Goal: Information Seeking & Learning: Compare options

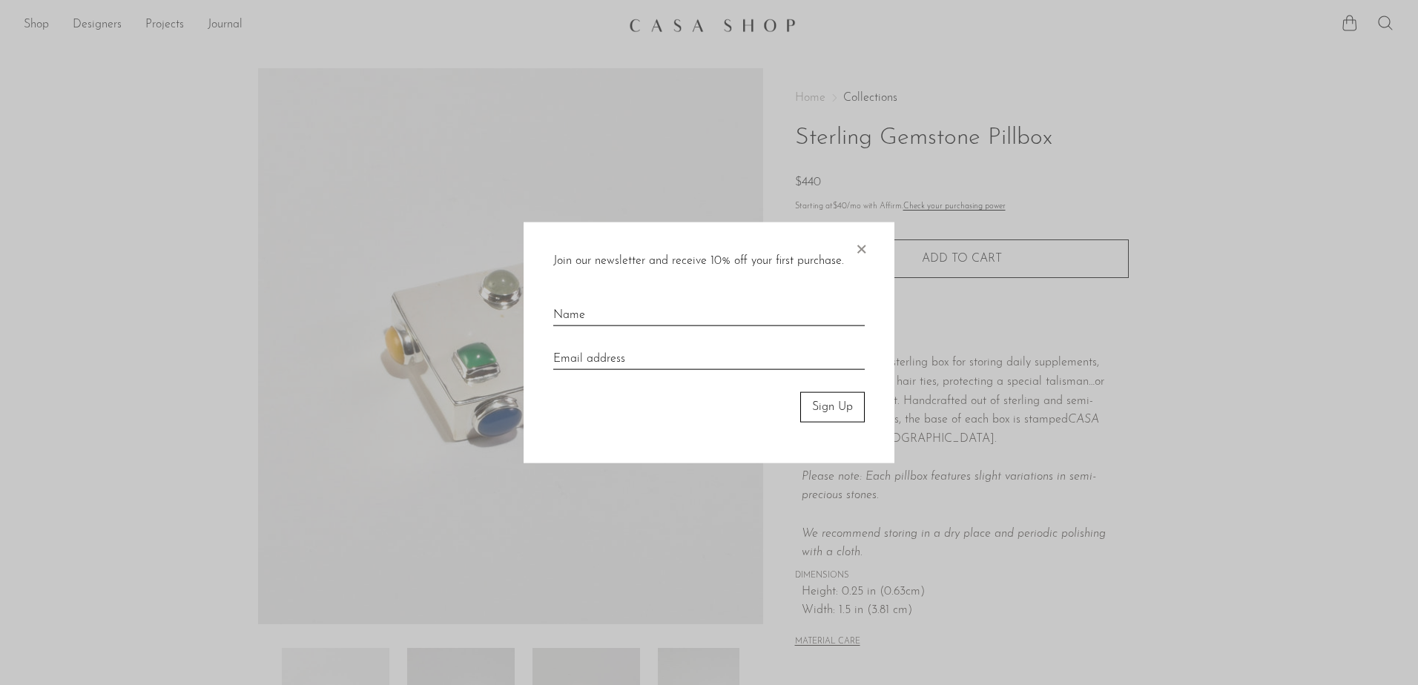
click at [866, 244] on span "×" at bounding box center [861, 246] width 15 height 47
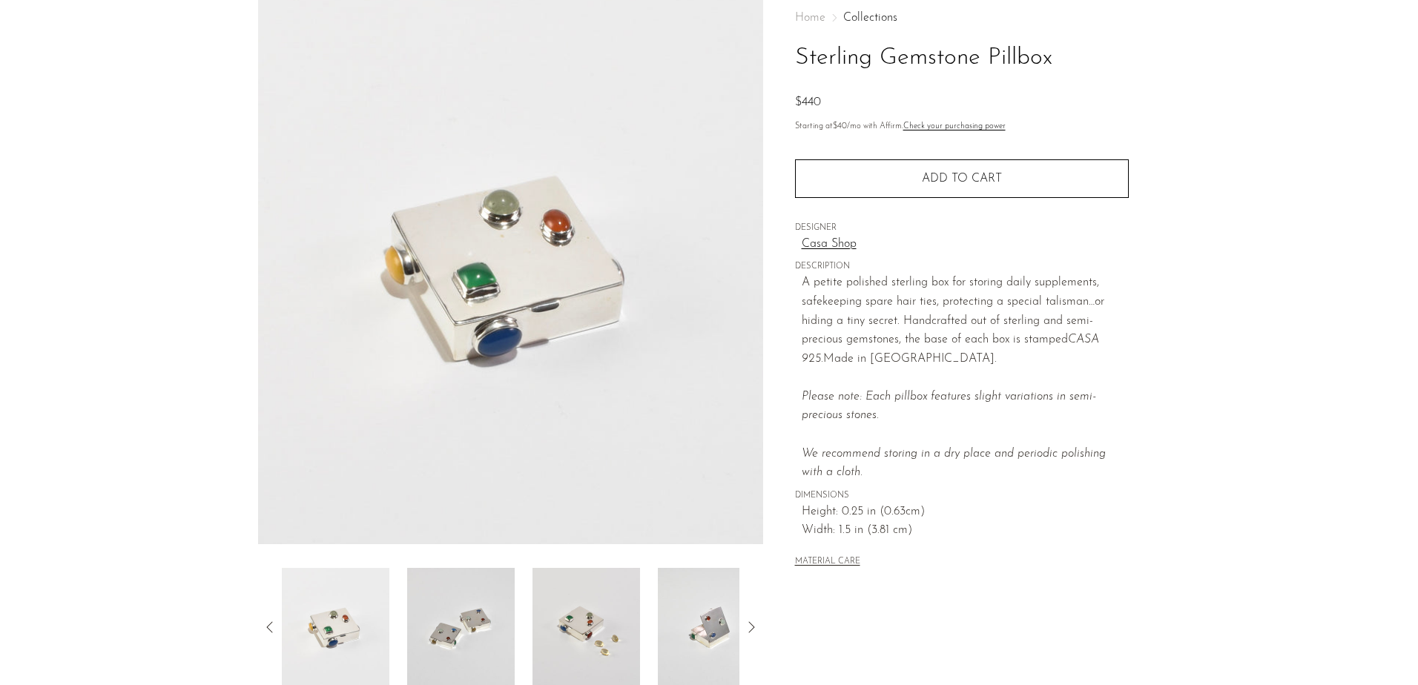
scroll to position [74, 0]
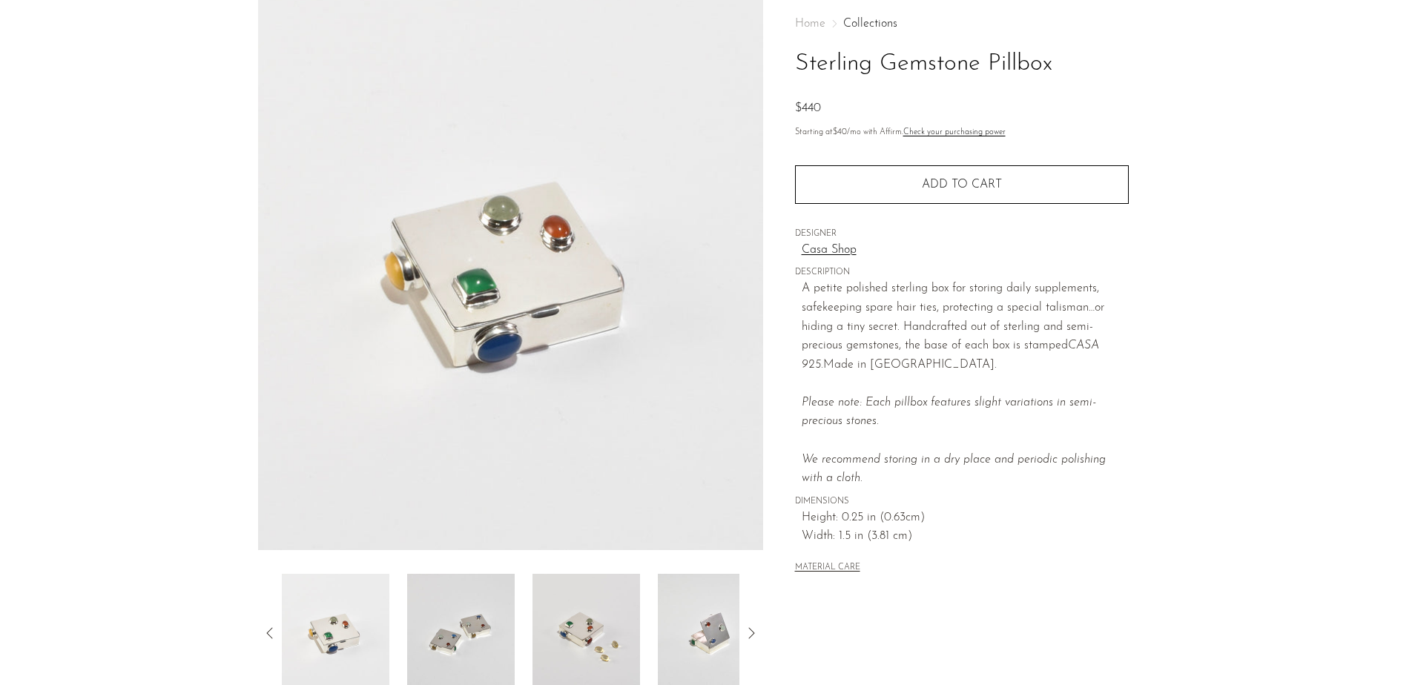
click at [463, 641] on img at bounding box center [461, 633] width 108 height 119
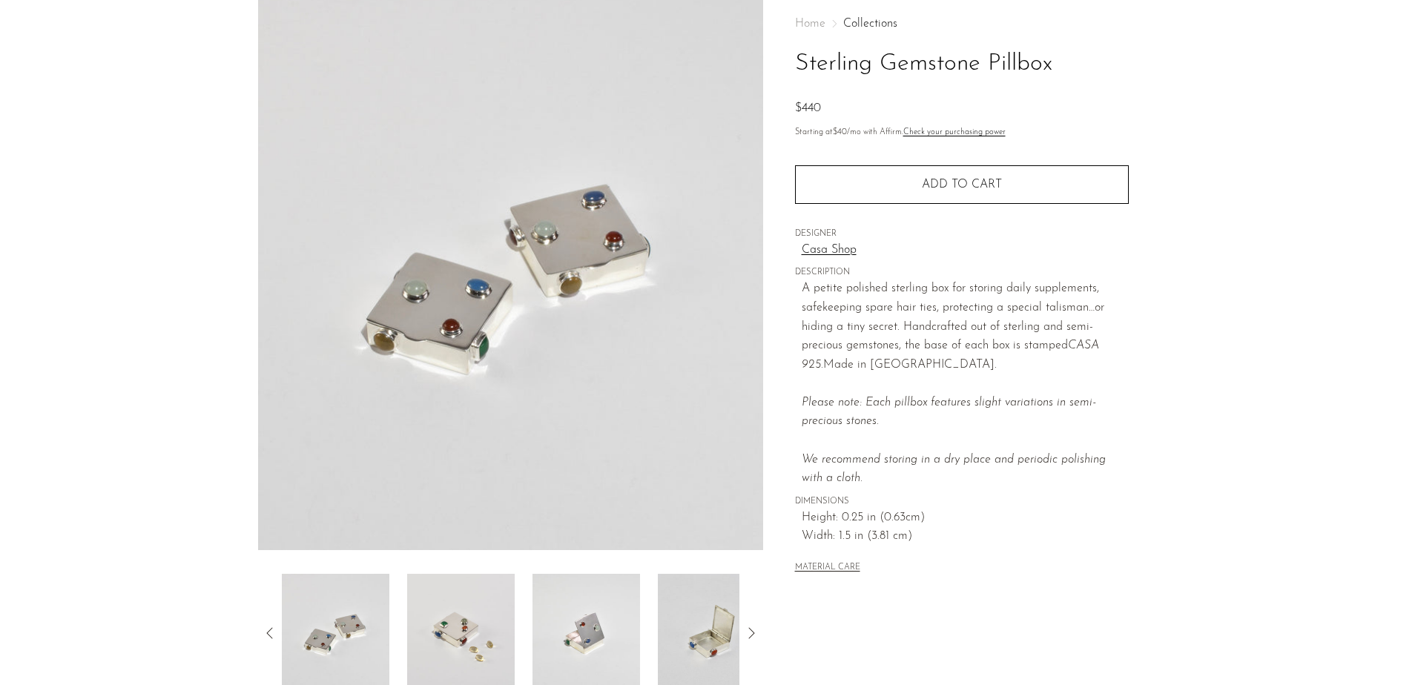
click at [463, 641] on img at bounding box center [461, 633] width 108 height 119
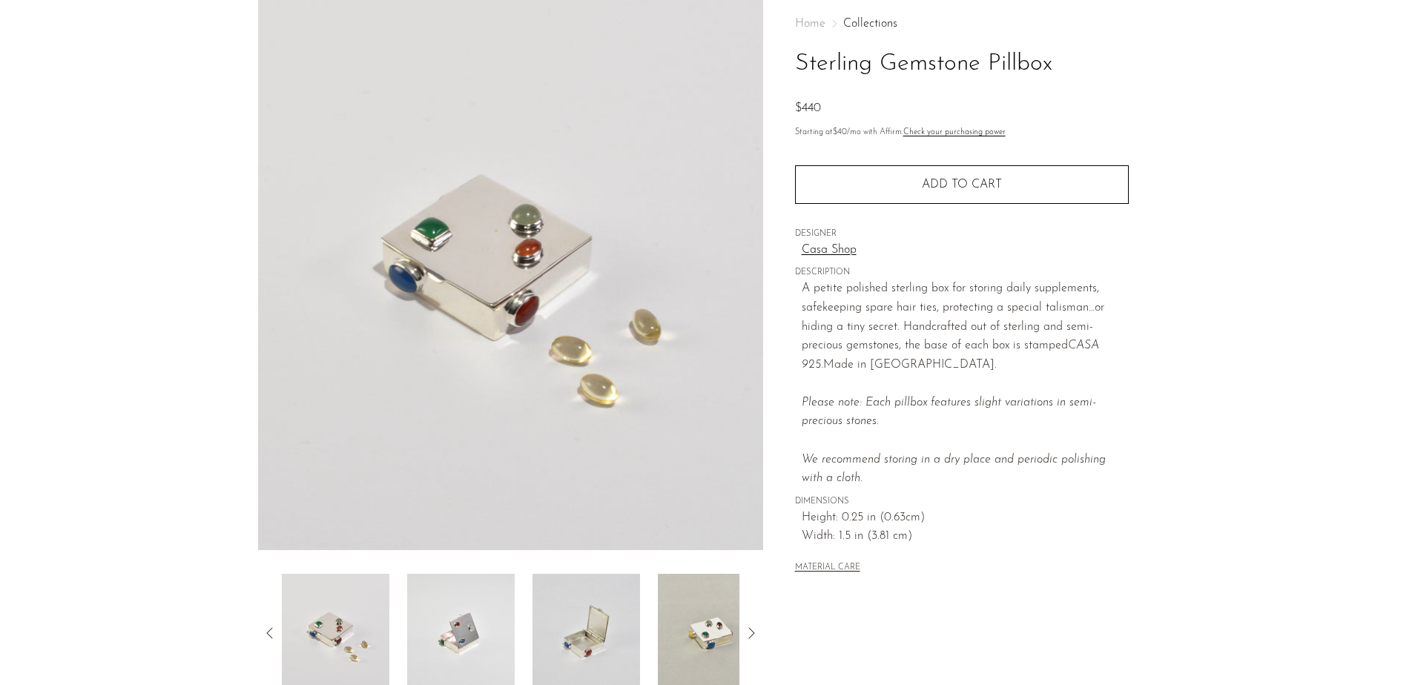
click at [463, 641] on img at bounding box center [461, 633] width 108 height 119
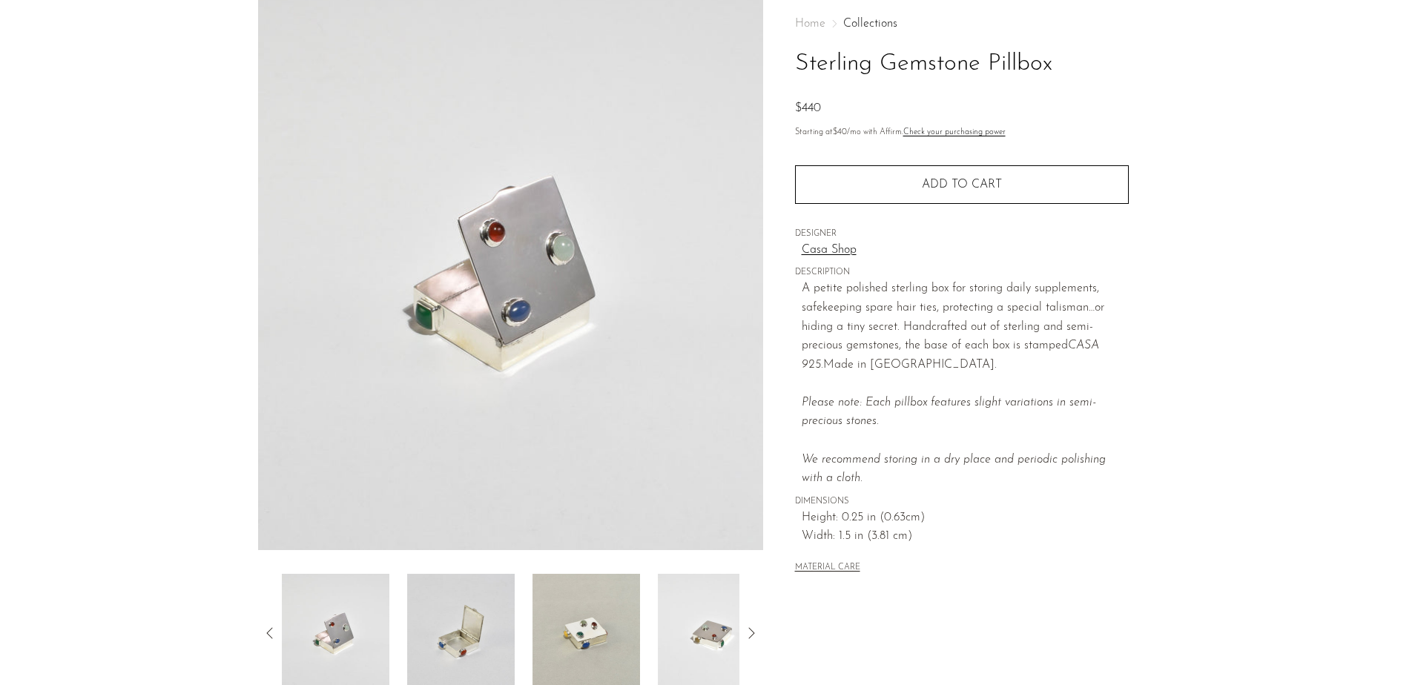
click at [463, 641] on img at bounding box center [461, 633] width 108 height 119
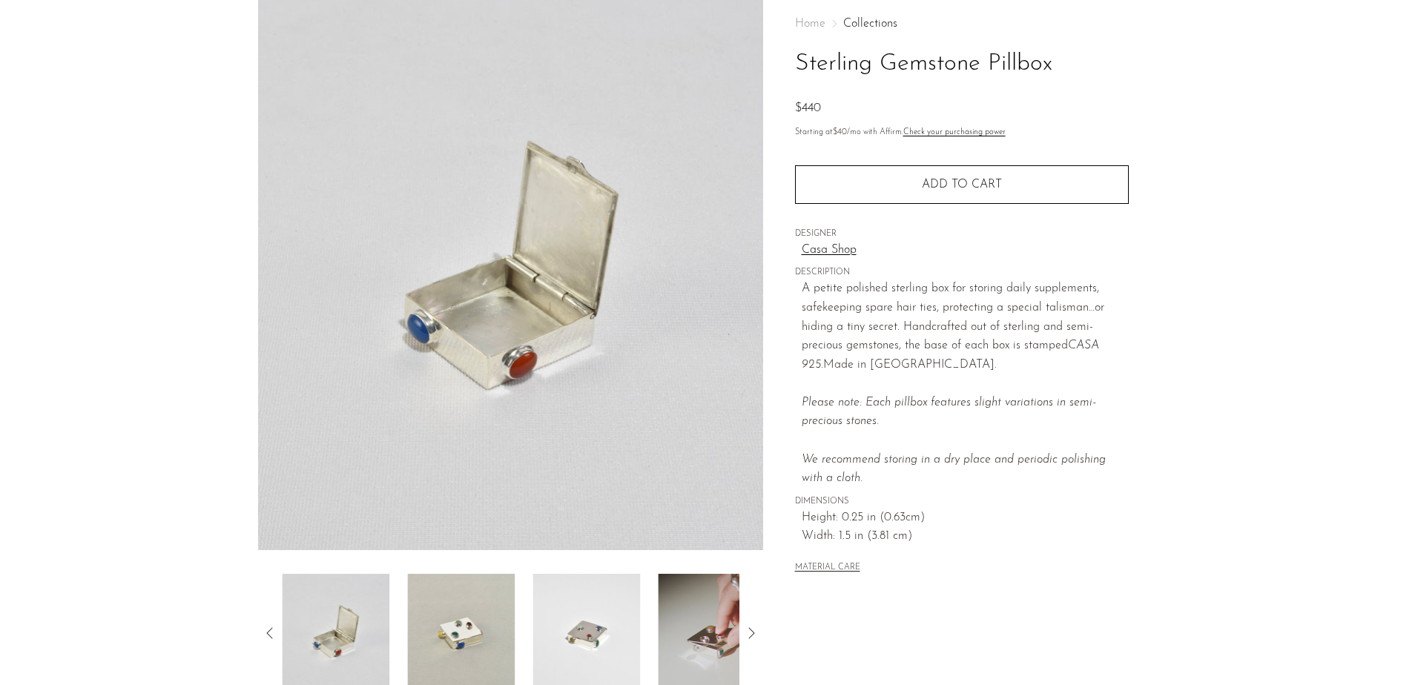
click at [463, 641] on img at bounding box center [461, 633] width 108 height 119
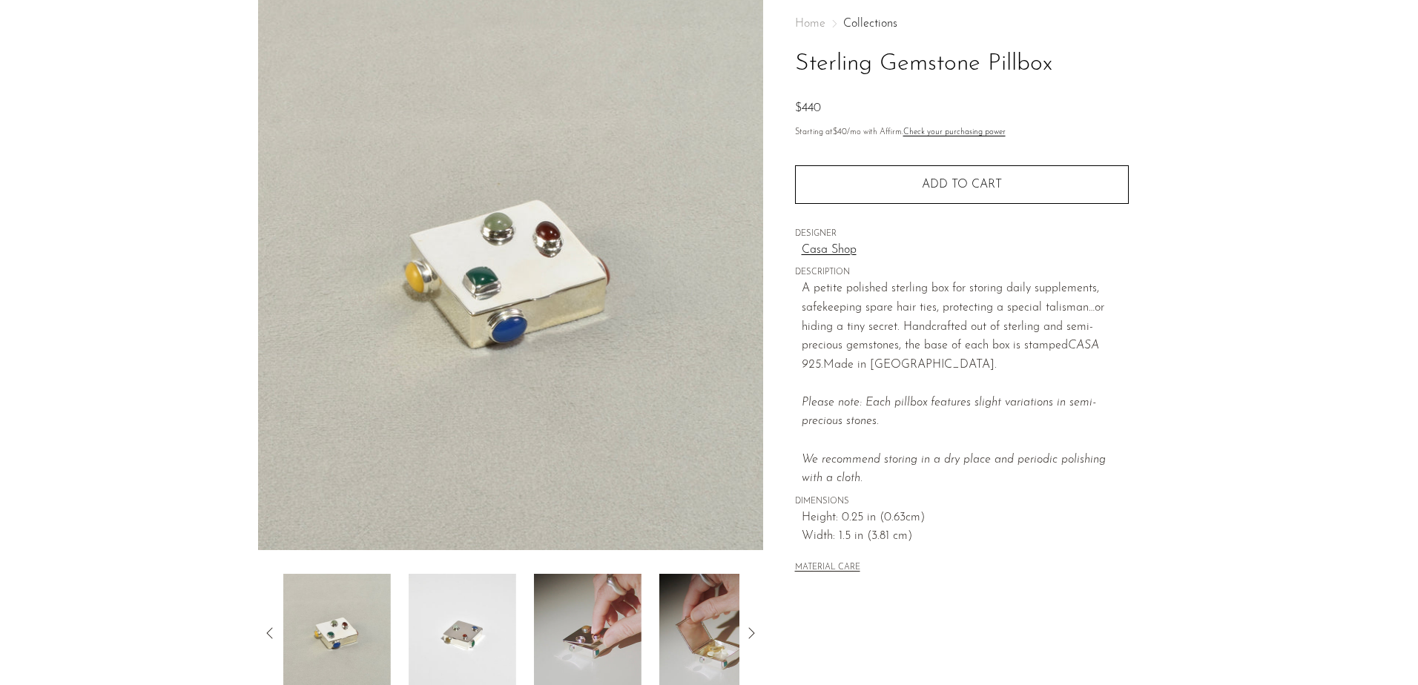
click at [463, 641] on img at bounding box center [463, 633] width 108 height 119
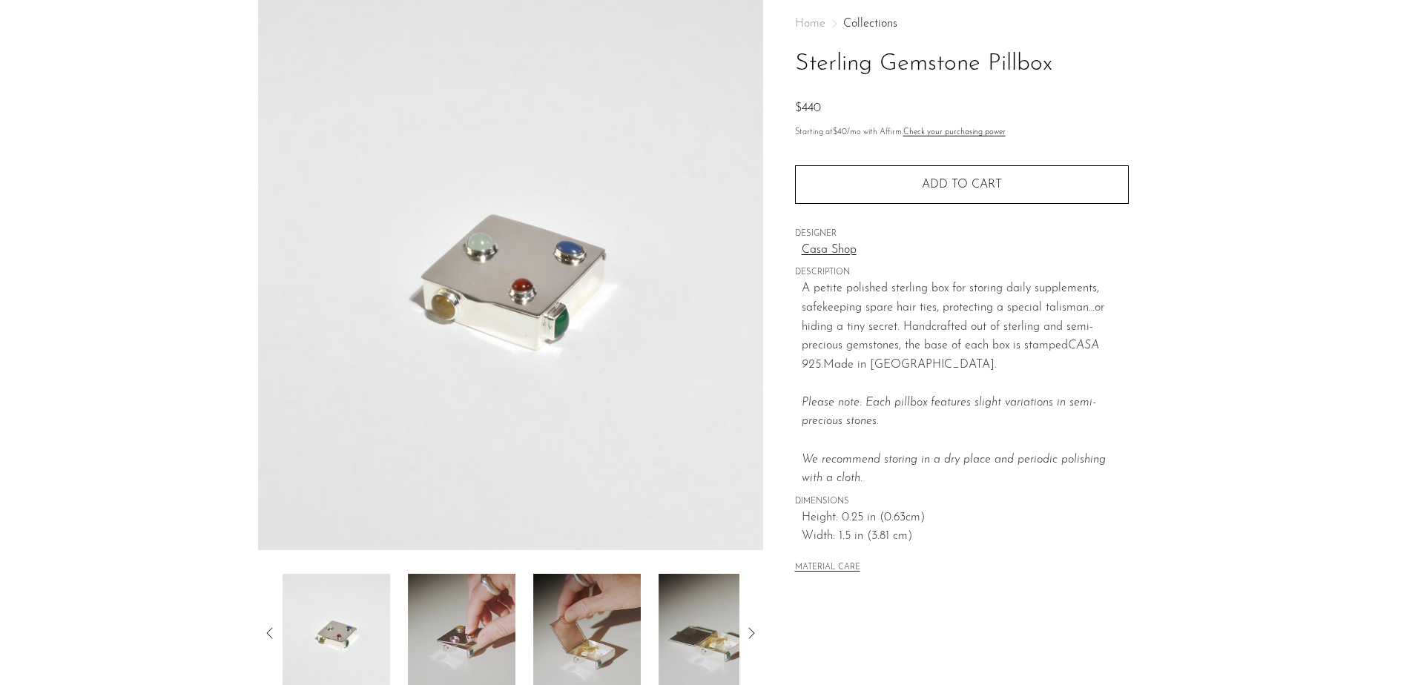
click at [463, 641] on img at bounding box center [462, 633] width 108 height 119
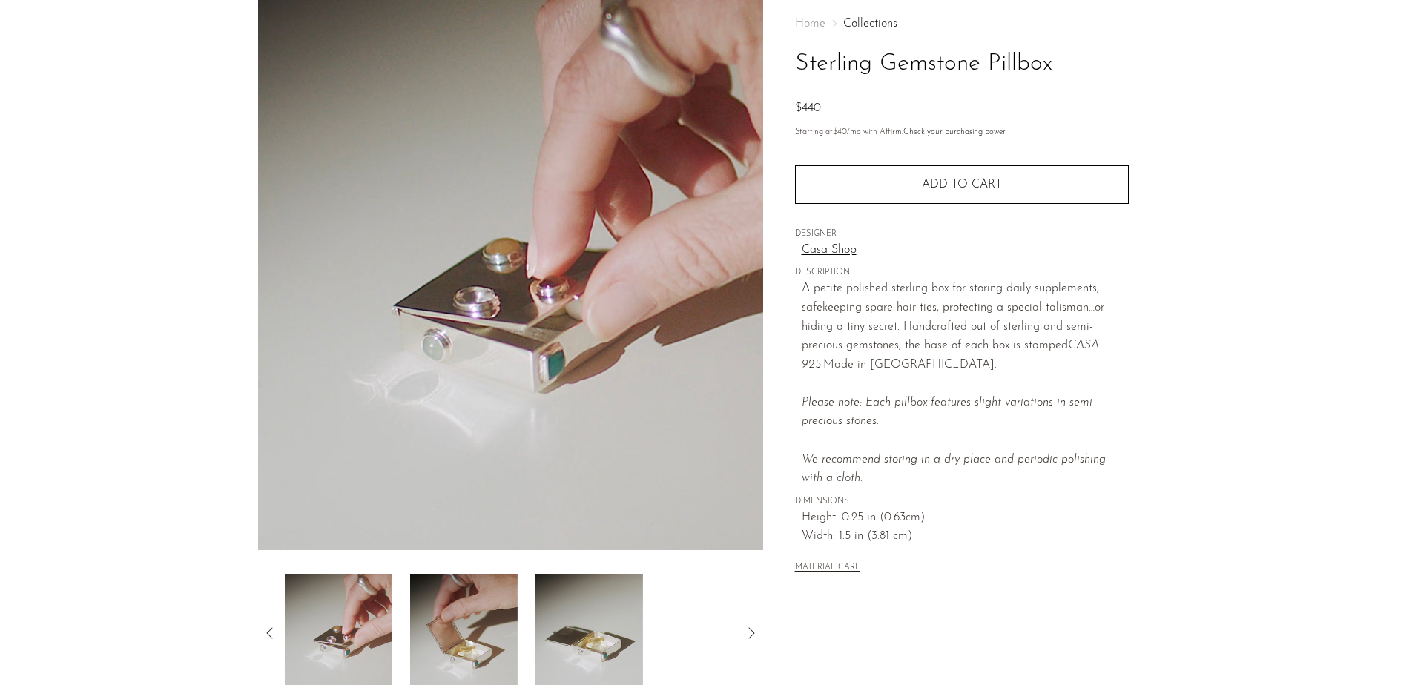
click at [463, 641] on img at bounding box center [464, 633] width 108 height 119
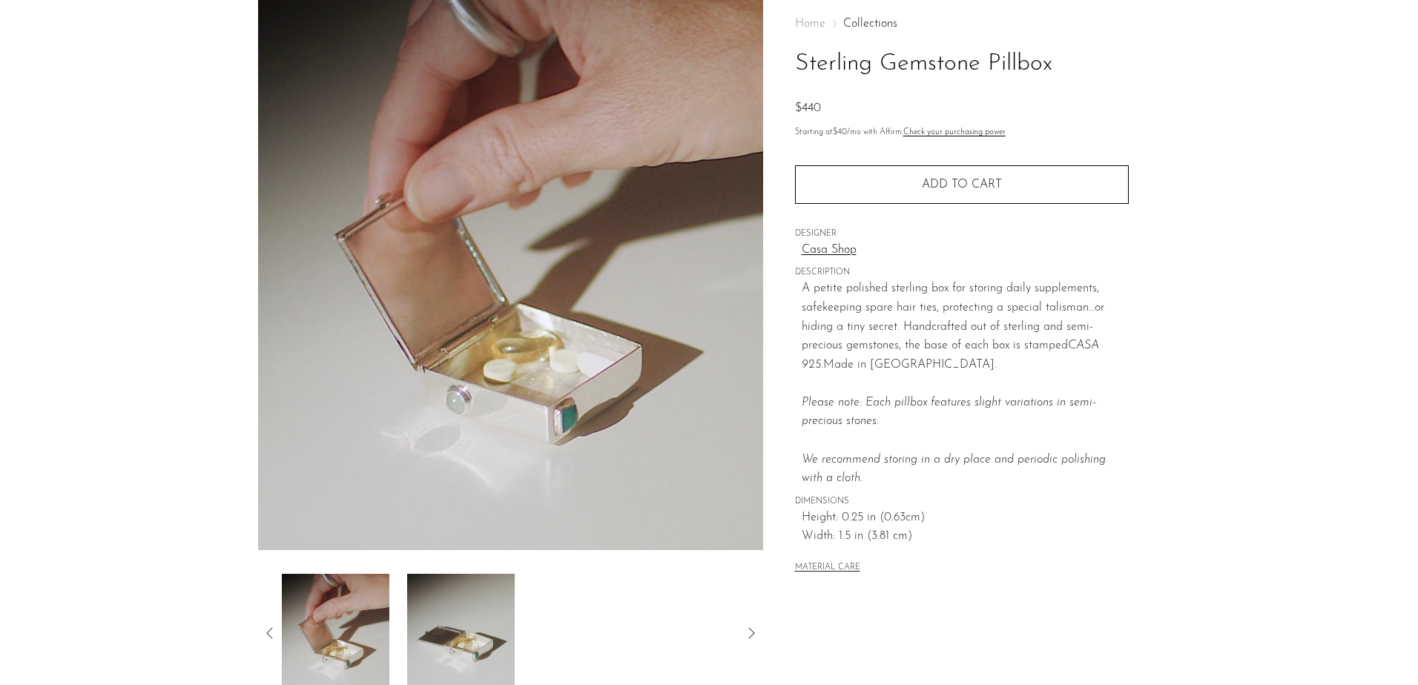
click at [463, 641] on img at bounding box center [461, 633] width 108 height 119
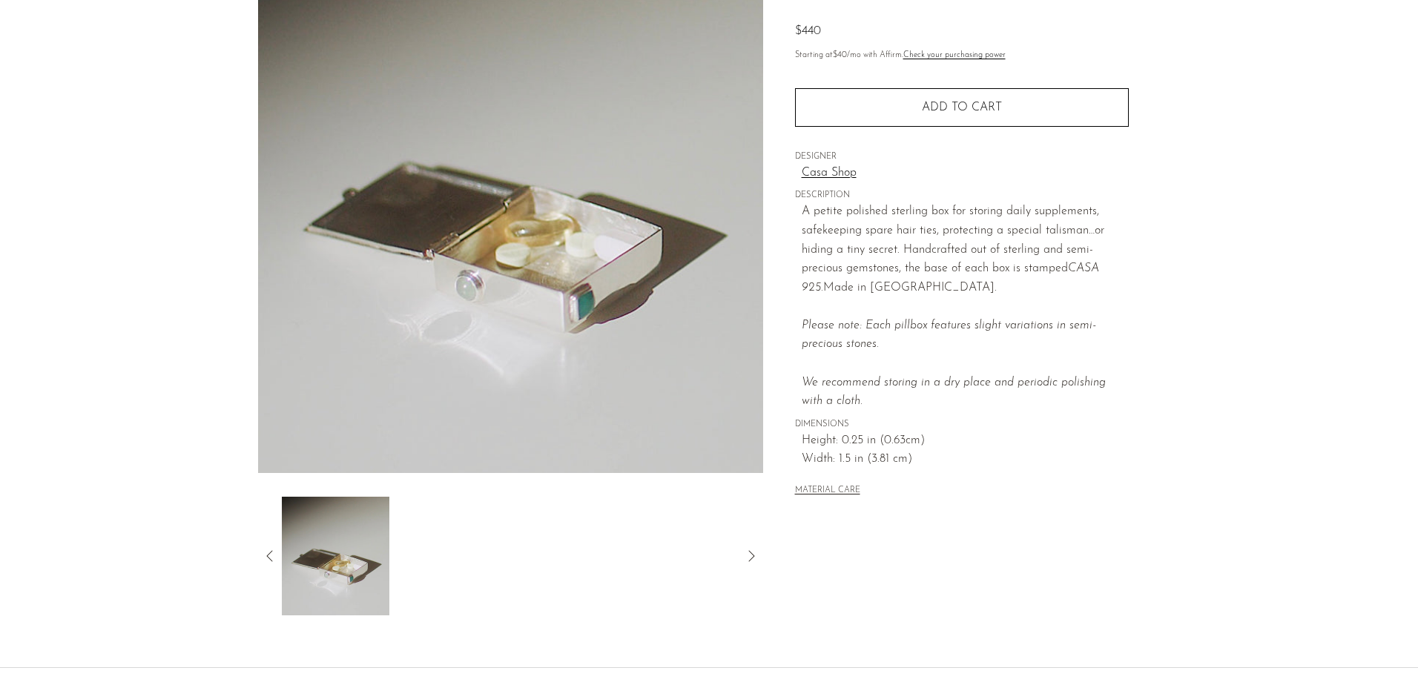
scroll to position [0, 0]
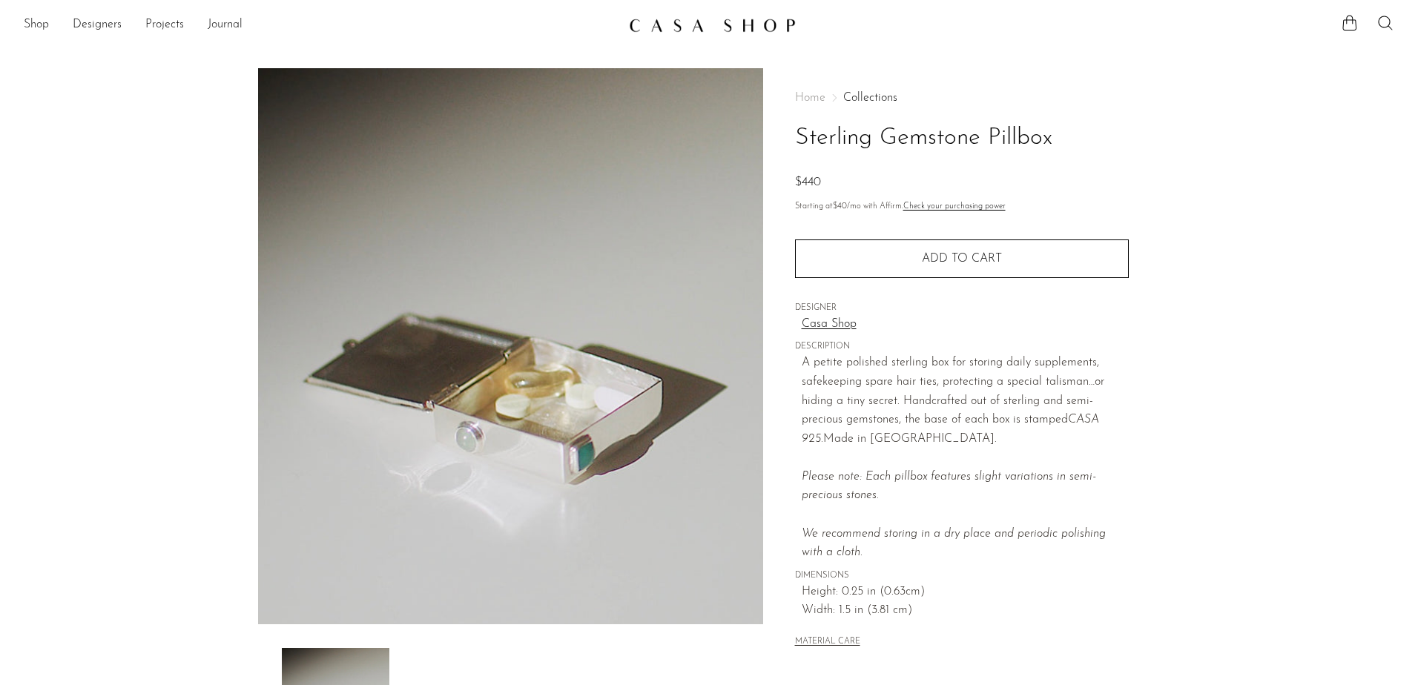
click at [759, 27] on img at bounding box center [712, 25] width 167 height 15
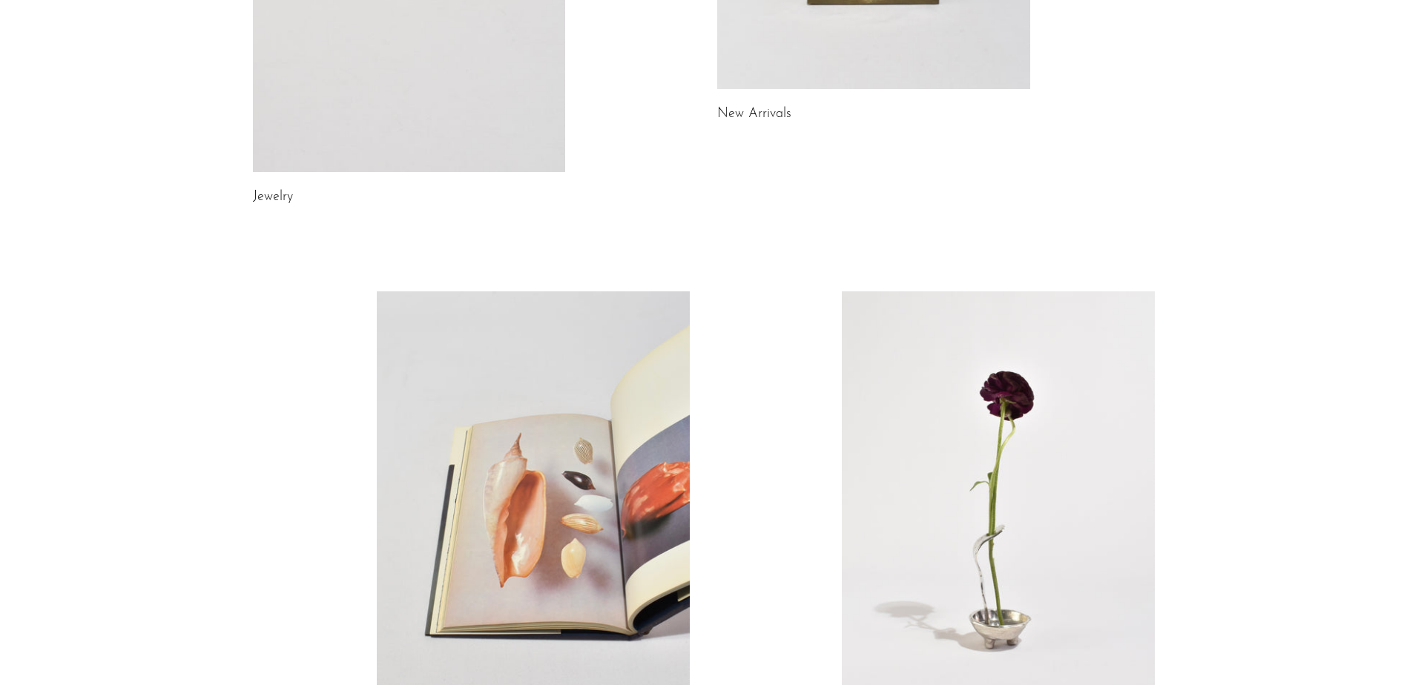
scroll to position [386, 0]
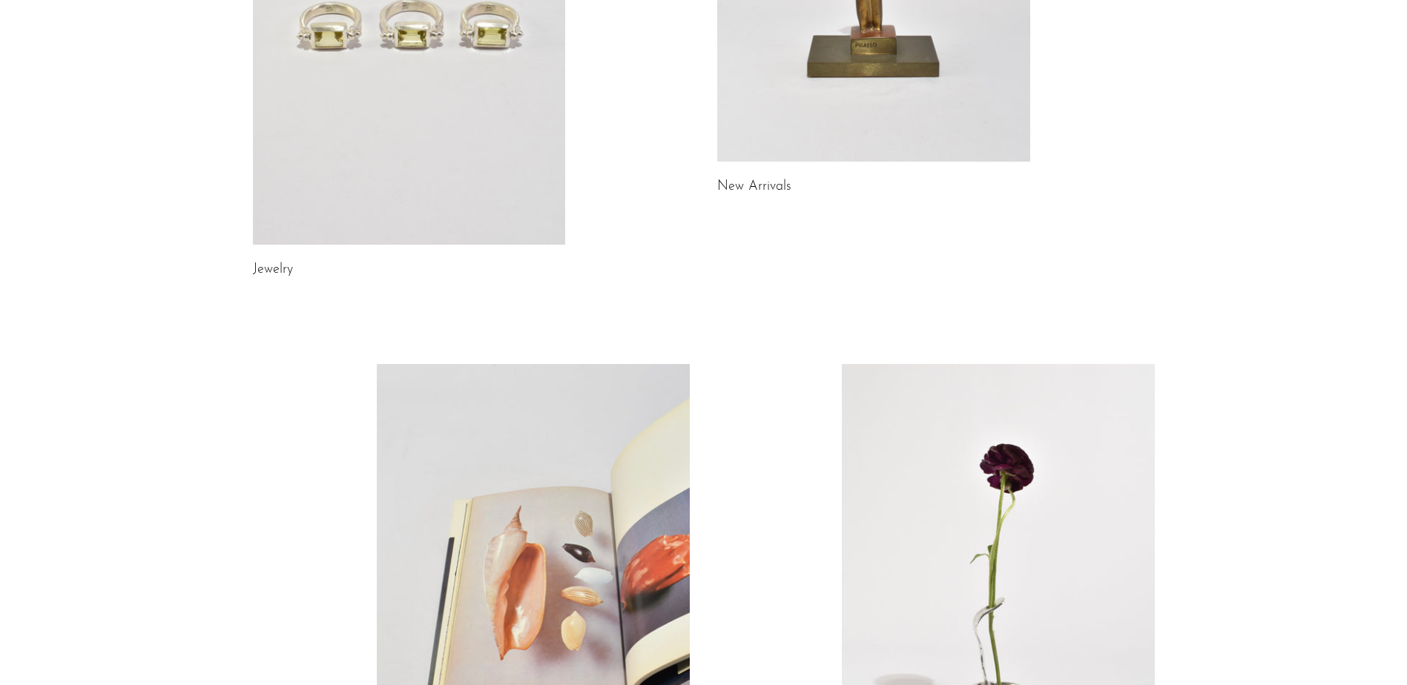
click at [433, 42] on link at bounding box center [409, 25] width 313 height 438
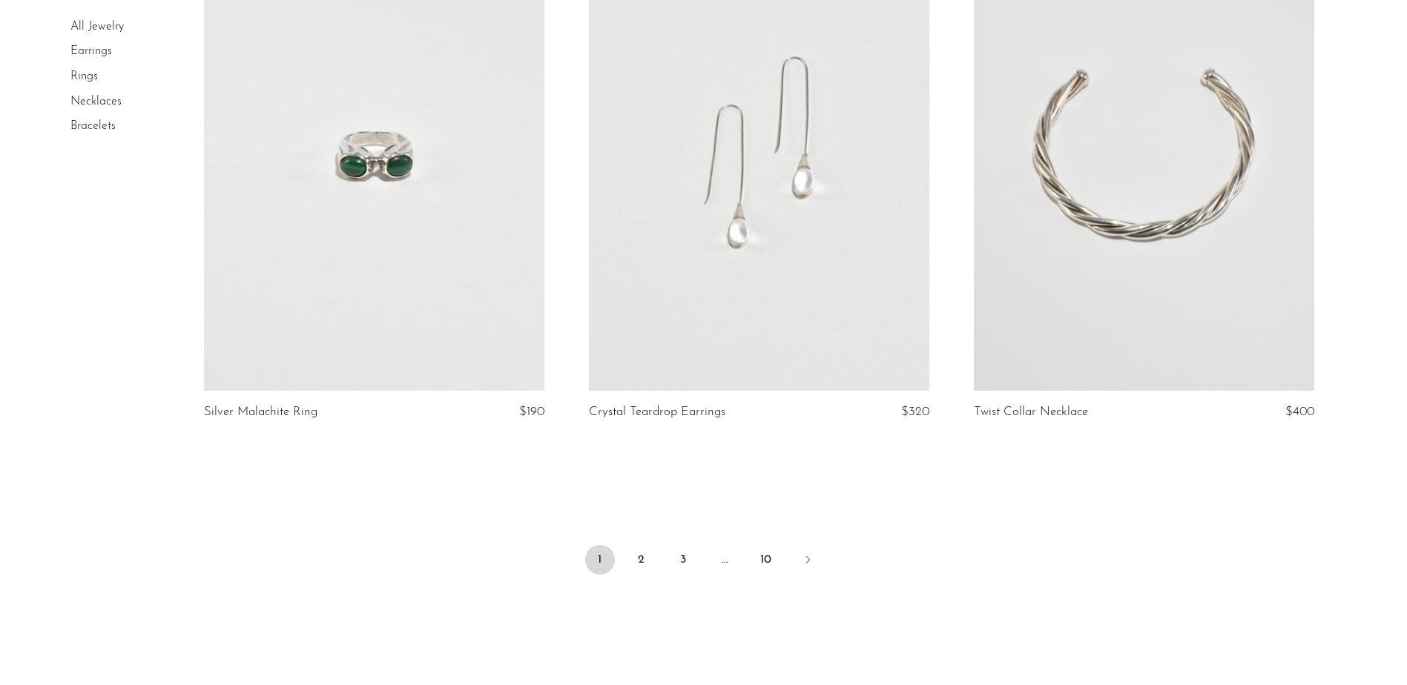
scroll to position [6305, 0]
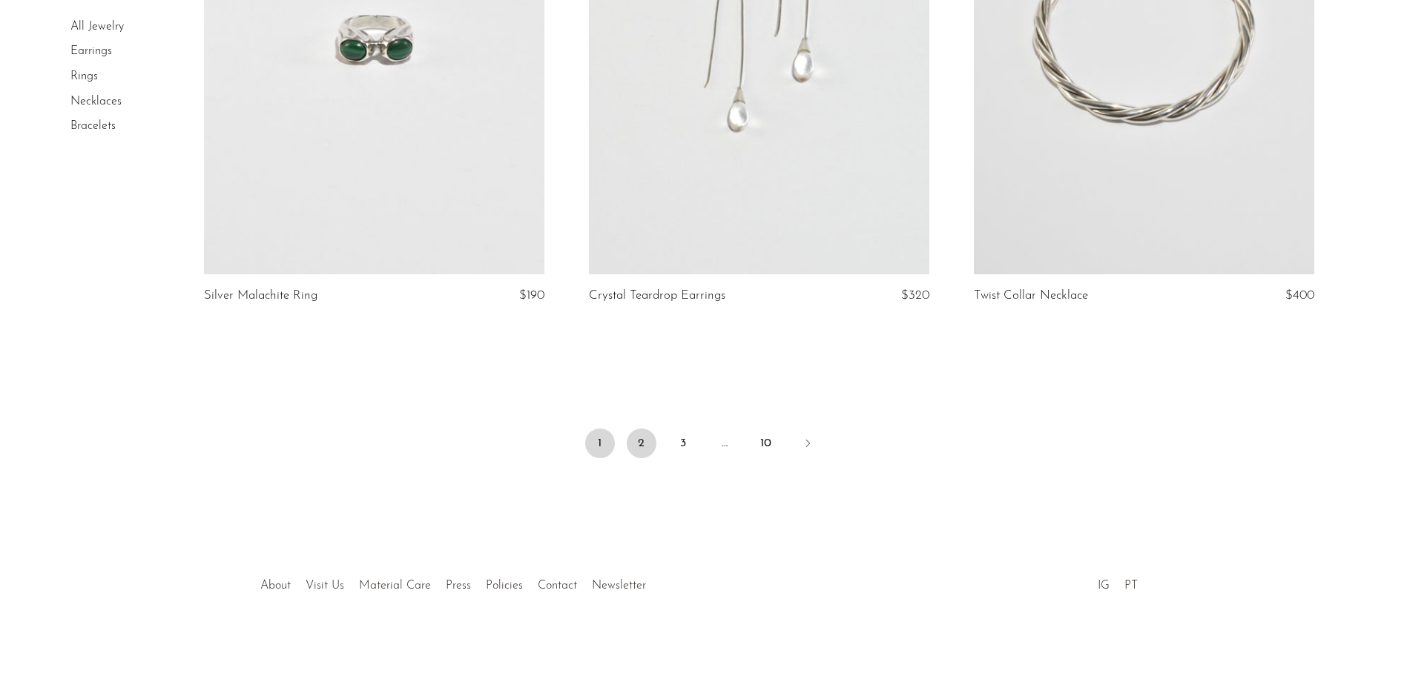
click at [645, 442] on link "2" at bounding box center [642, 444] width 30 height 30
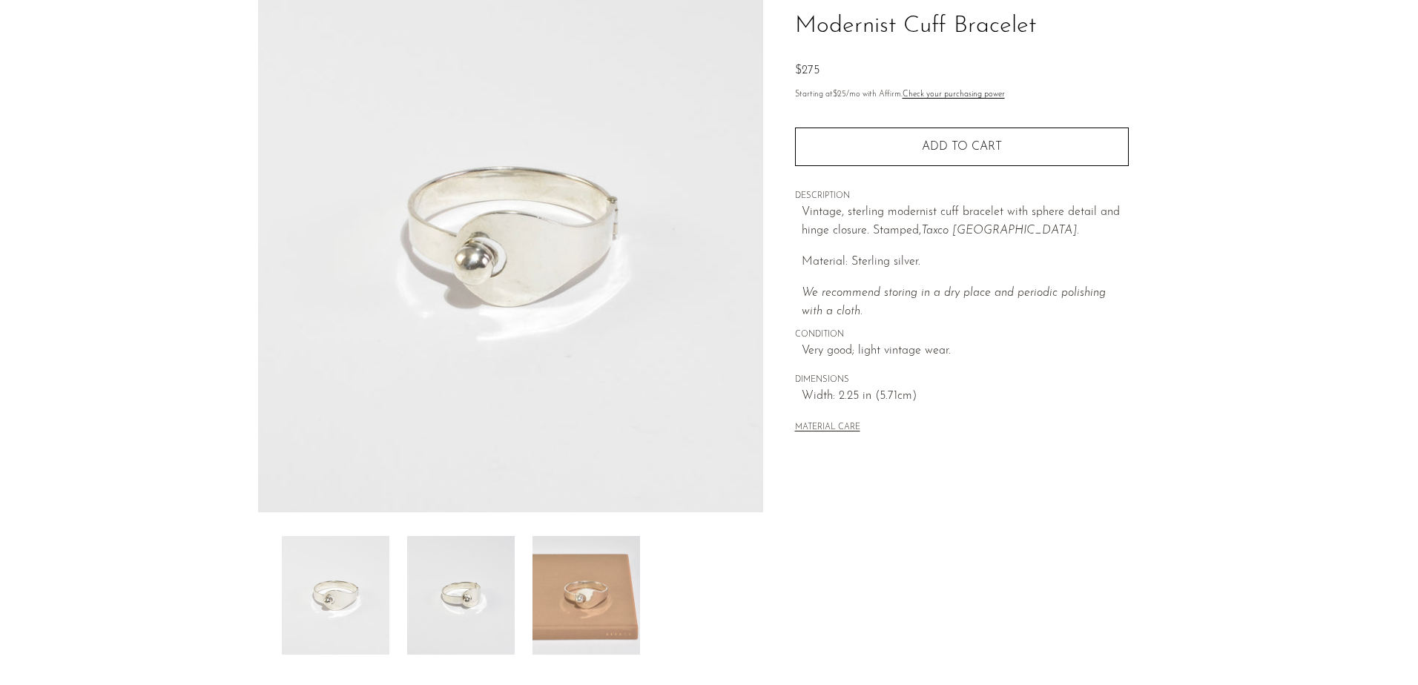
scroll to position [148, 0]
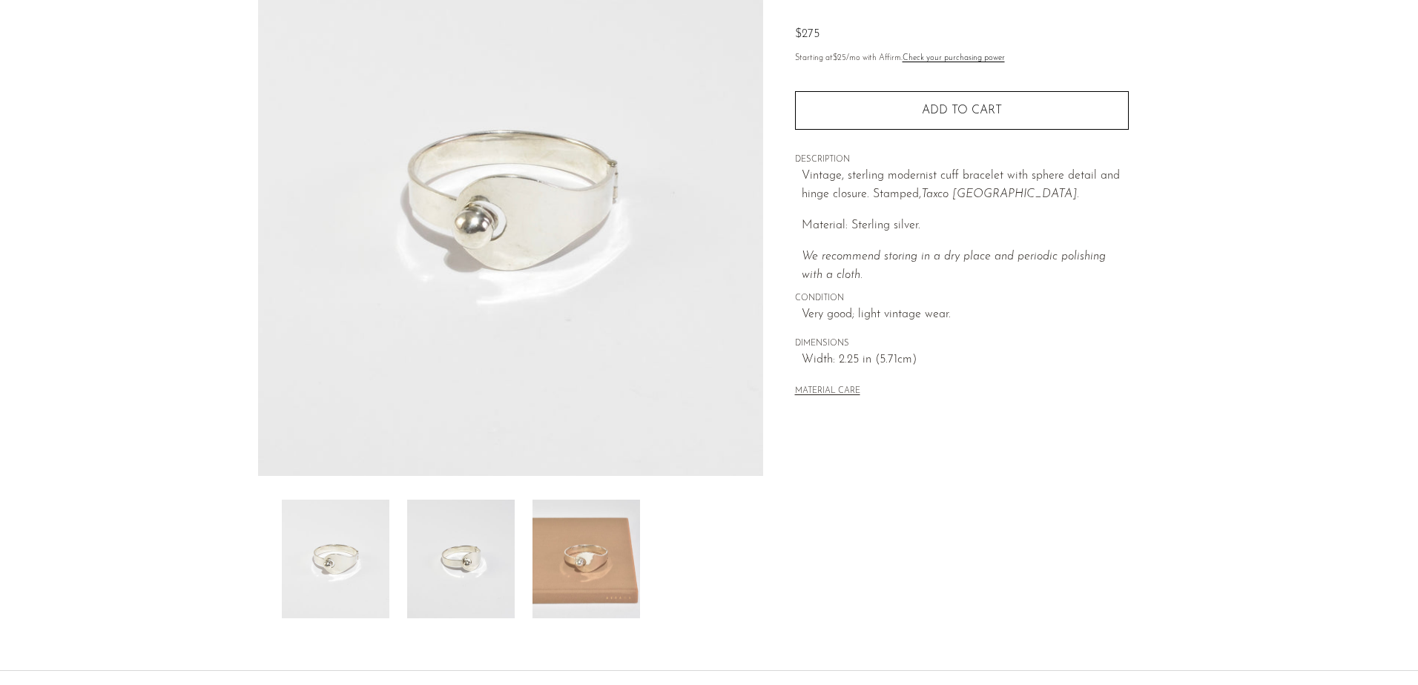
click at [441, 567] on img at bounding box center [461, 559] width 108 height 119
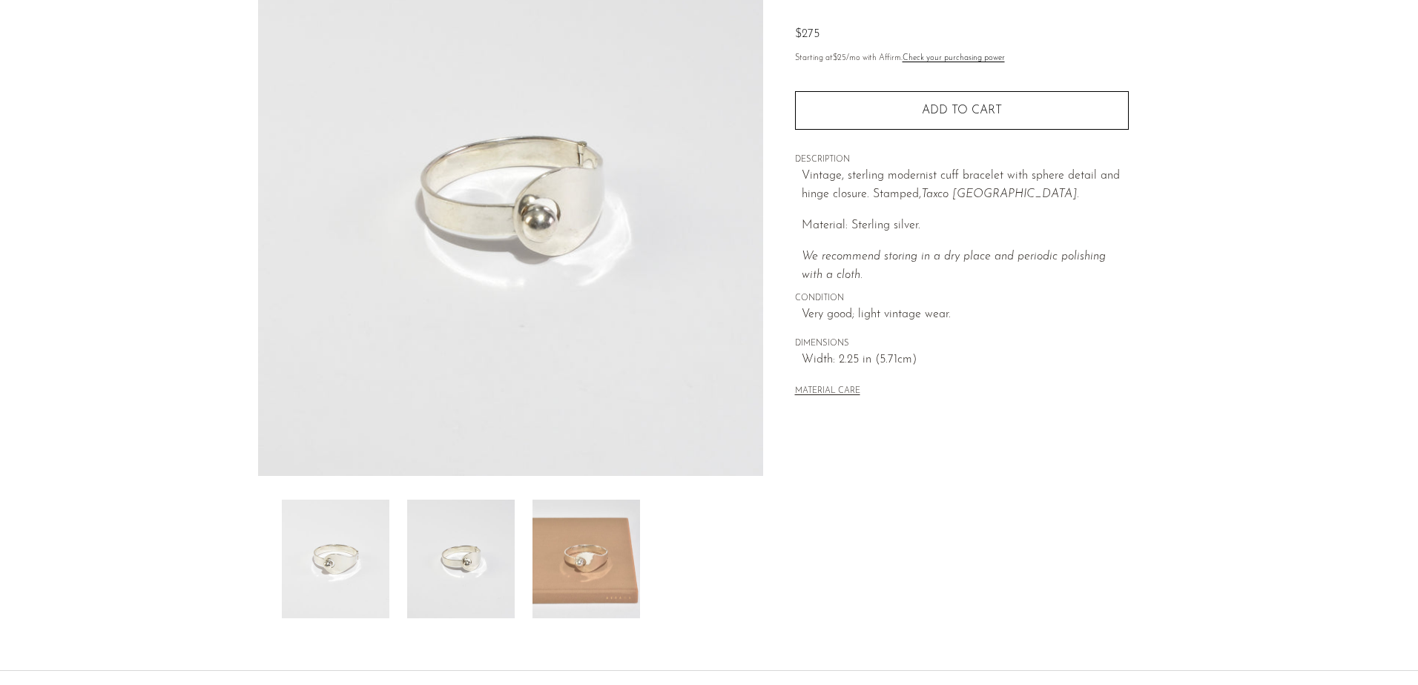
click at [552, 564] on img at bounding box center [587, 559] width 108 height 119
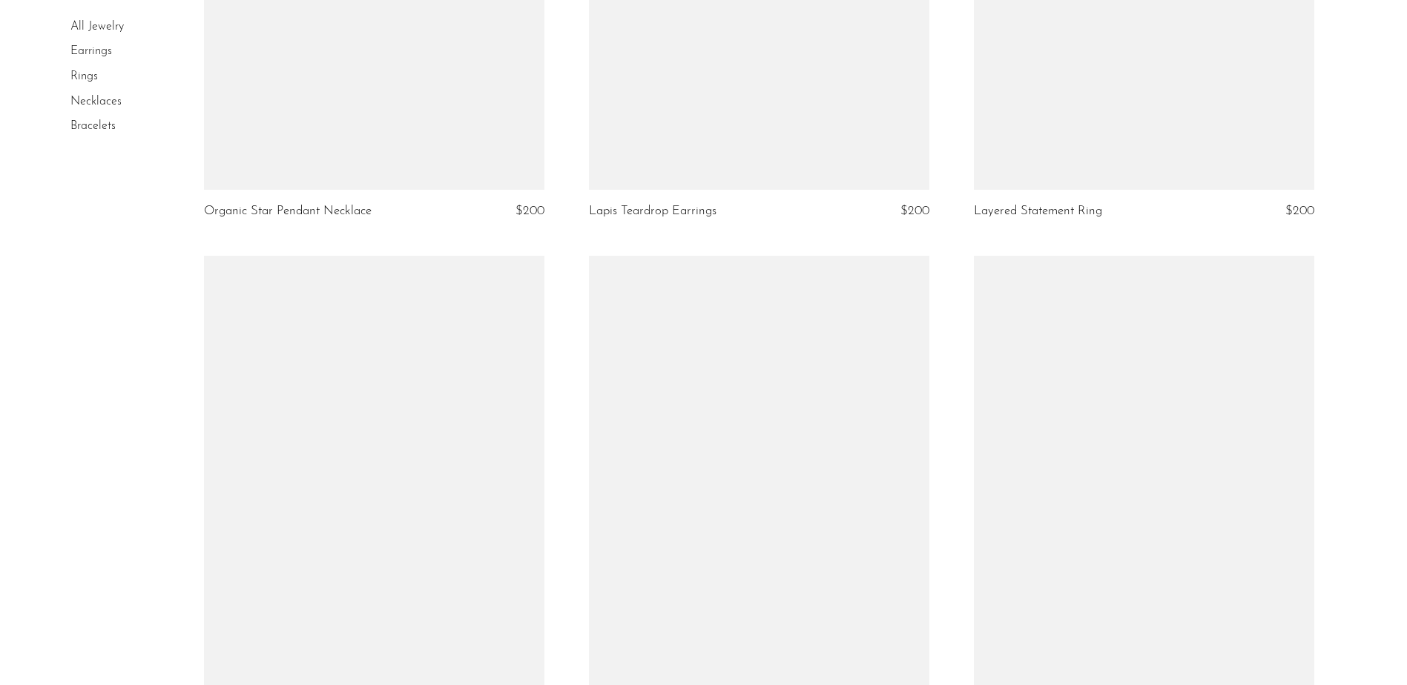
scroll to position [6231, 0]
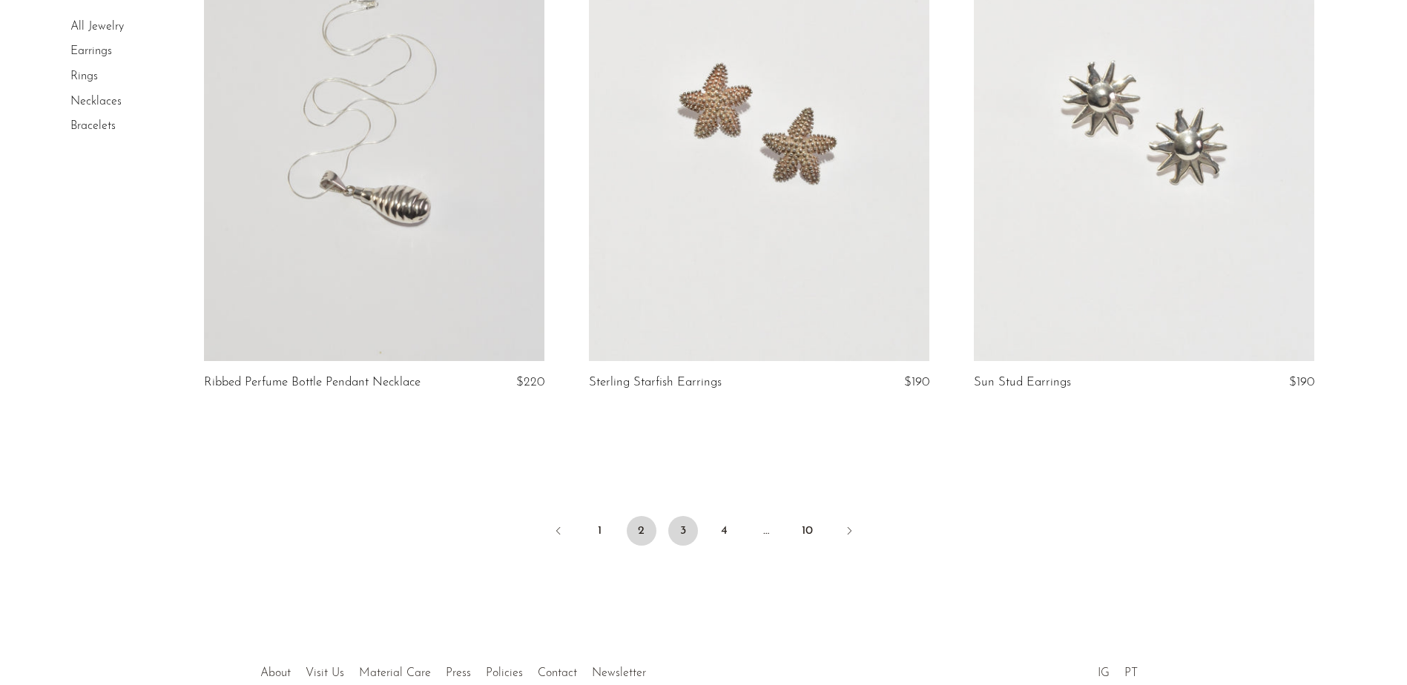
click at [681, 521] on link "3" at bounding box center [683, 531] width 30 height 30
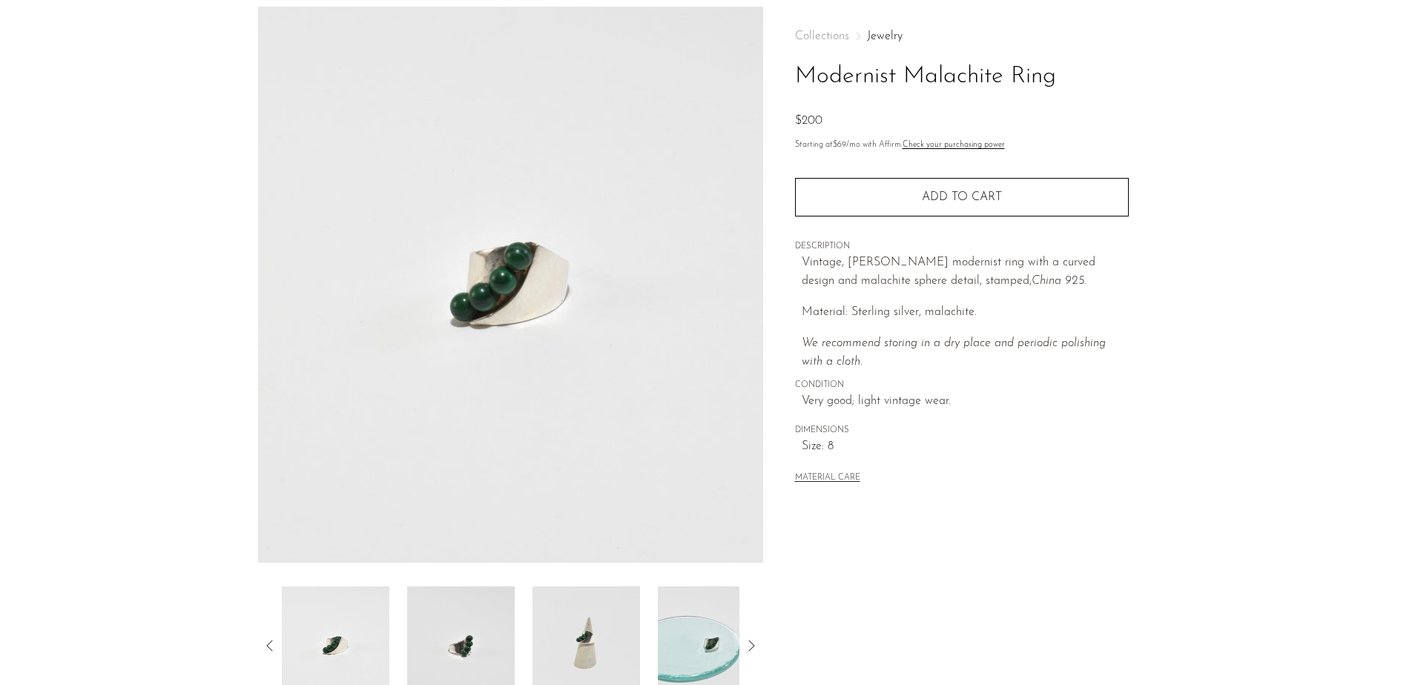
scroll to position [148, 0]
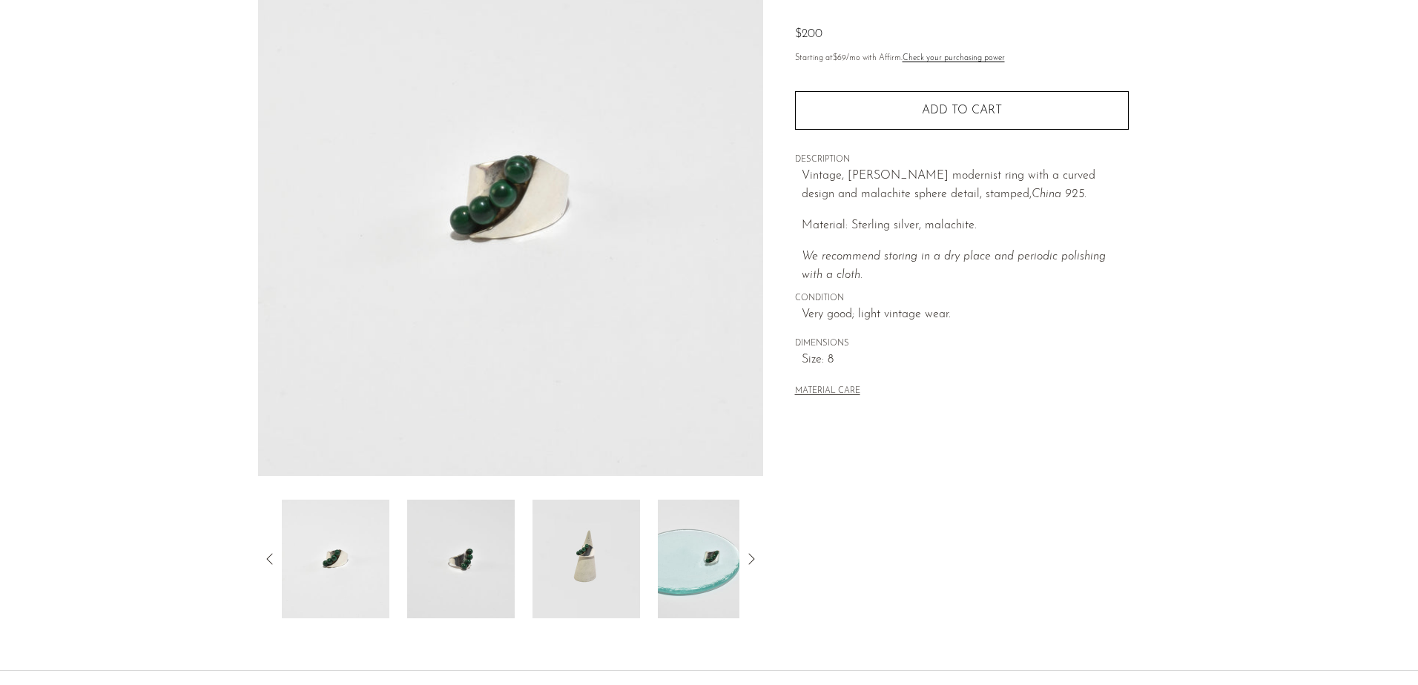
click at [462, 580] on img at bounding box center [461, 559] width 108 height 119
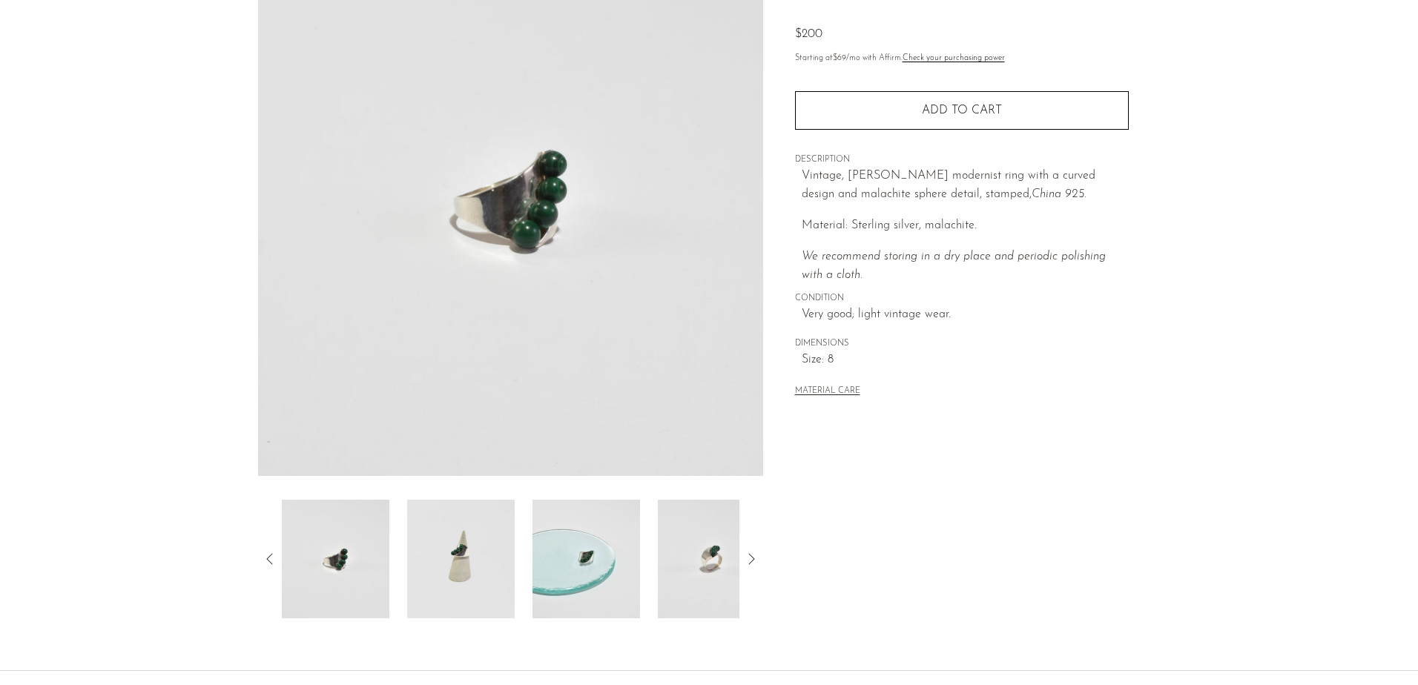
click at [446, 559] on img at bounding box center [461, 559] width 108 height 119
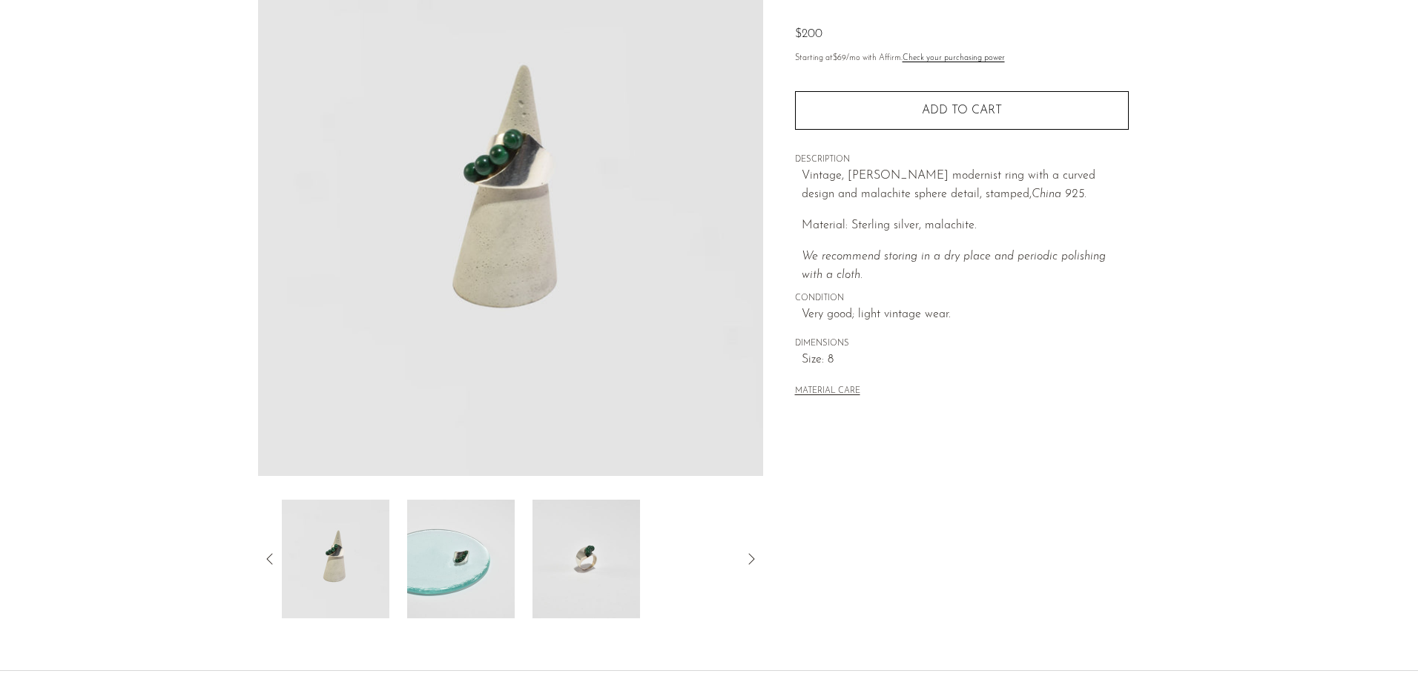
click at [446, 559] on img at bounding box center [461, 559] width 108 height 119
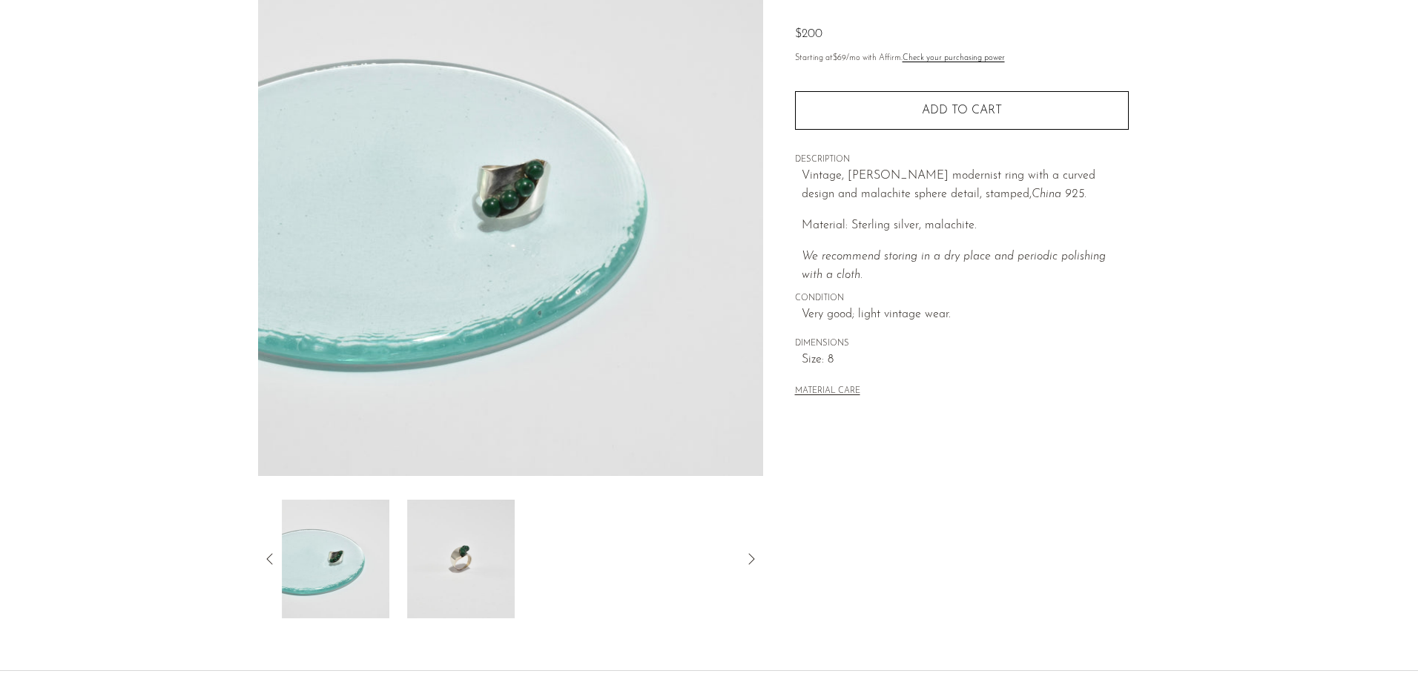
click at [466, 559] on img at bounding box center [461, 559] width 108 height 119
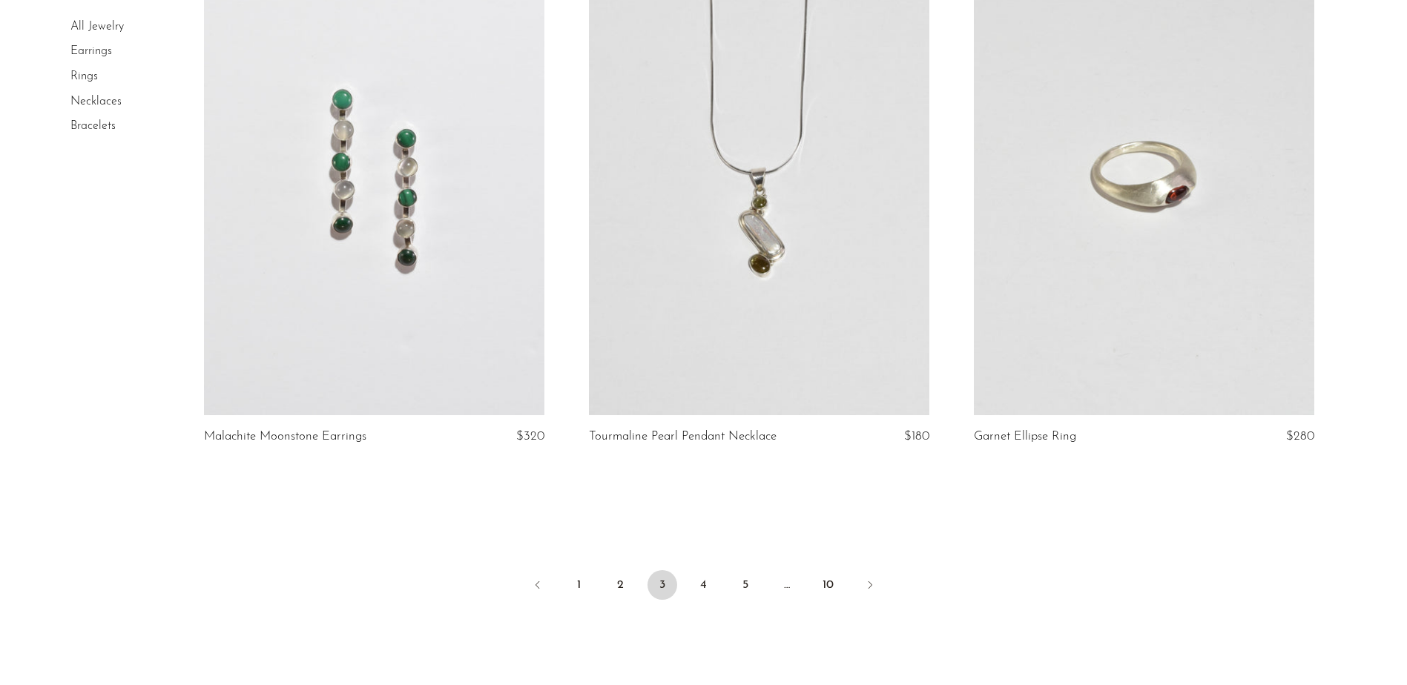
scroll to position [6318, 0]
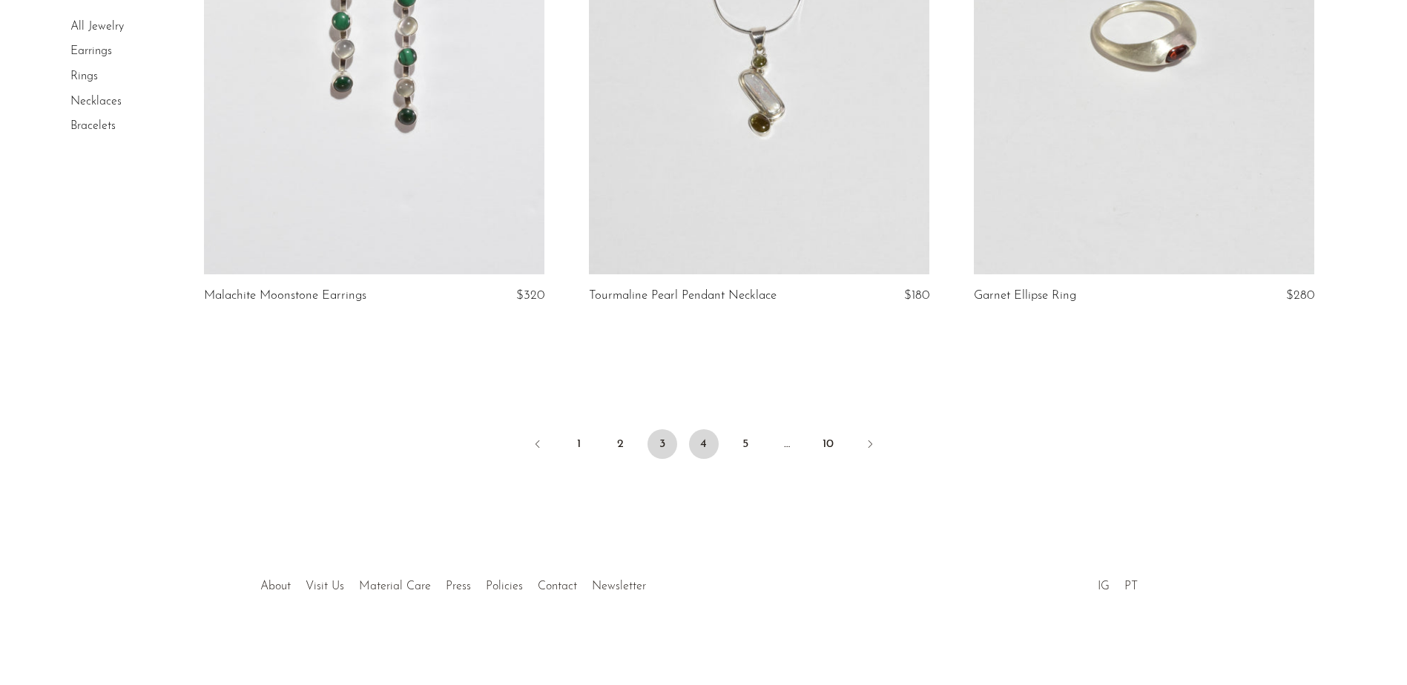
click at [715, 441] on link "4" at bounding box center [704, 445] width 30 height 30
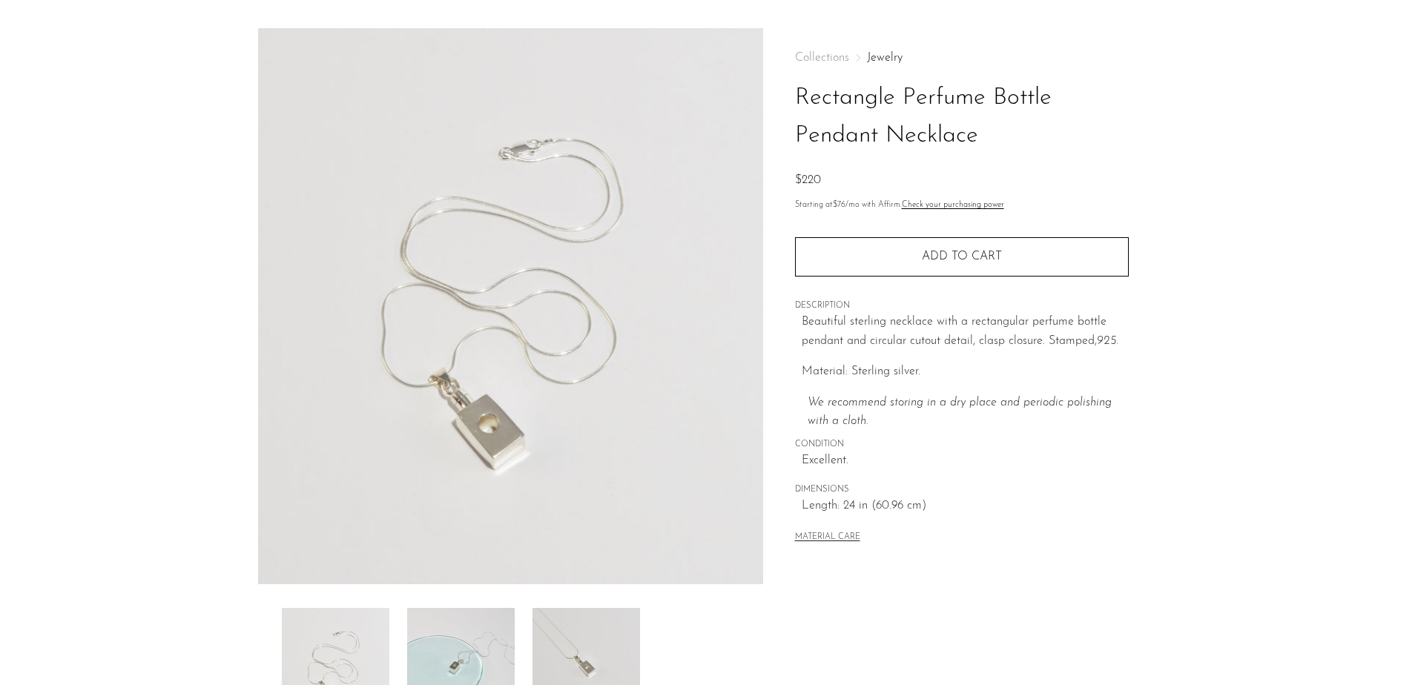
scroll to position [74, 0]
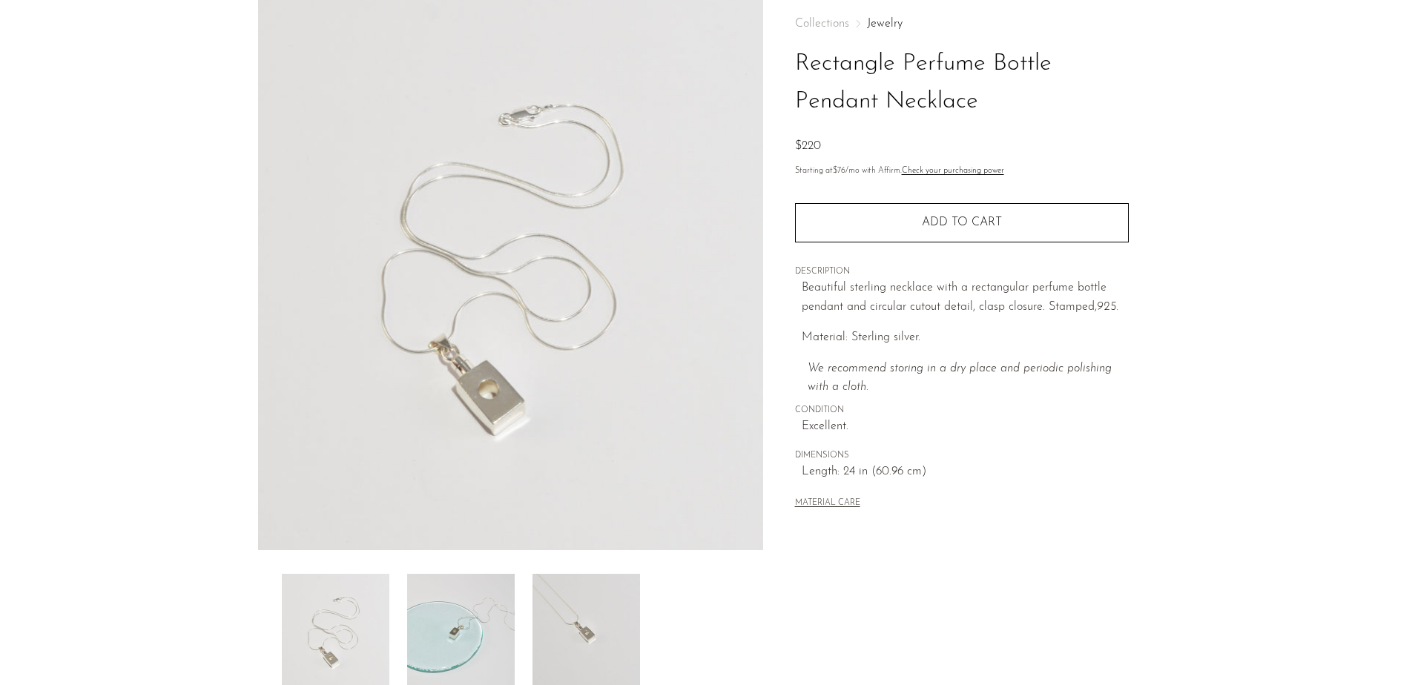
click at [453, 643] on img at bounding box center [461, 633] width 108 height 119
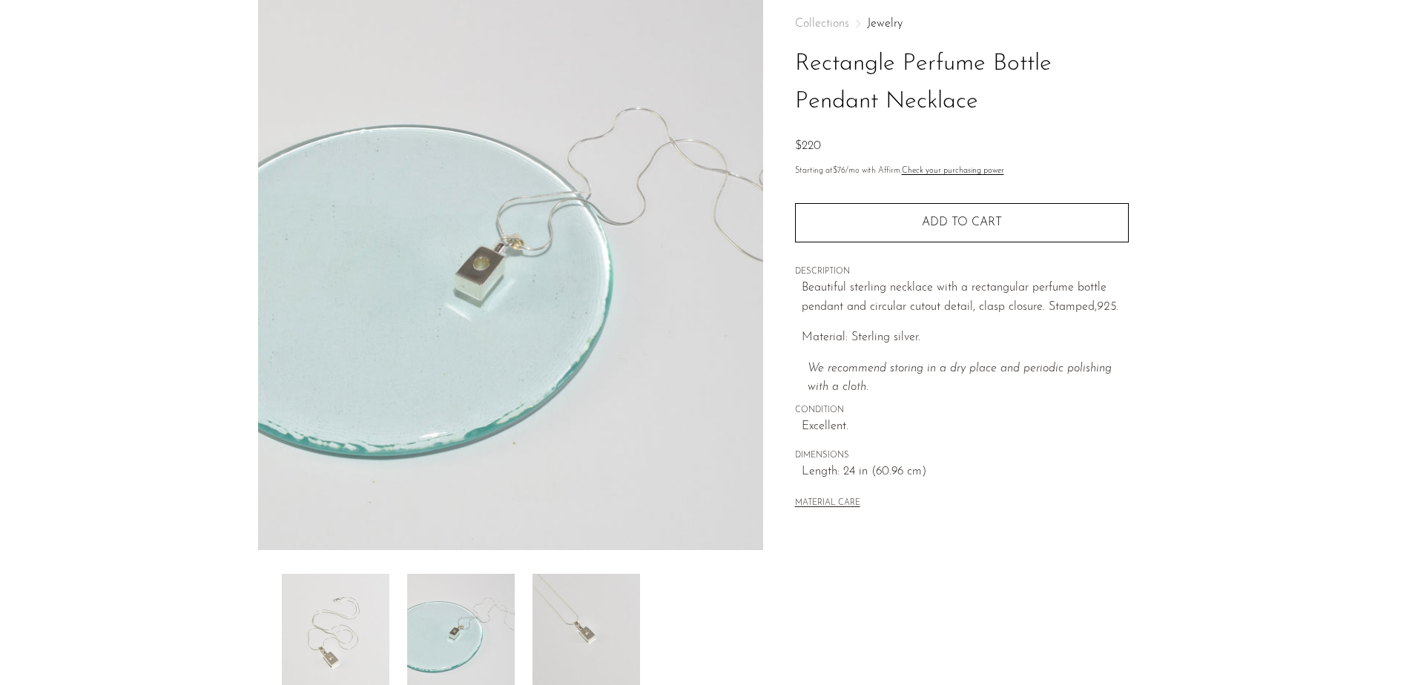
click at [556, 624] on img at bounding box center [587, 633] width 108 height 119
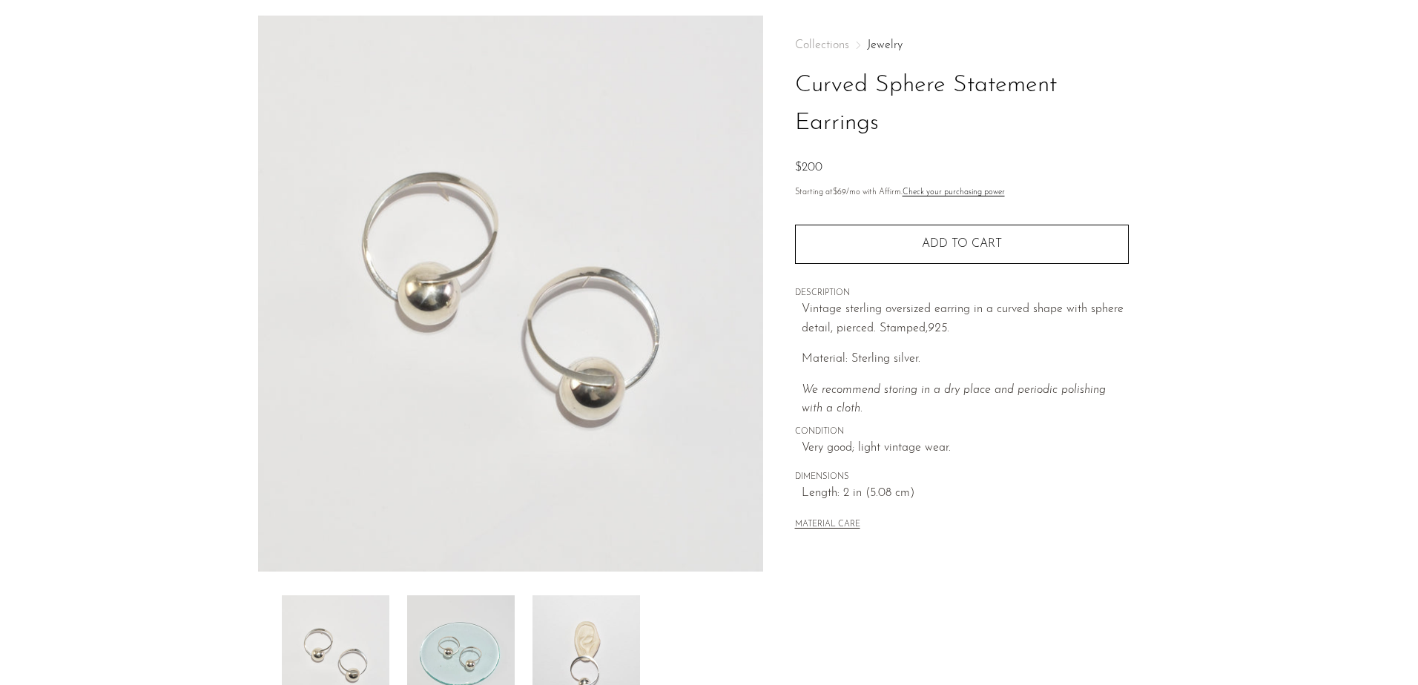
scroll to position [74, 0]
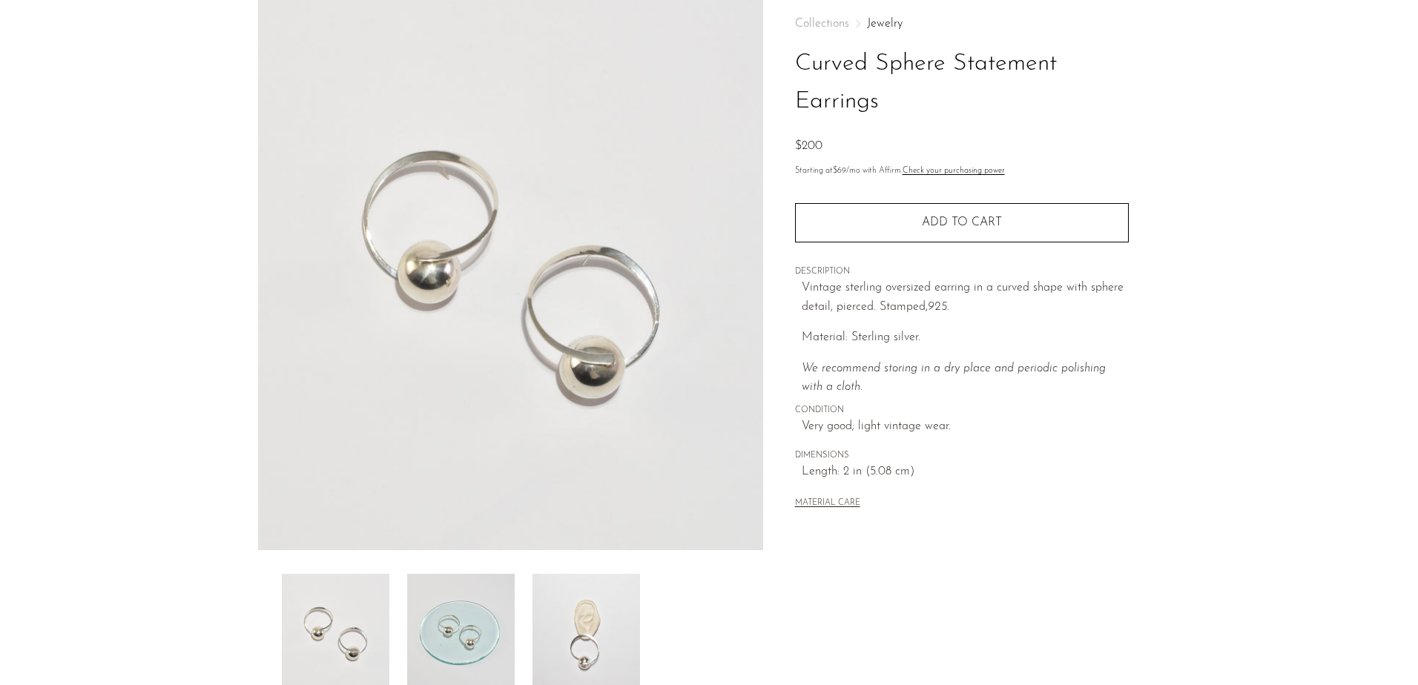
click at [456, 645] on img at bounding box center [461, 633] width 108 height 119
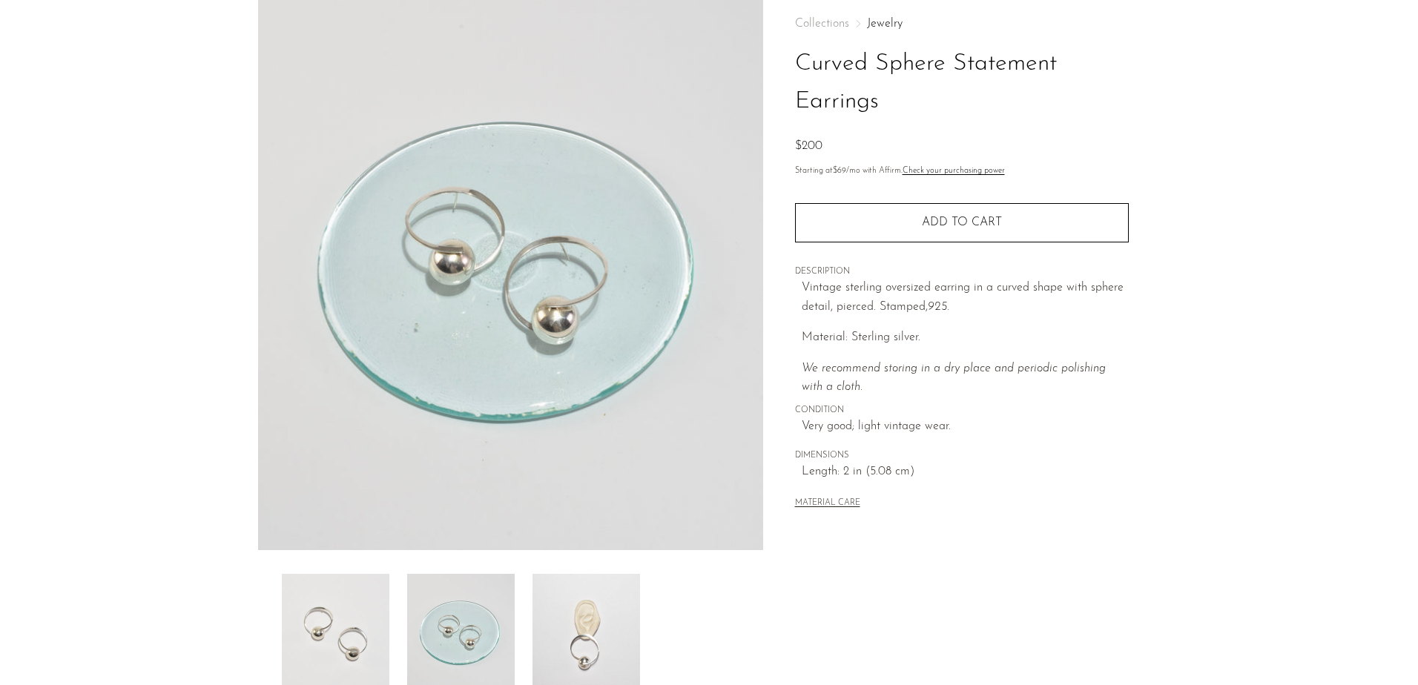
click at [597, 634] on img at bounding box center [587, 633] width 108 height 119
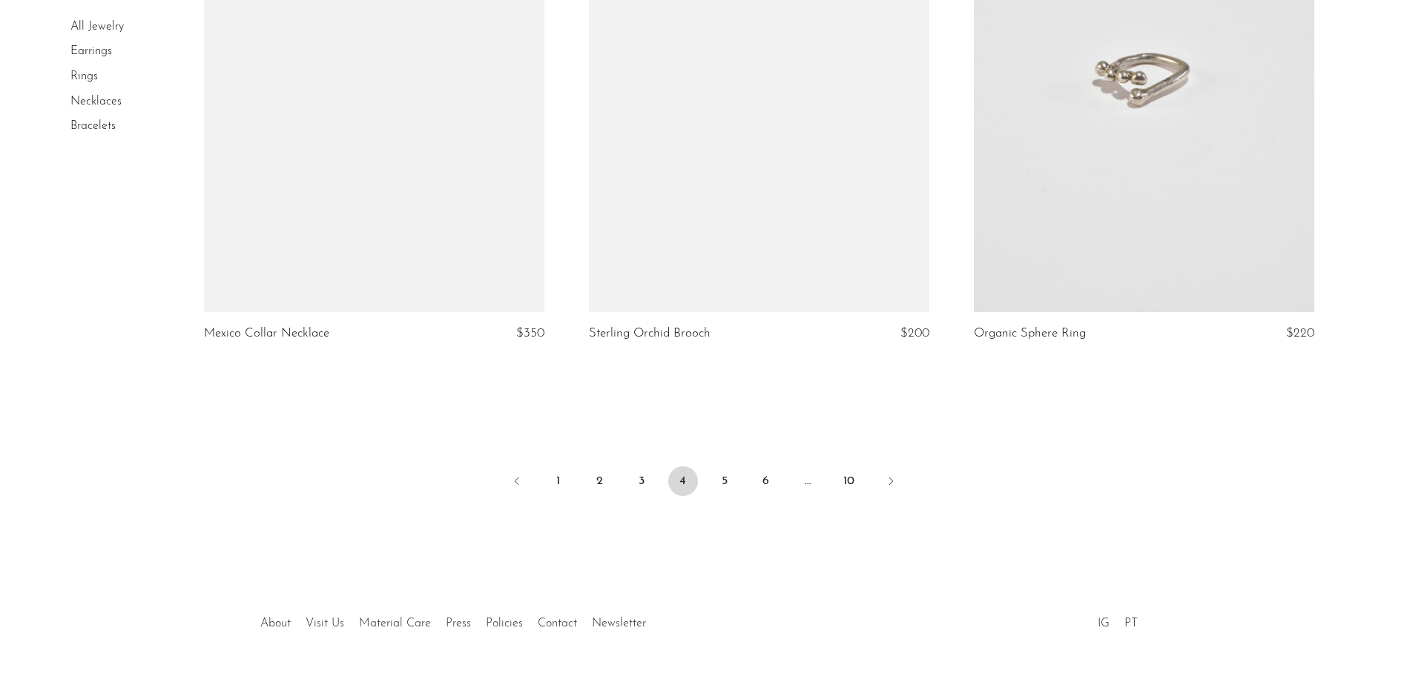
scroll to position [6305, 0]
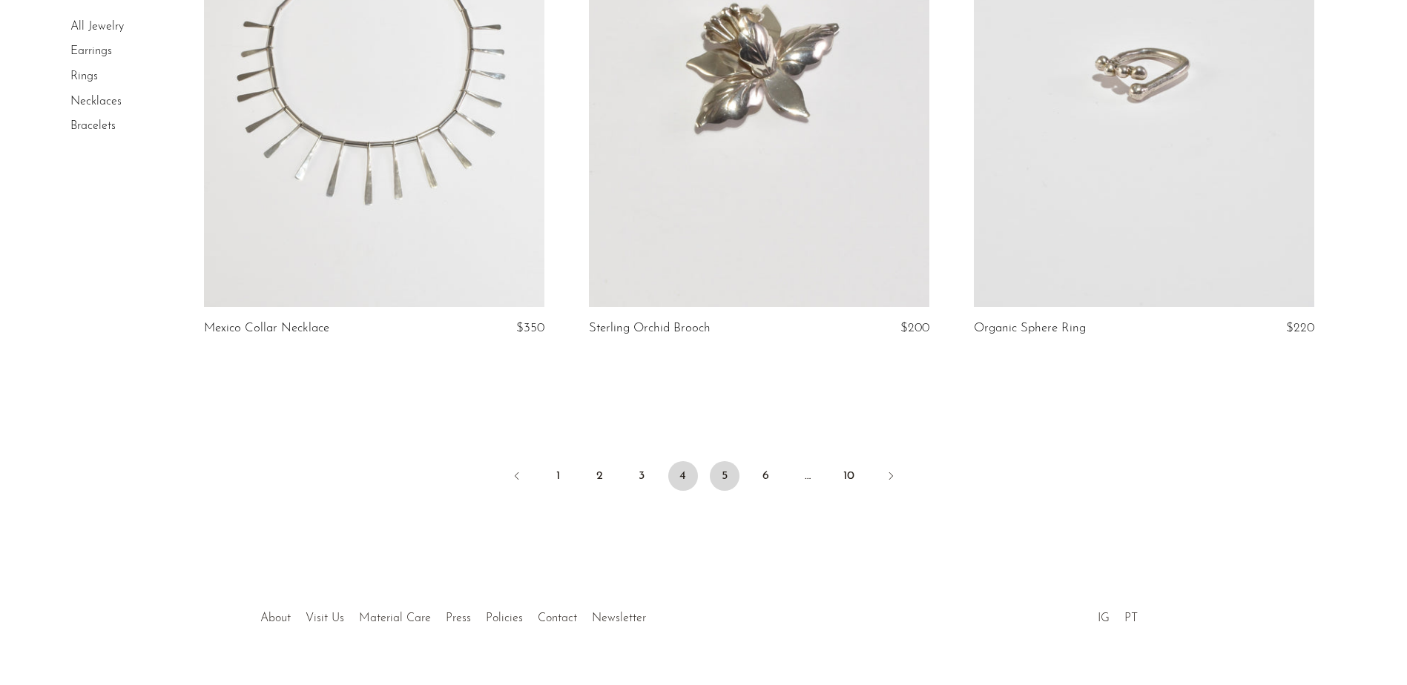
click at [734, 476] on link "5" at bounding box center [725, 476] width 30 height 30
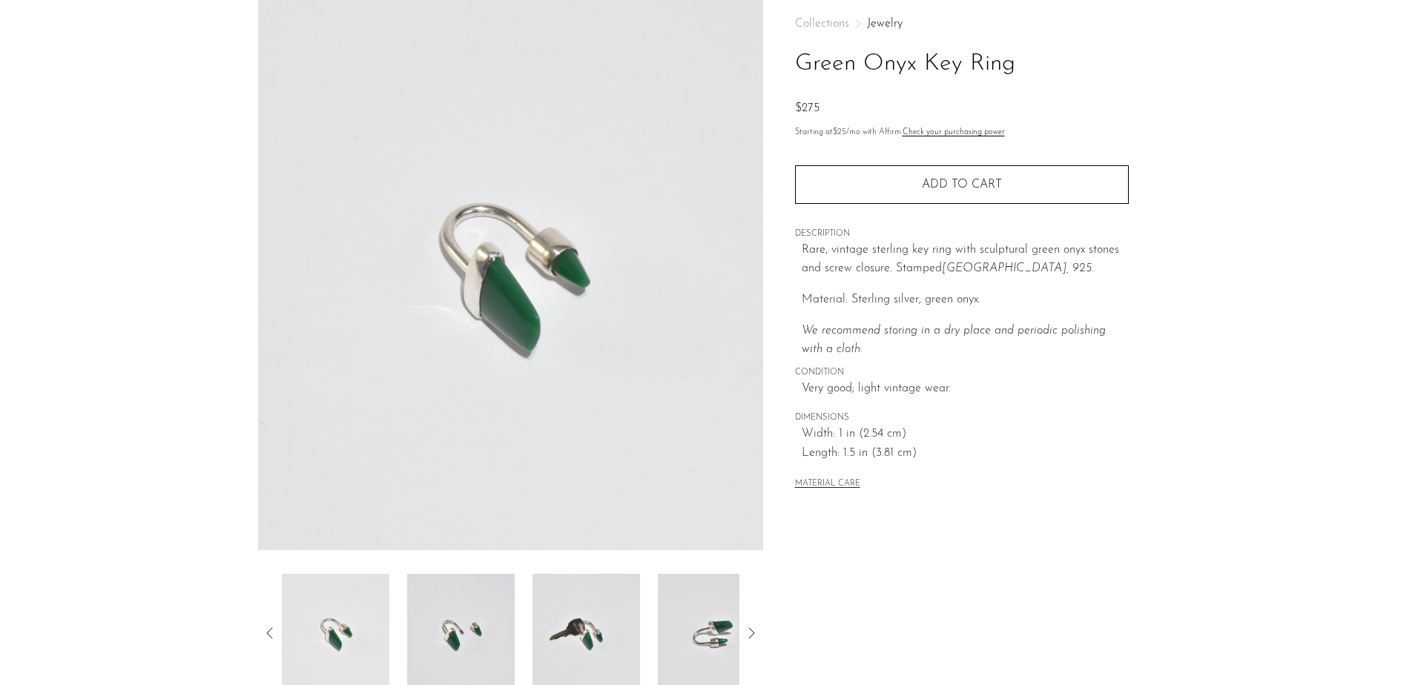
scroll to position [148, 0]
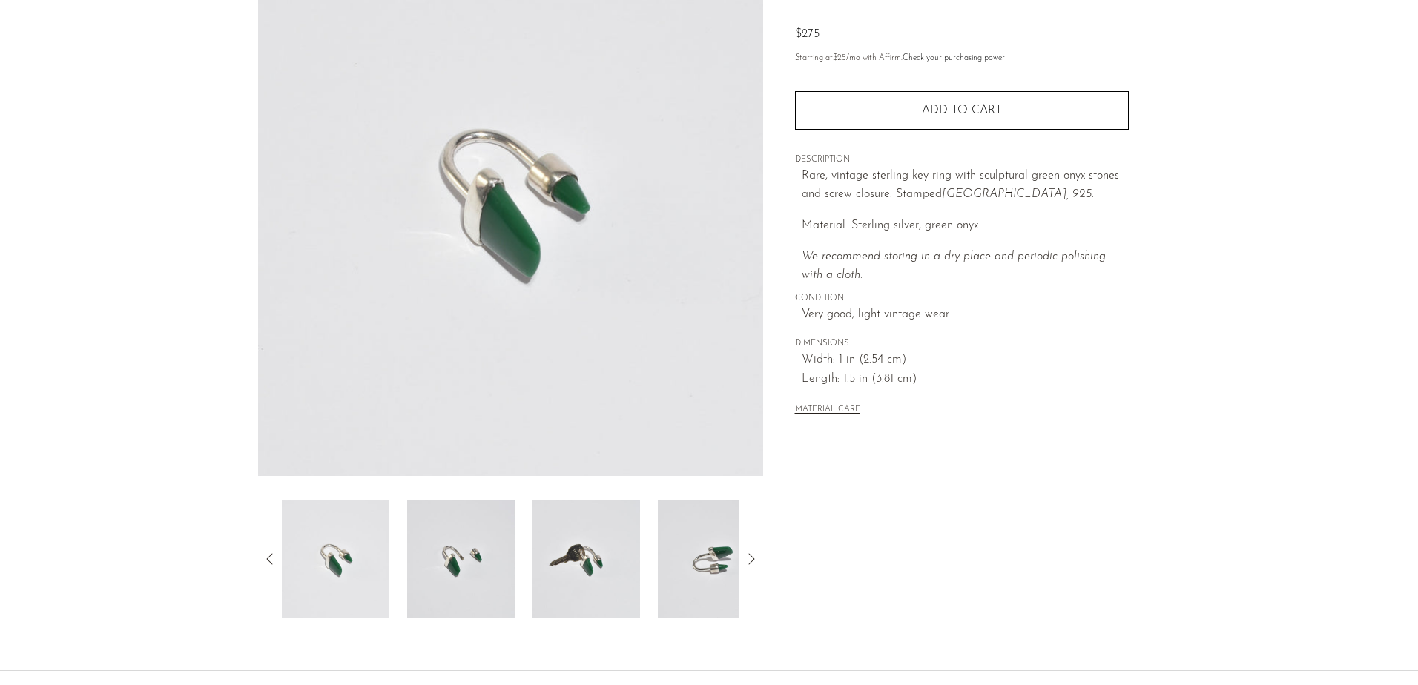
click at [454, 550] on img at bounding box center [461, 559] width 108 height 119
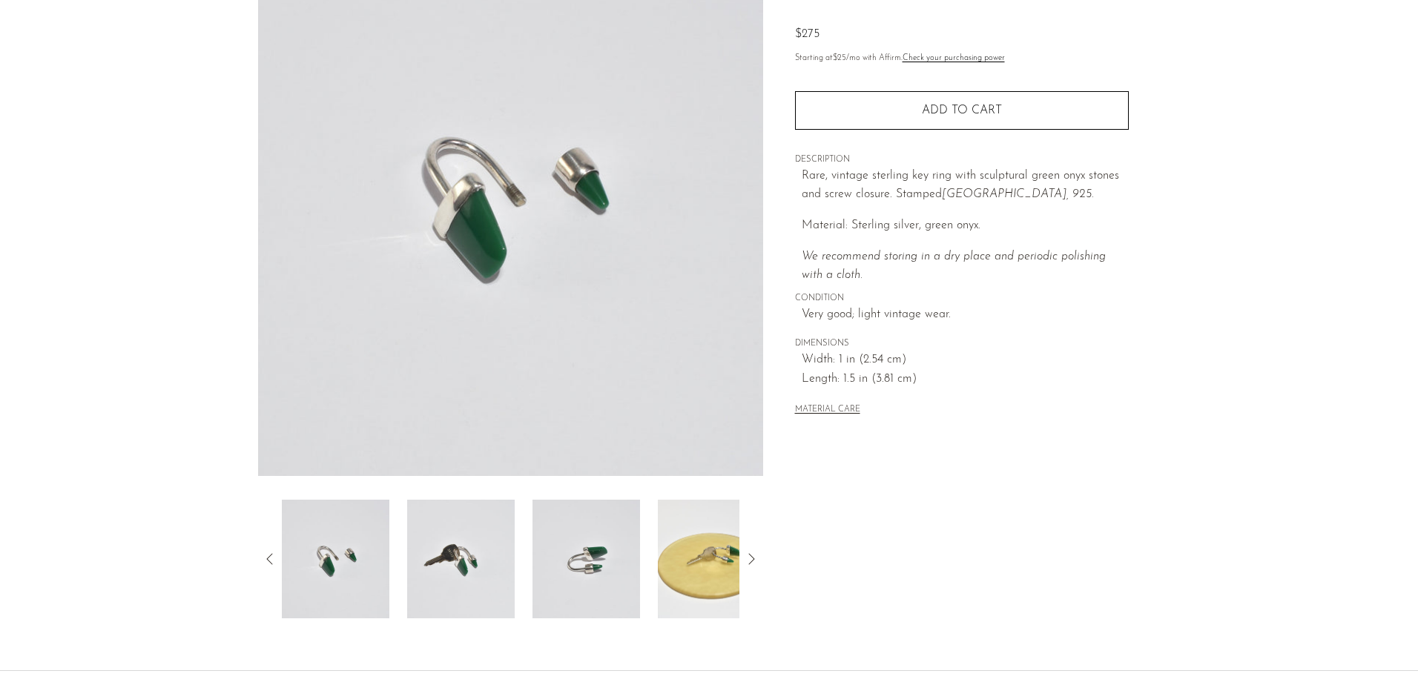
click at [454, 551] on img at bounding box center [461, 559] width 108 height 119
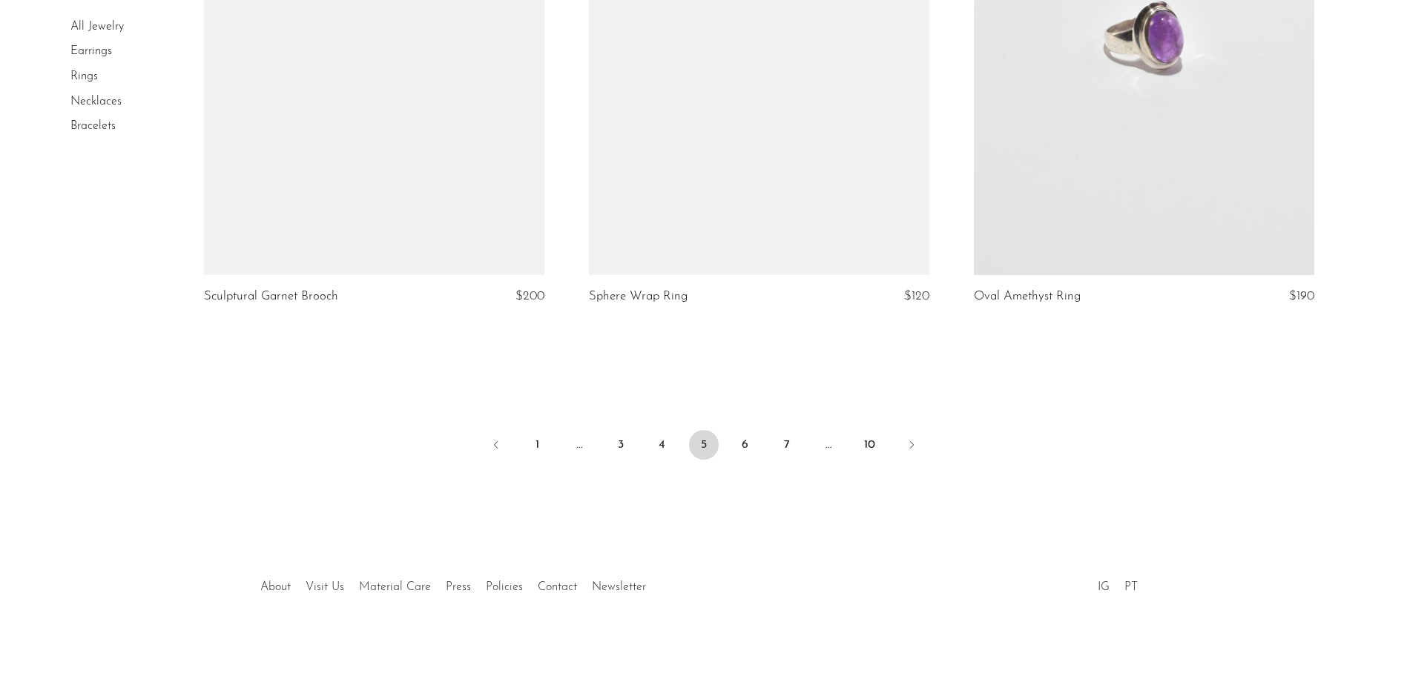
scroll to position [6321, 0]
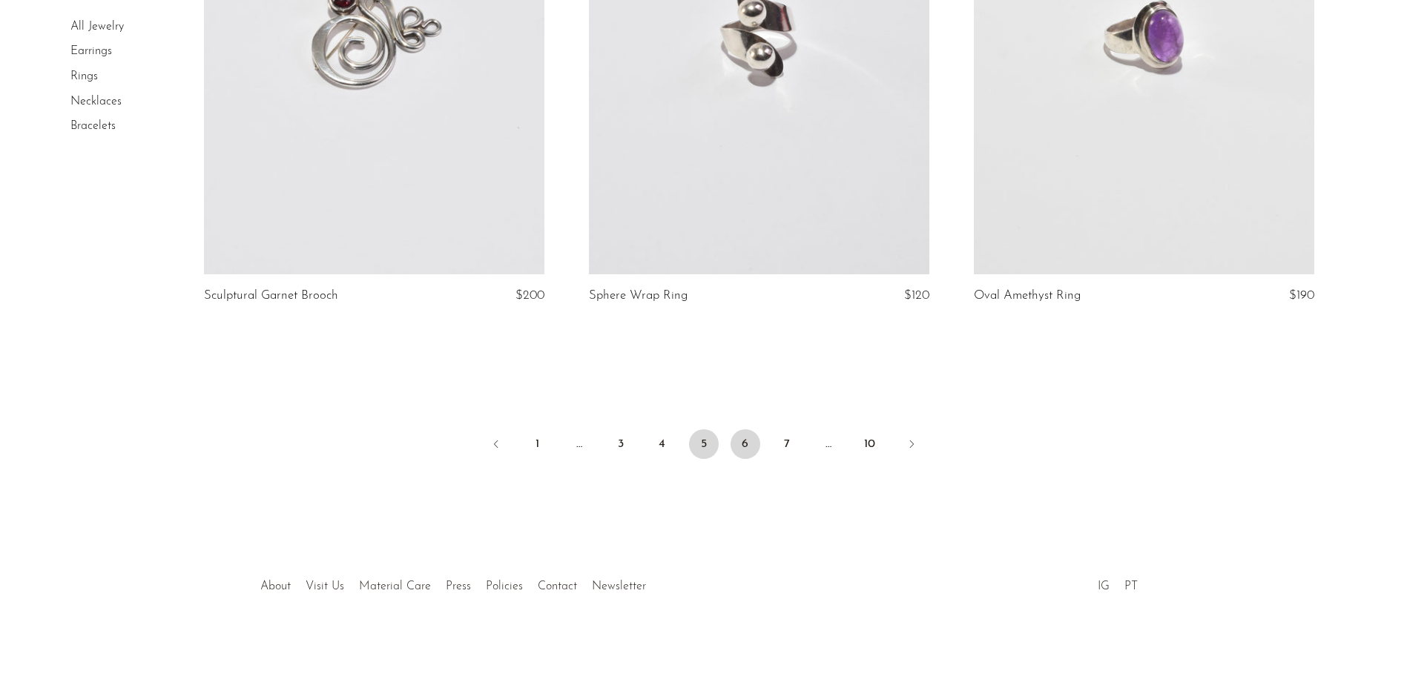
click at [738, 444] on link "6" at bounding box center [746, 445] width 30 height 30
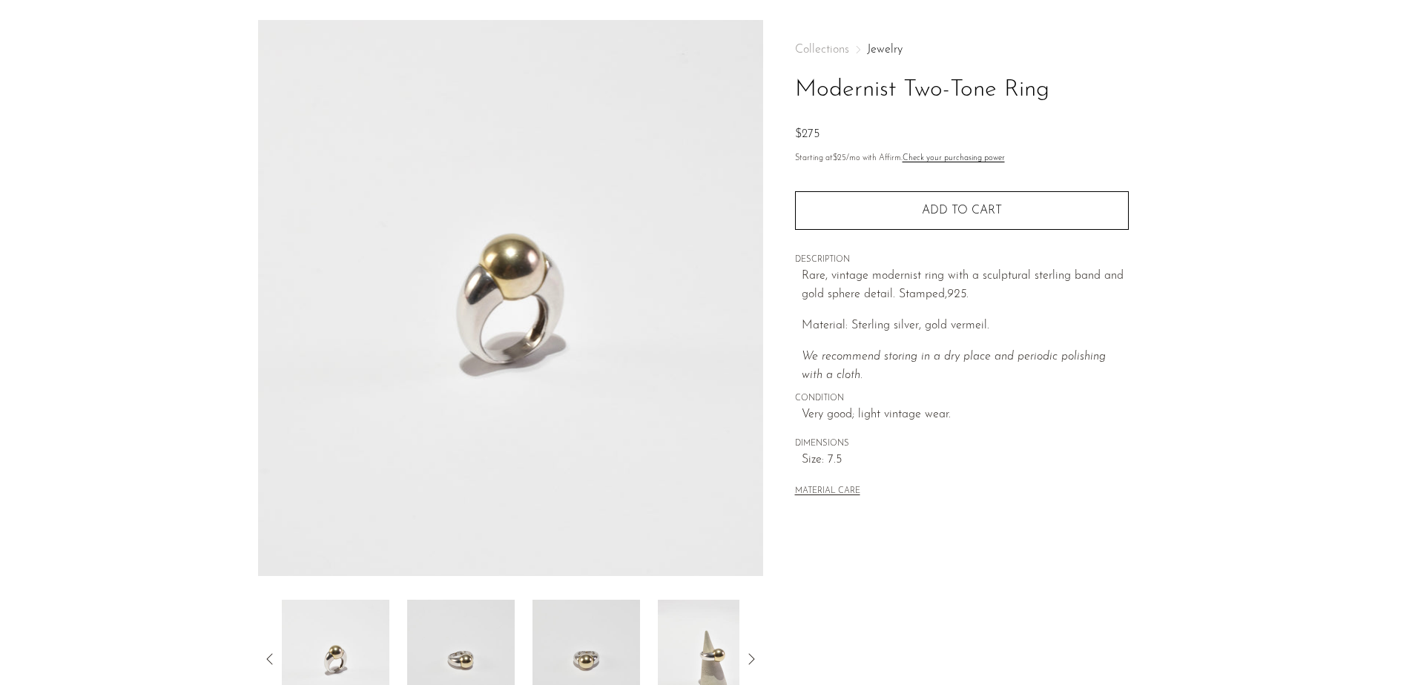
scroll to position [74, 0]
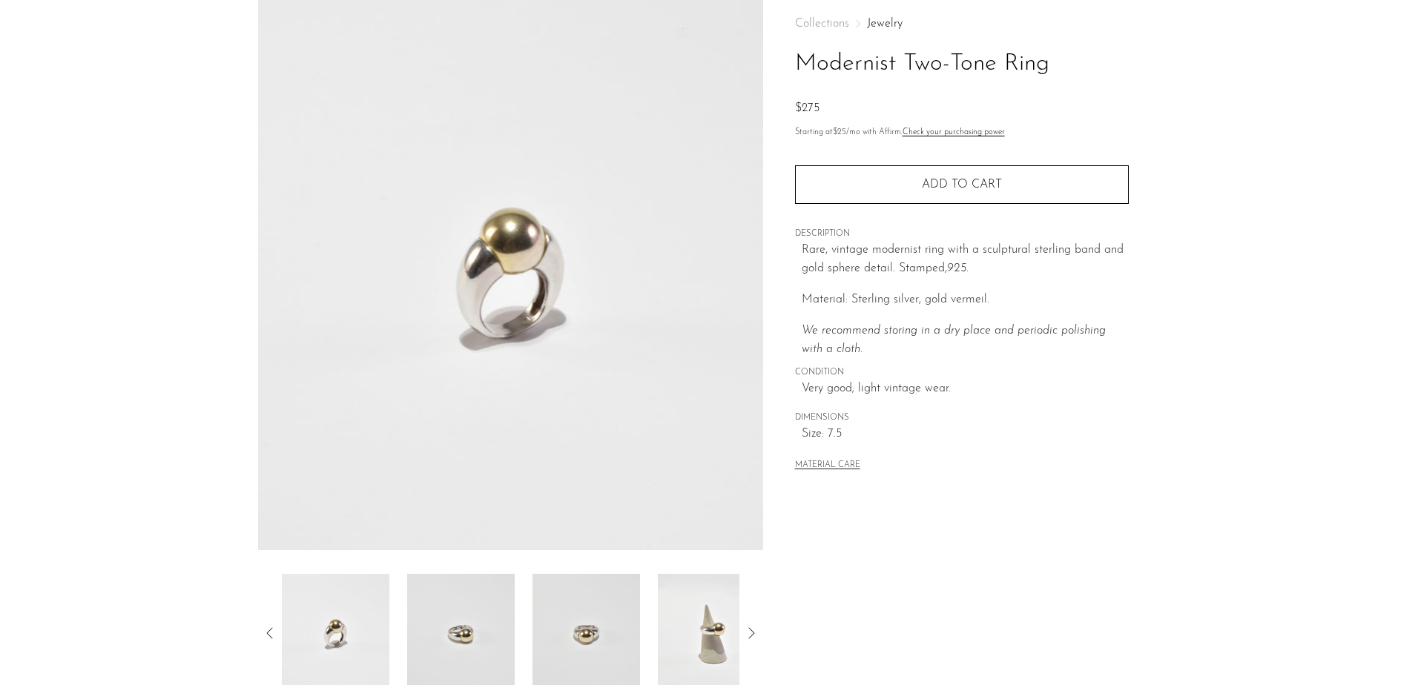
click at [477, 642] on img at bounding box center [461, 633] width 108 height 119
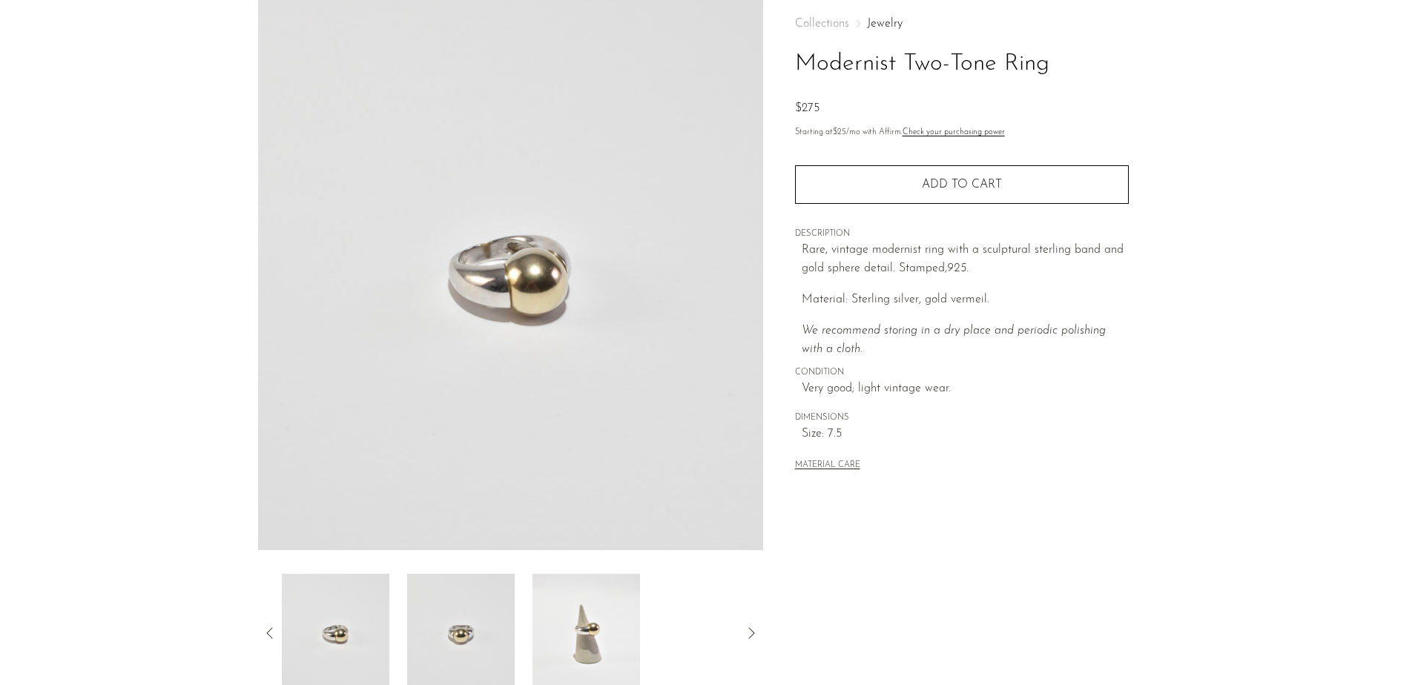
click at [477, 642] on img at bounding box center [461, 633] width 108 height 119
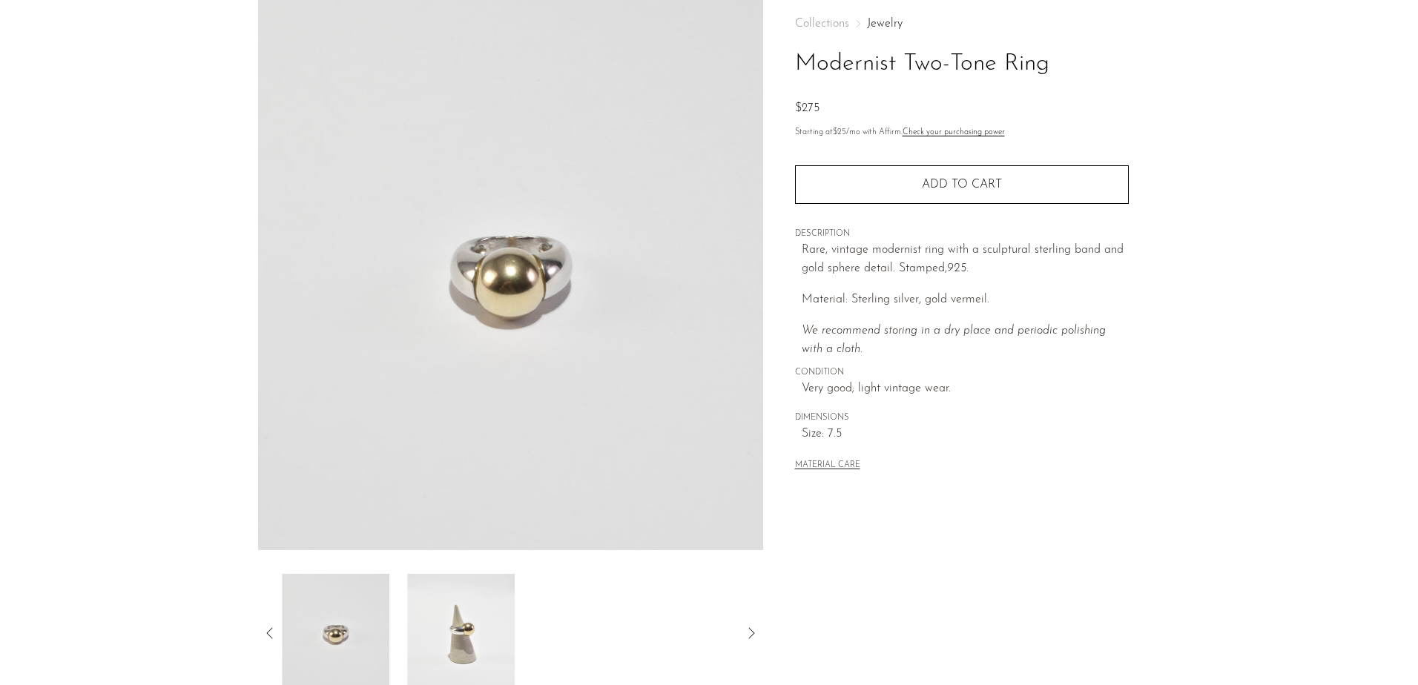
click at [481, 645] on img at bounding box center [461, 633] width 108 height 119
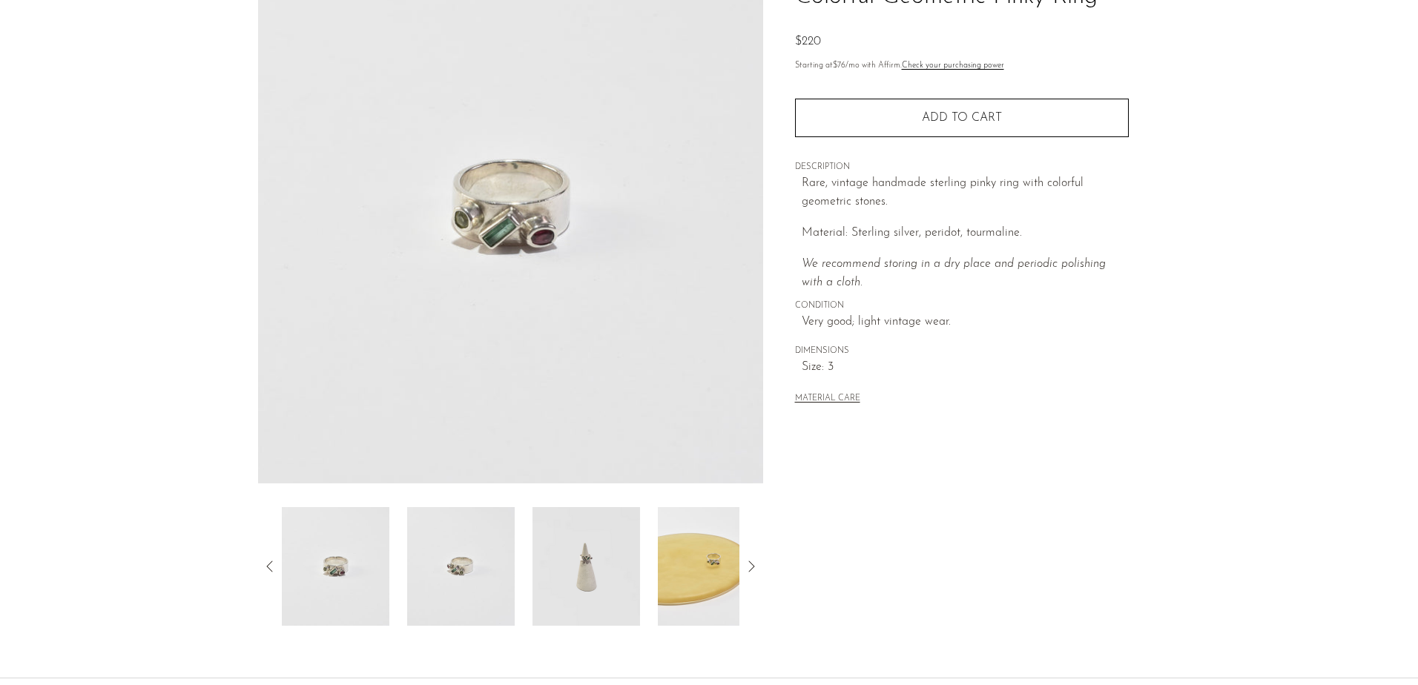
scroll to position [148, 0]
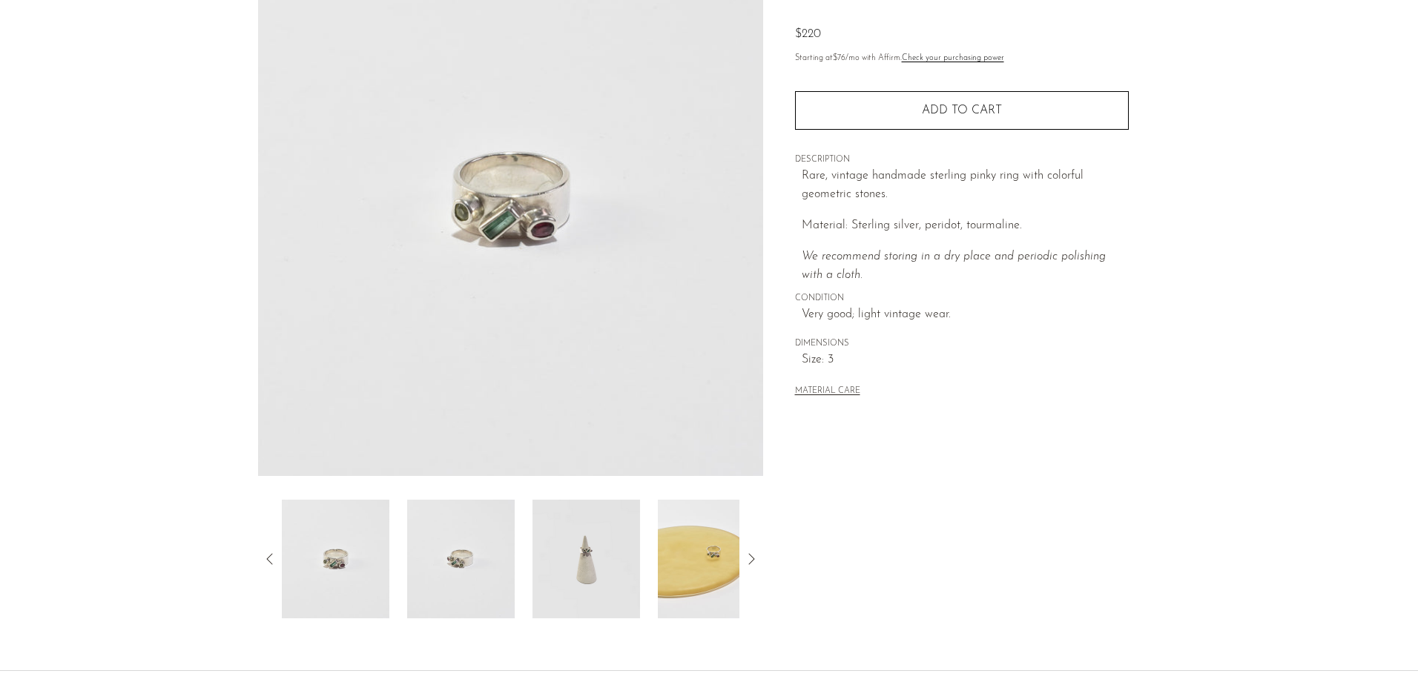
click at [361, 570] on img at bounding box center [336, 559] width 108 height 119
click at [463, 576] on img at bounding box center [461, 559] width 108 height 119
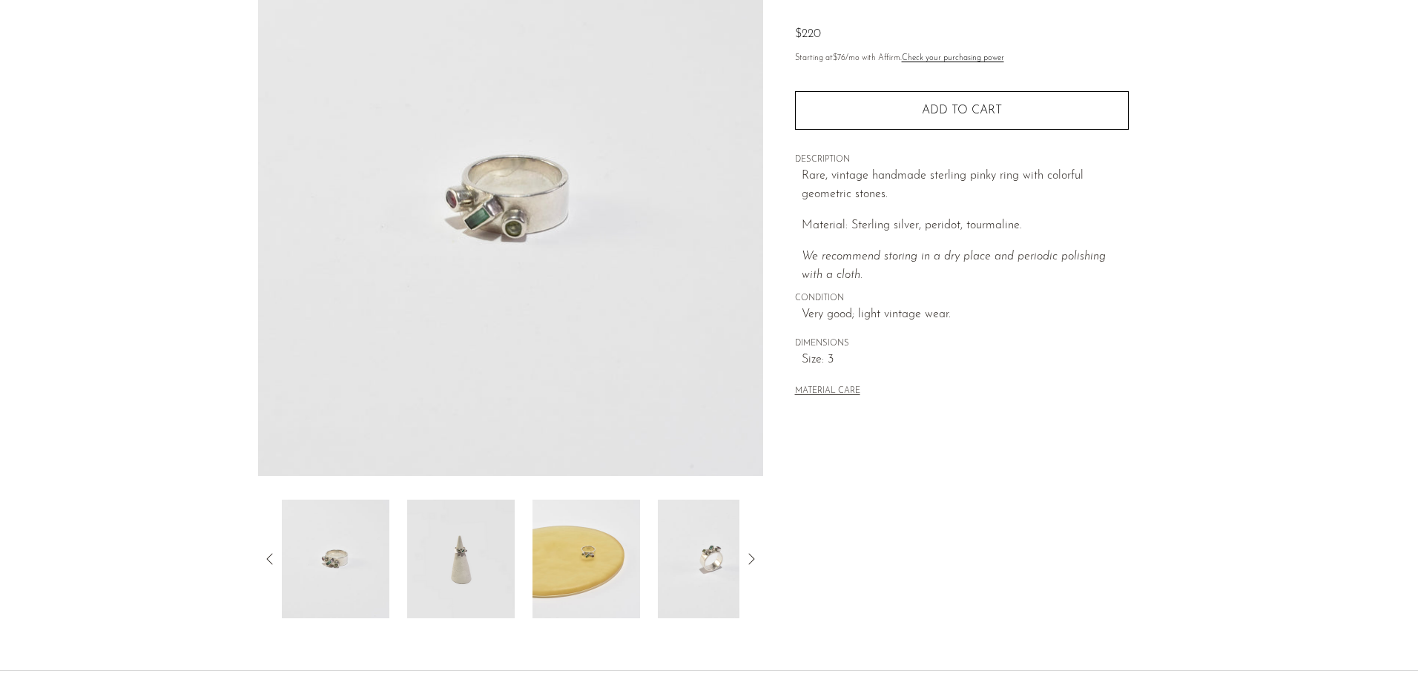
click at [463, 576] on img at bounding box center [461, 559] width 108 height 119
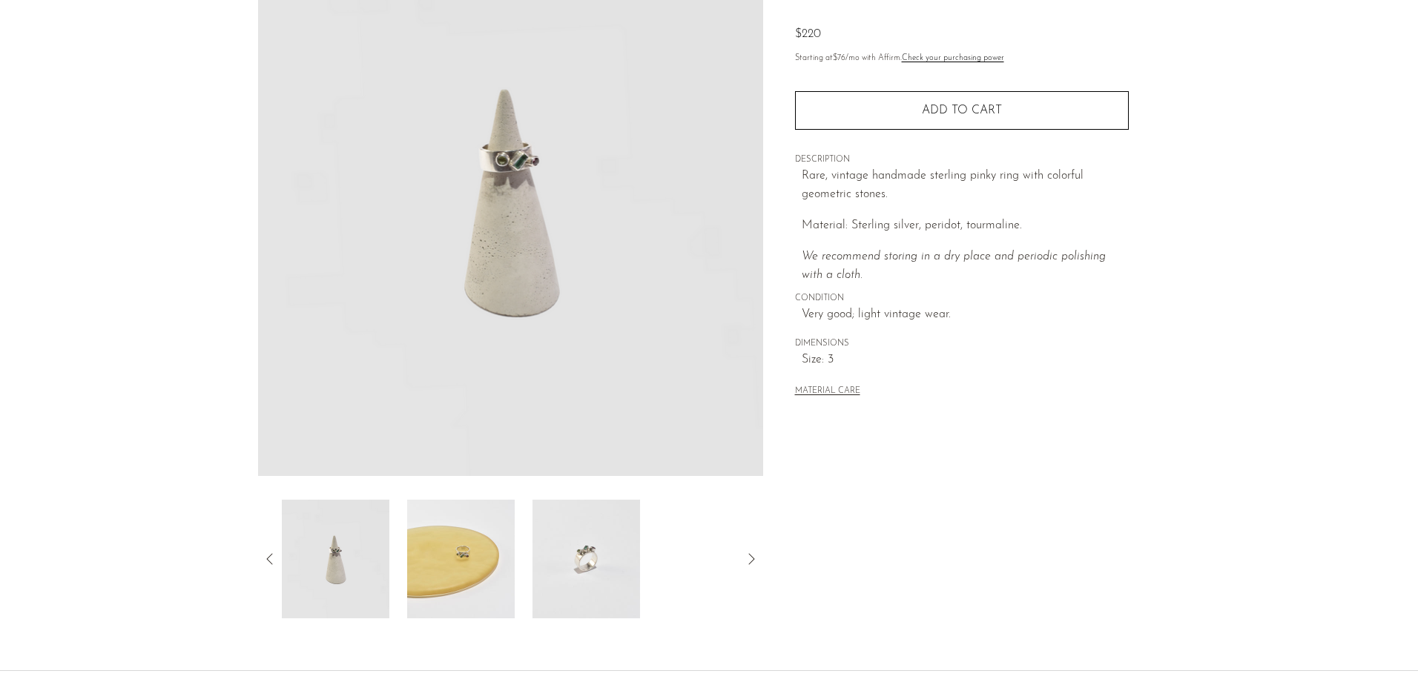
click at [463, 576] on img at bounding box center [461, 559] width 108 height 119
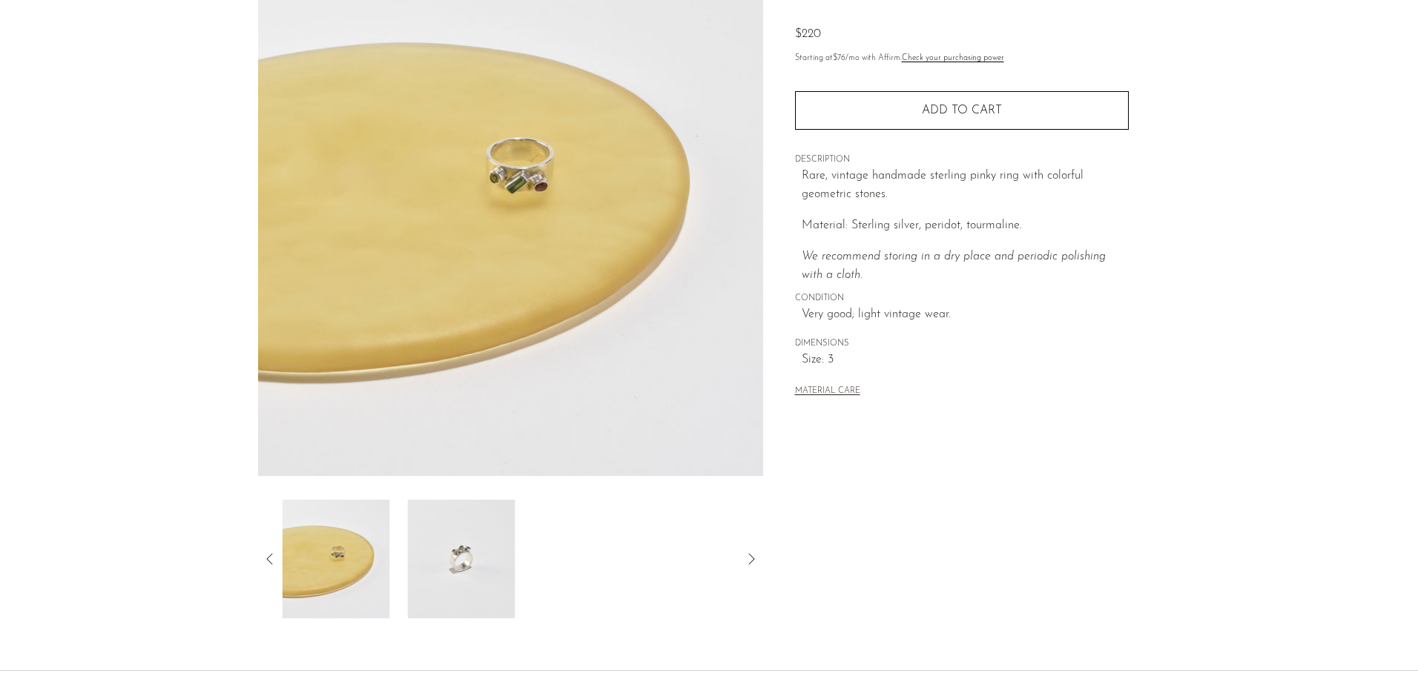
click at [465, 572] on img at bounding box center [462, 559] width 108 height 119
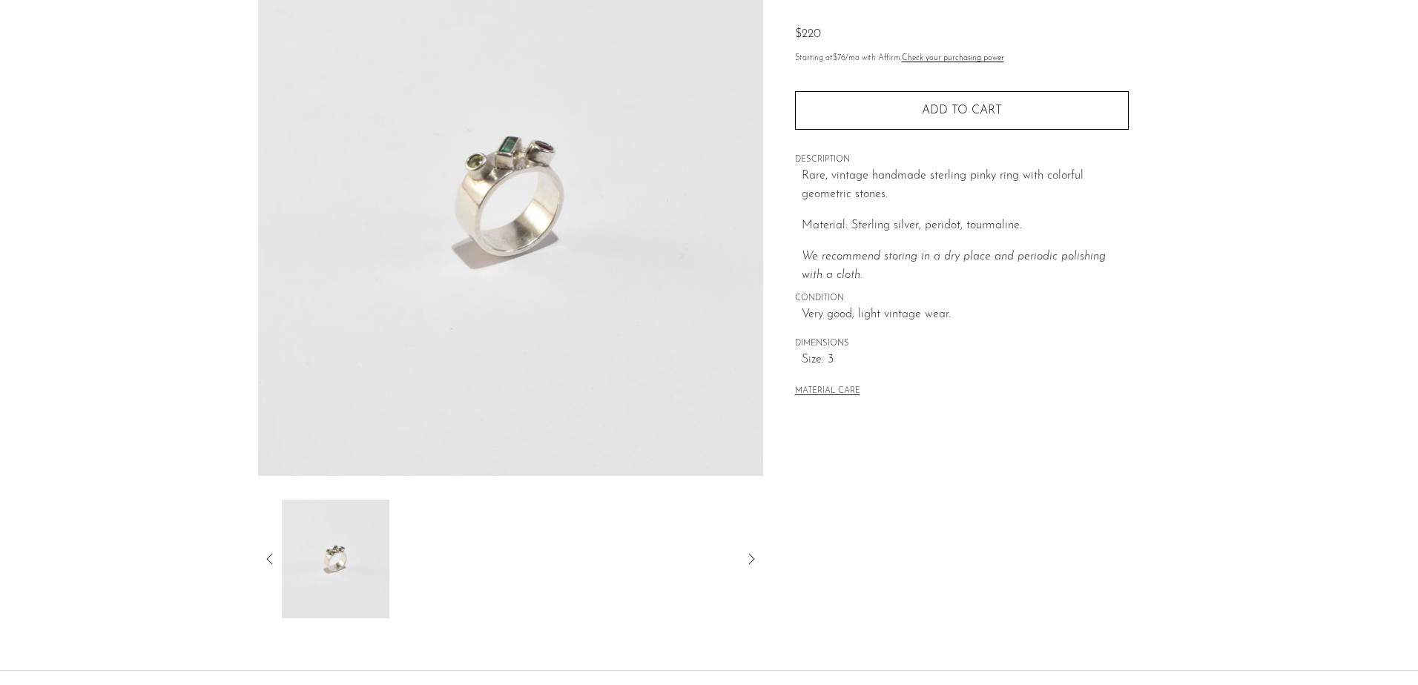
click at [269, 553] on icon at bounding box center [270, 559] width 18 height 18
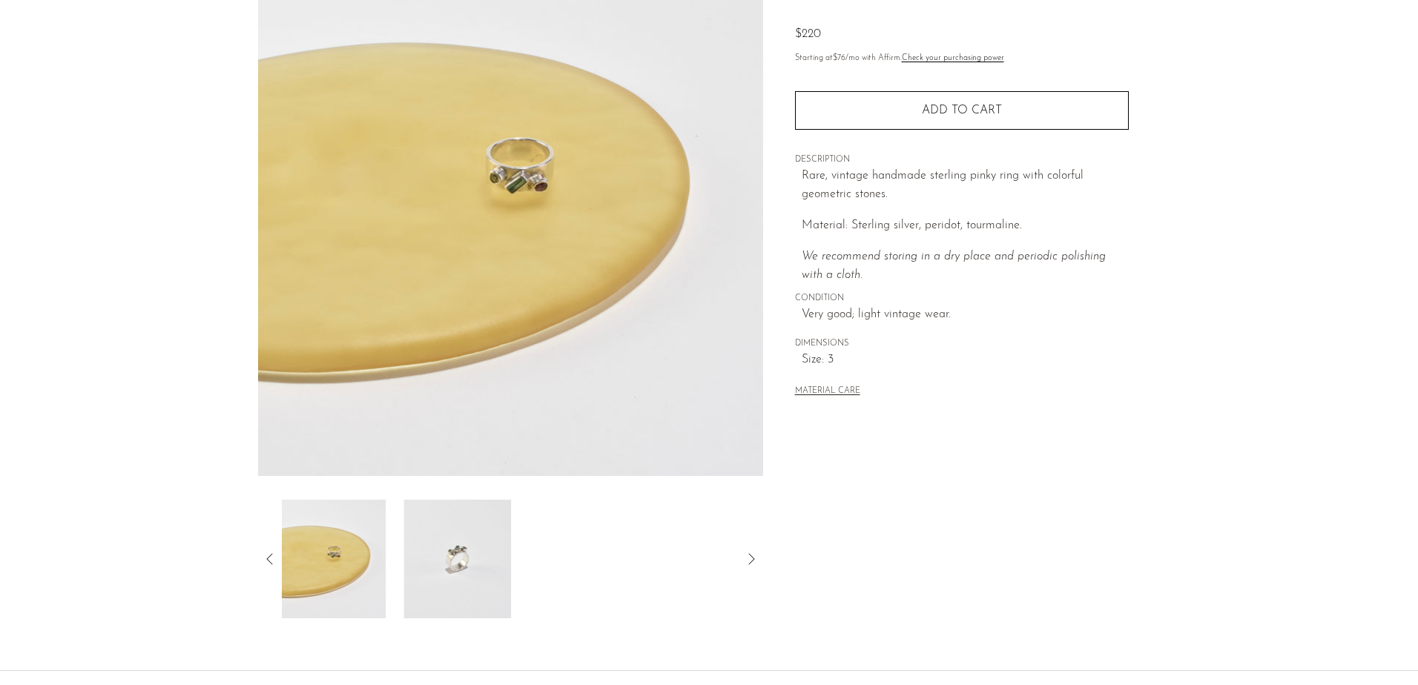
click at [269, 553] on icon at bounding box center [270, 559] width 18 height 18
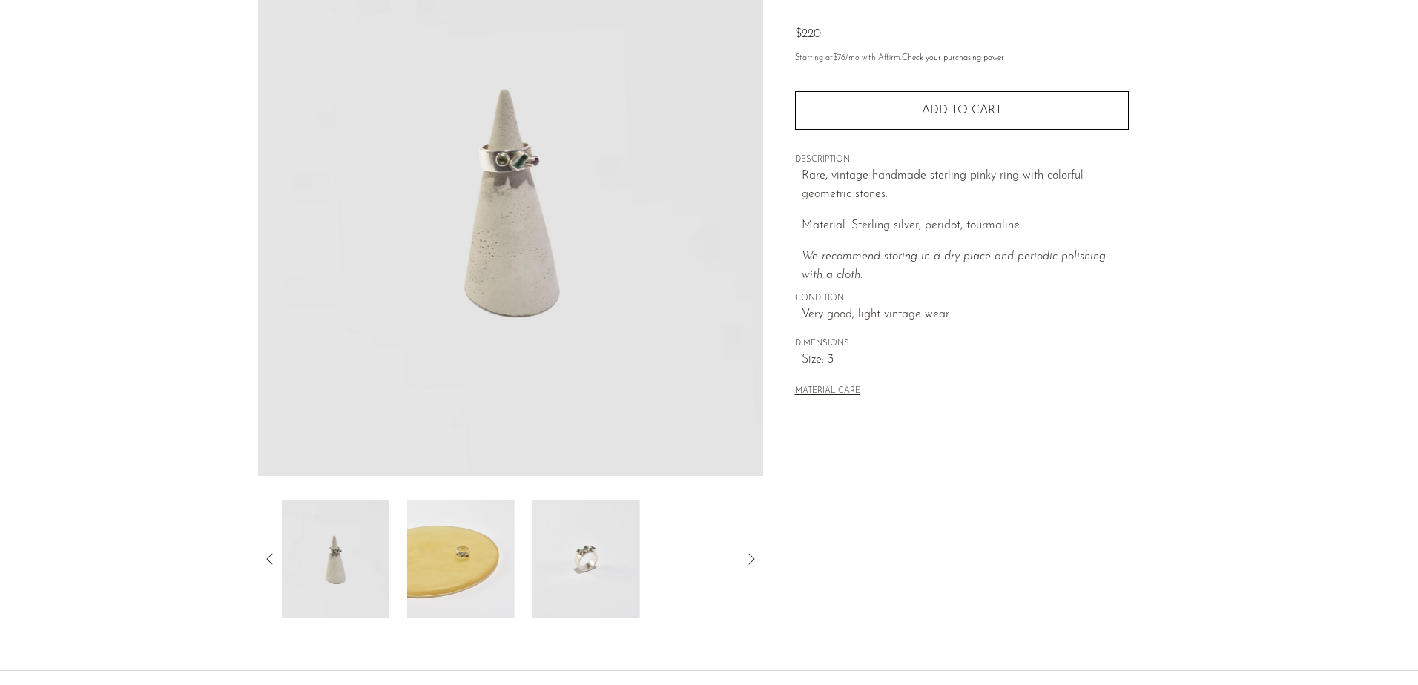
click at [269, 553] on icon at bounding box center [270, 559] width 18 height 18
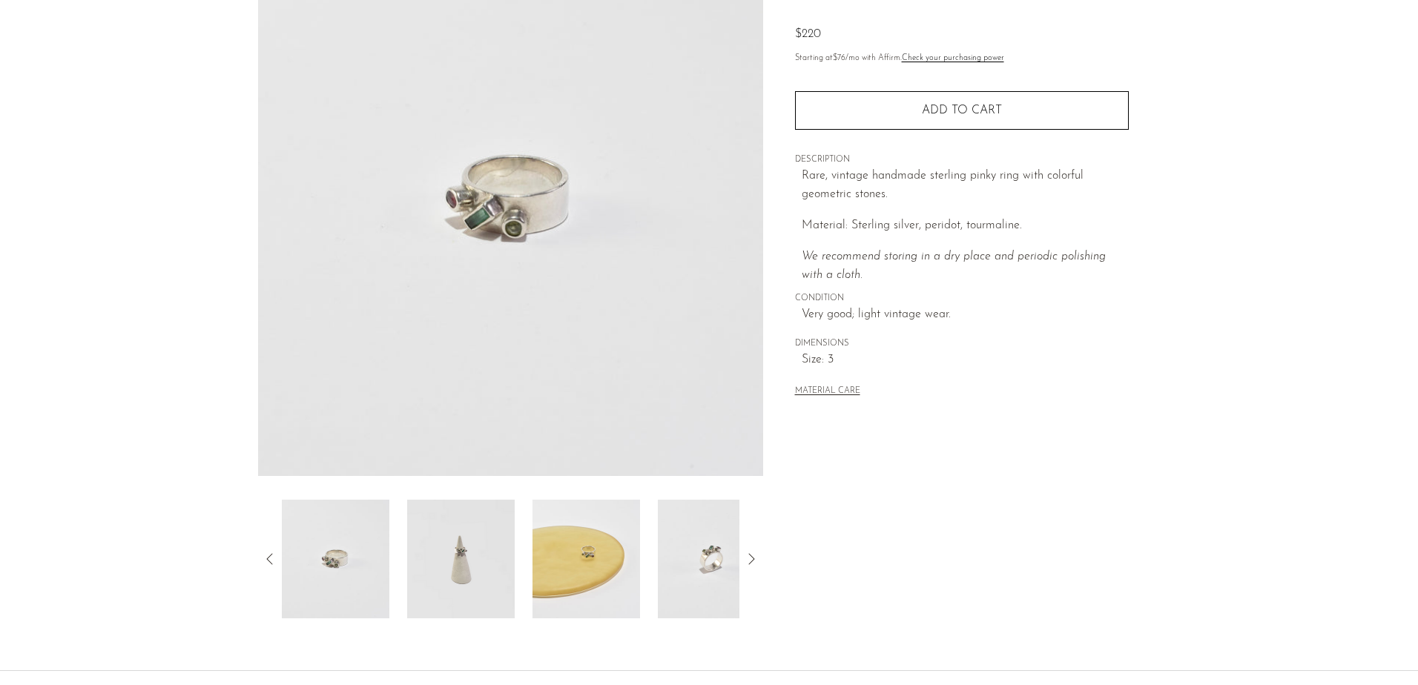
click at [269, 553] on icon at bounding box center [270, 559] width 18 height 18
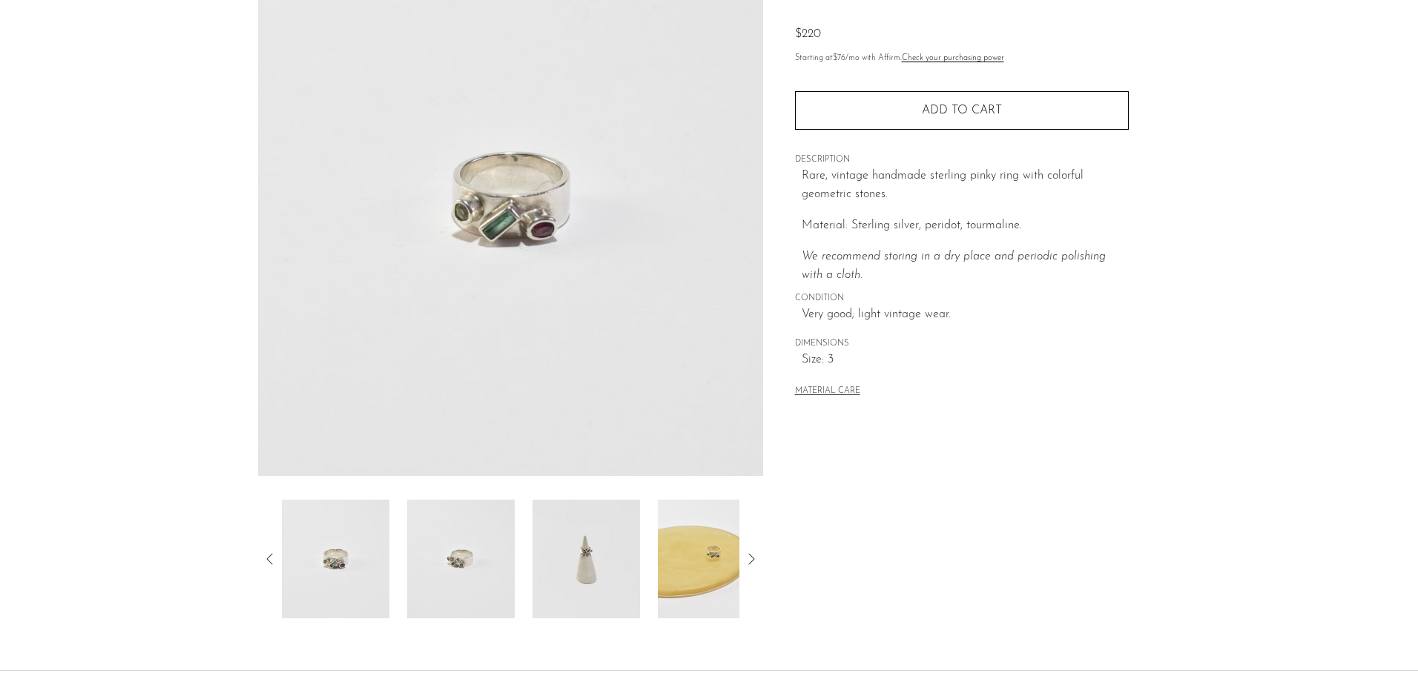
click at [326, 570] on img at bounding box center [336, 559] width 108 height 119
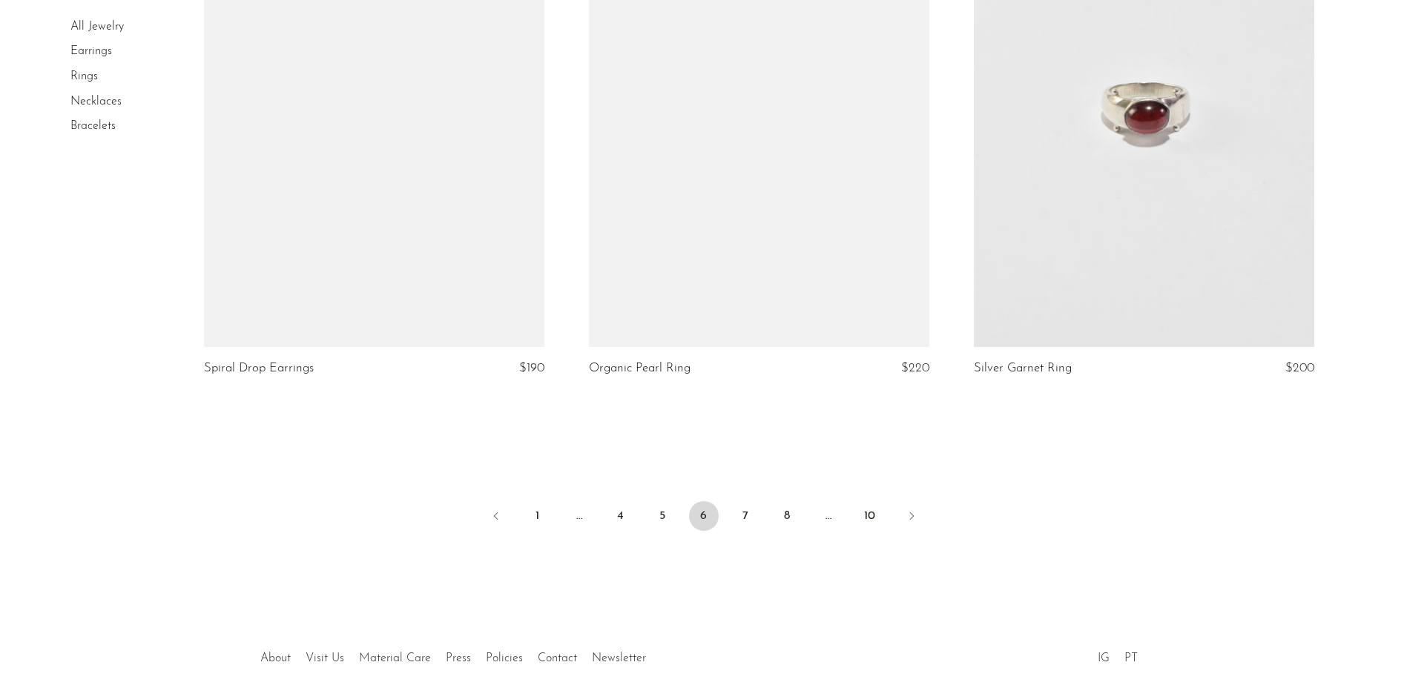
scroll to position [6305, 0]
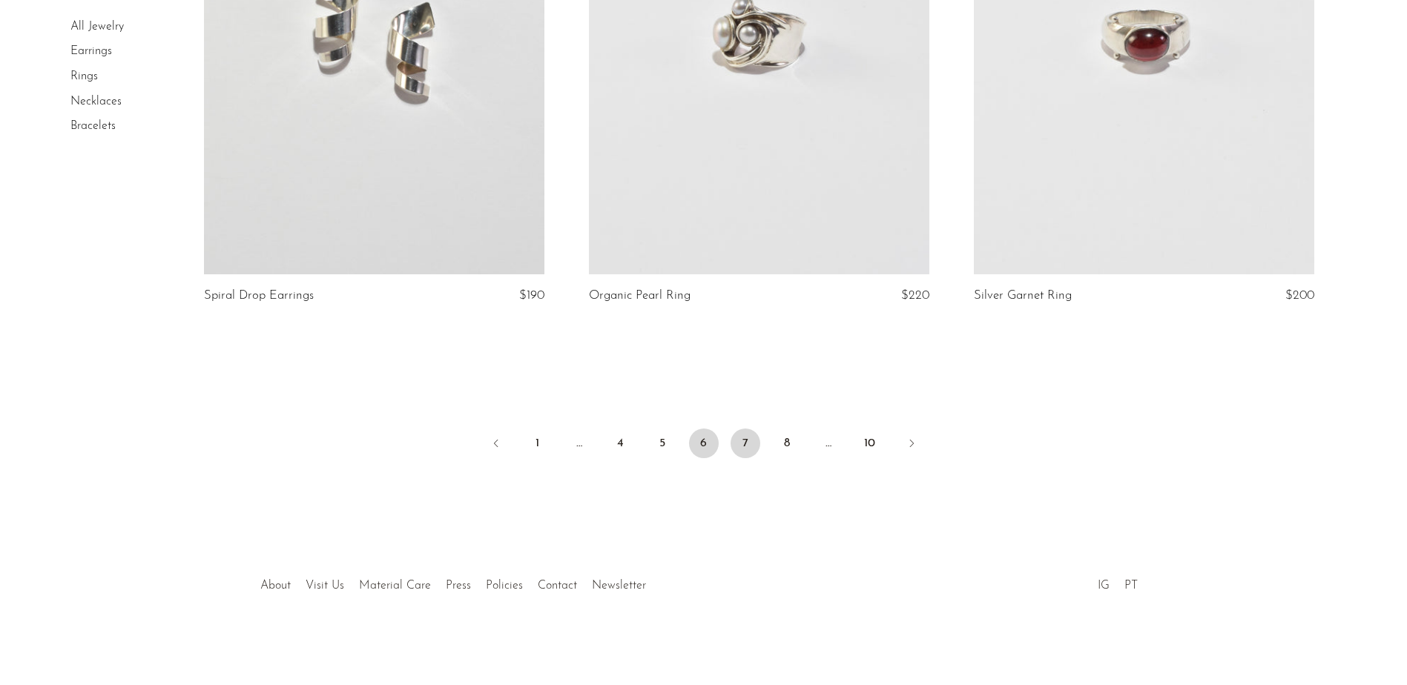
click at [754, 446] on link "7" at bounding box center [746, 444] width 30 height 30
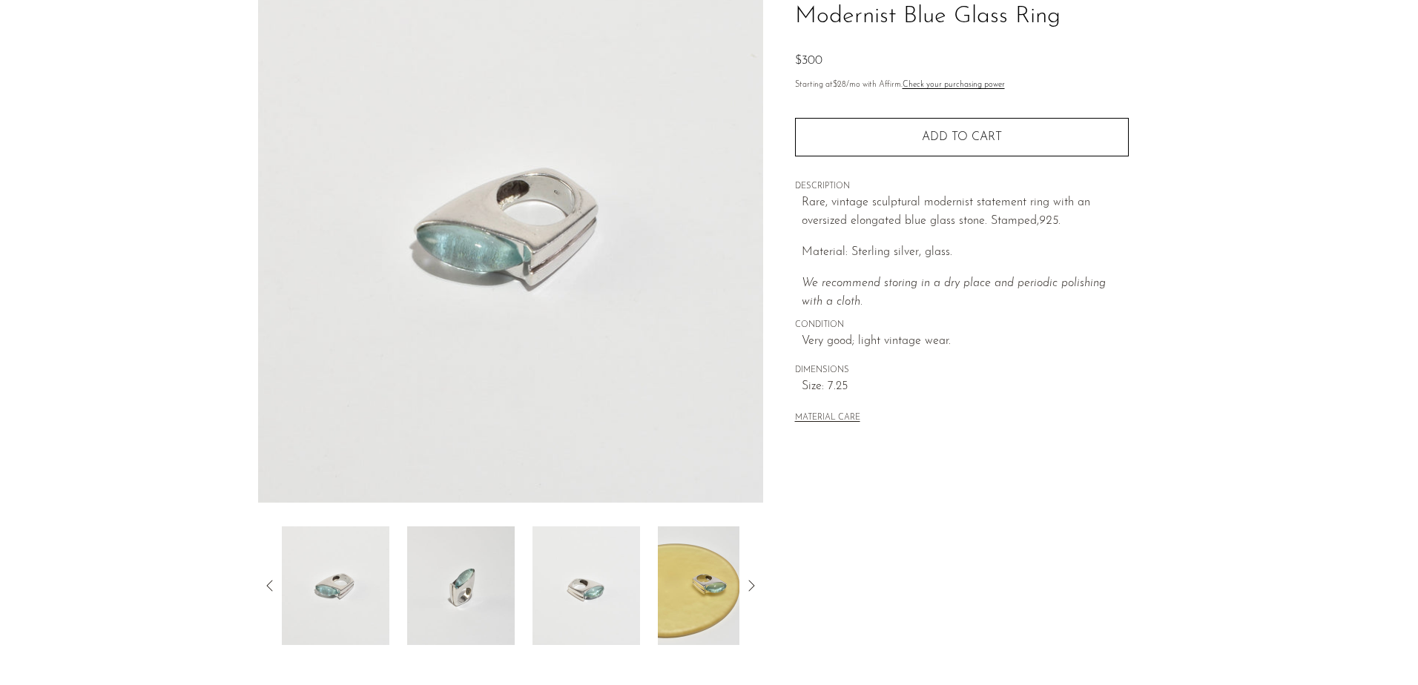
scroll to position [148, 0]
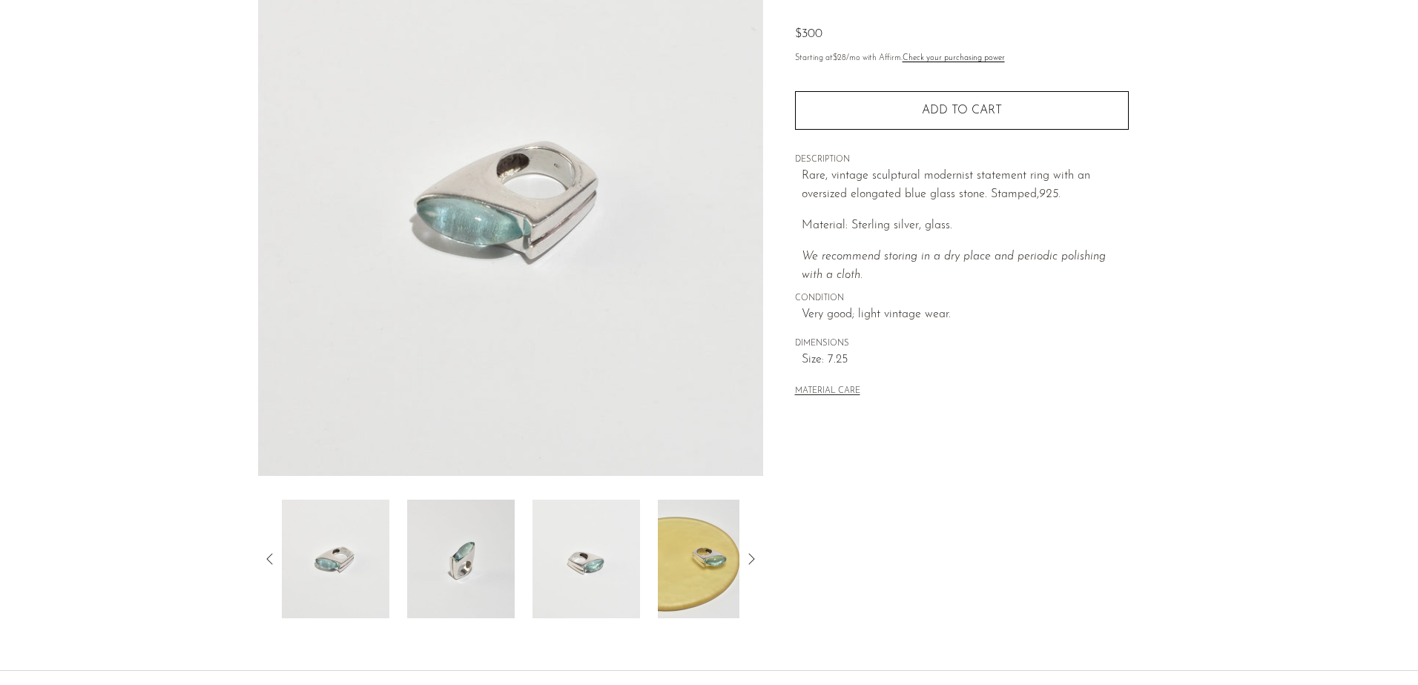
click at [447, 564] on img at bounding box center [461, 559] width 108 height 119
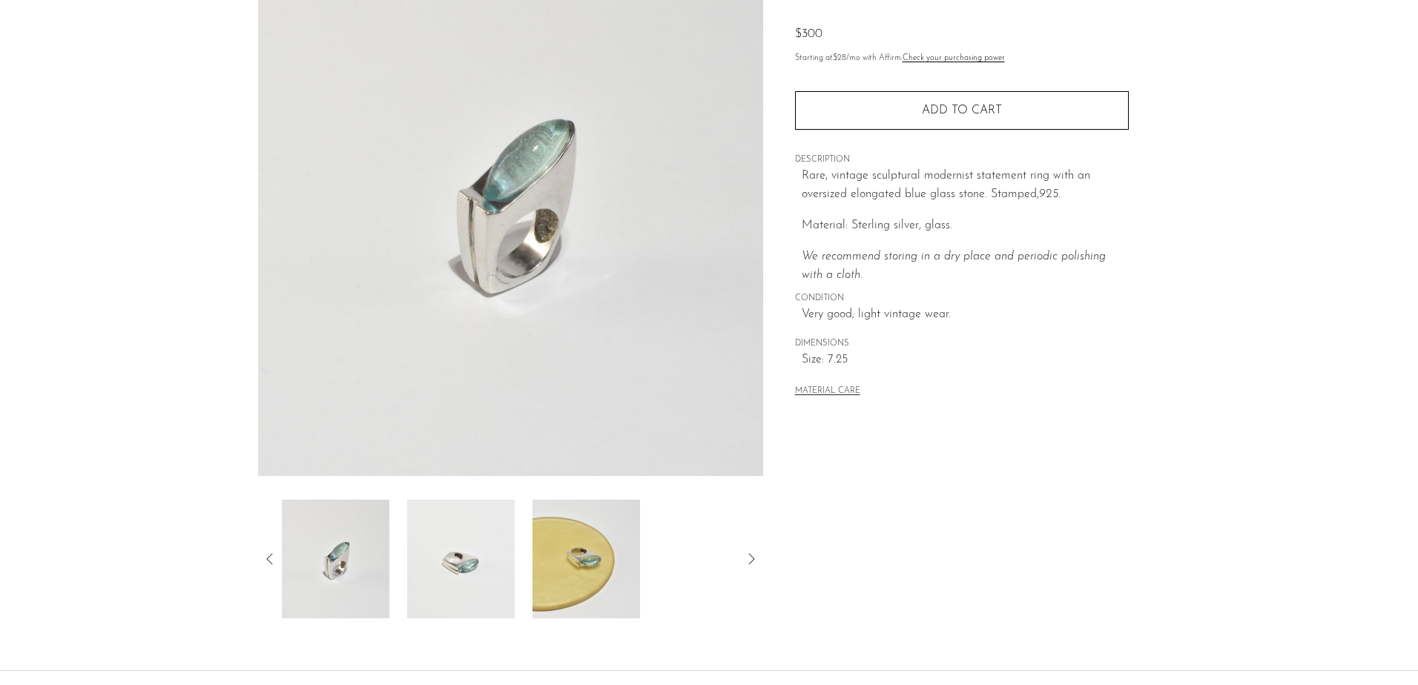
click at [447, 564] on img at bounding box center [461, 559] width 108 height 119
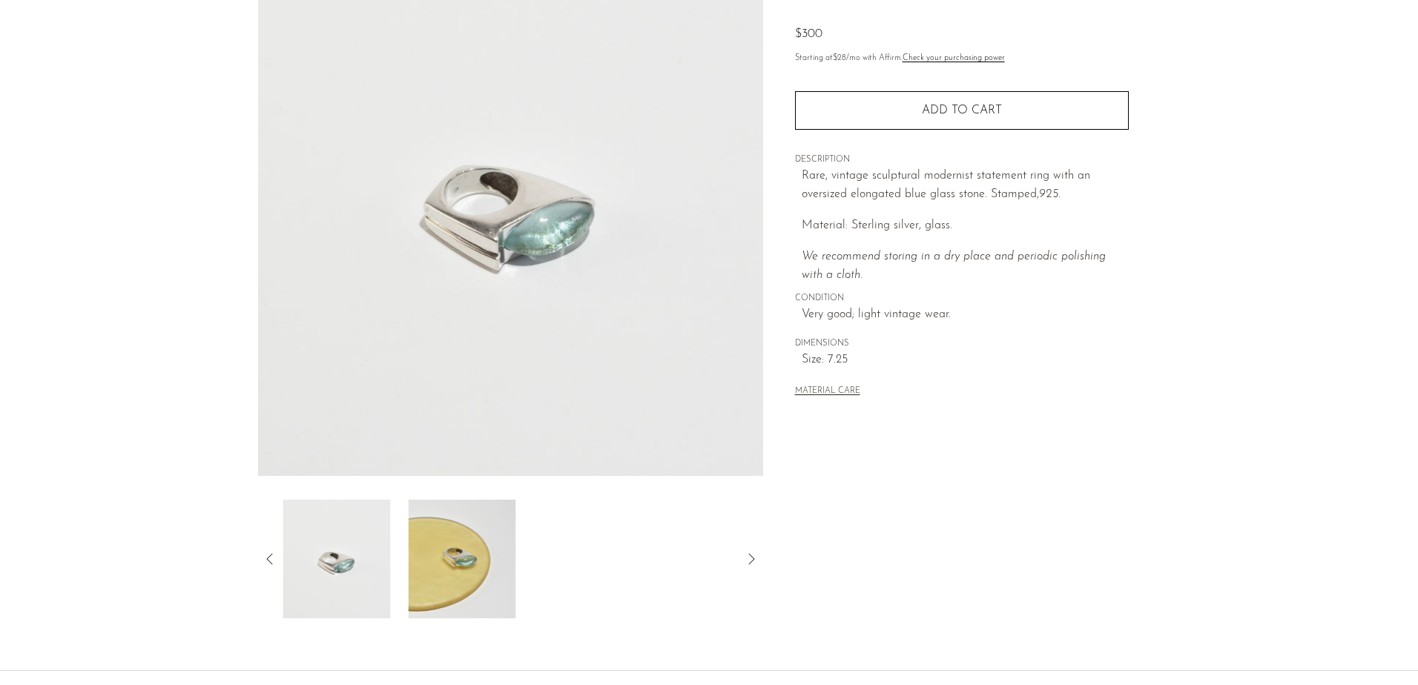
click at [447, 564] on img at bounding box center [463, 559] width 108 height 119
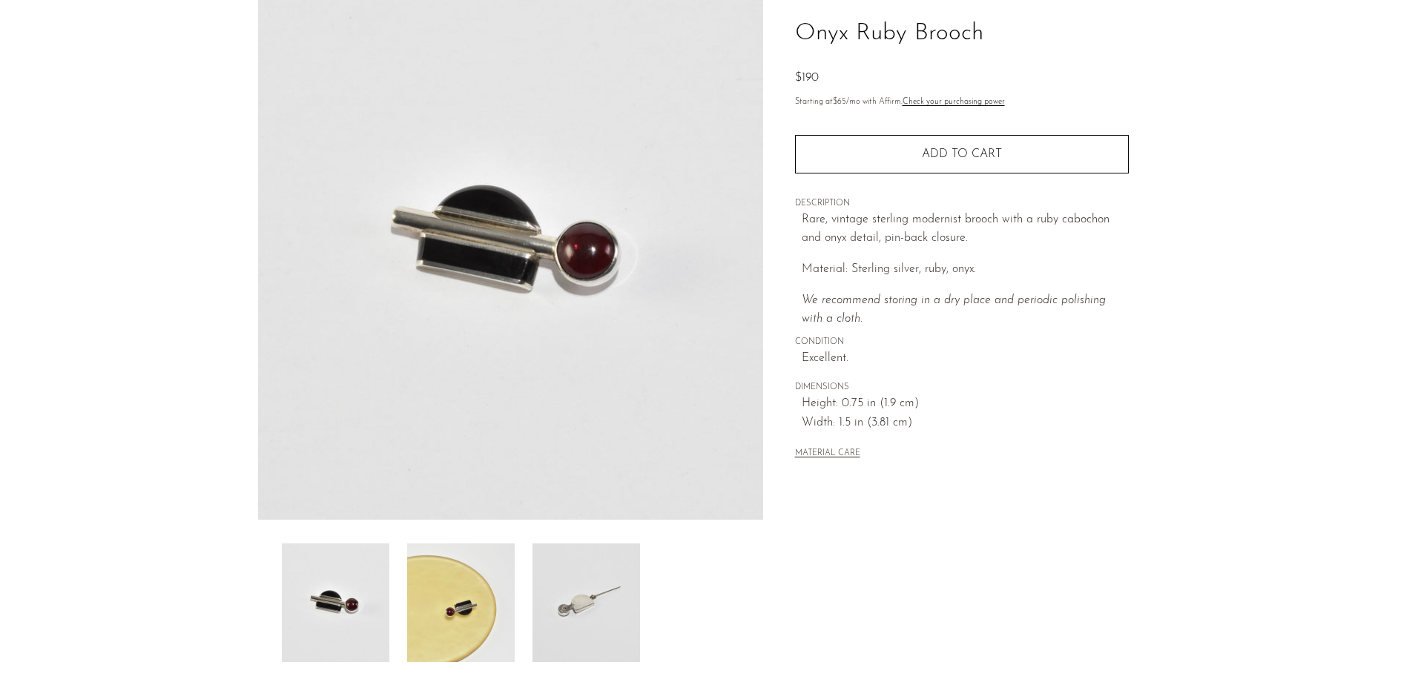
scroll to position [148, 0]
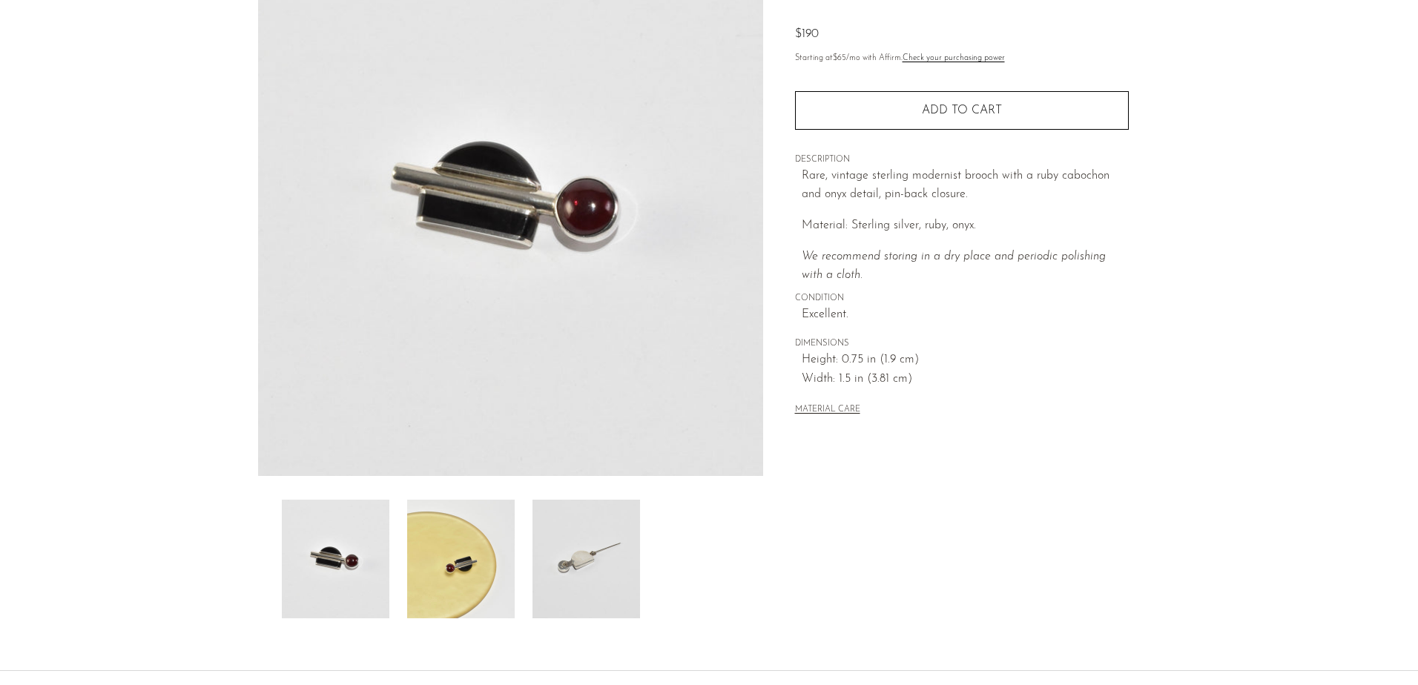
click at [455, 566] on img at bounding box center [461, 559] width 108 height 119
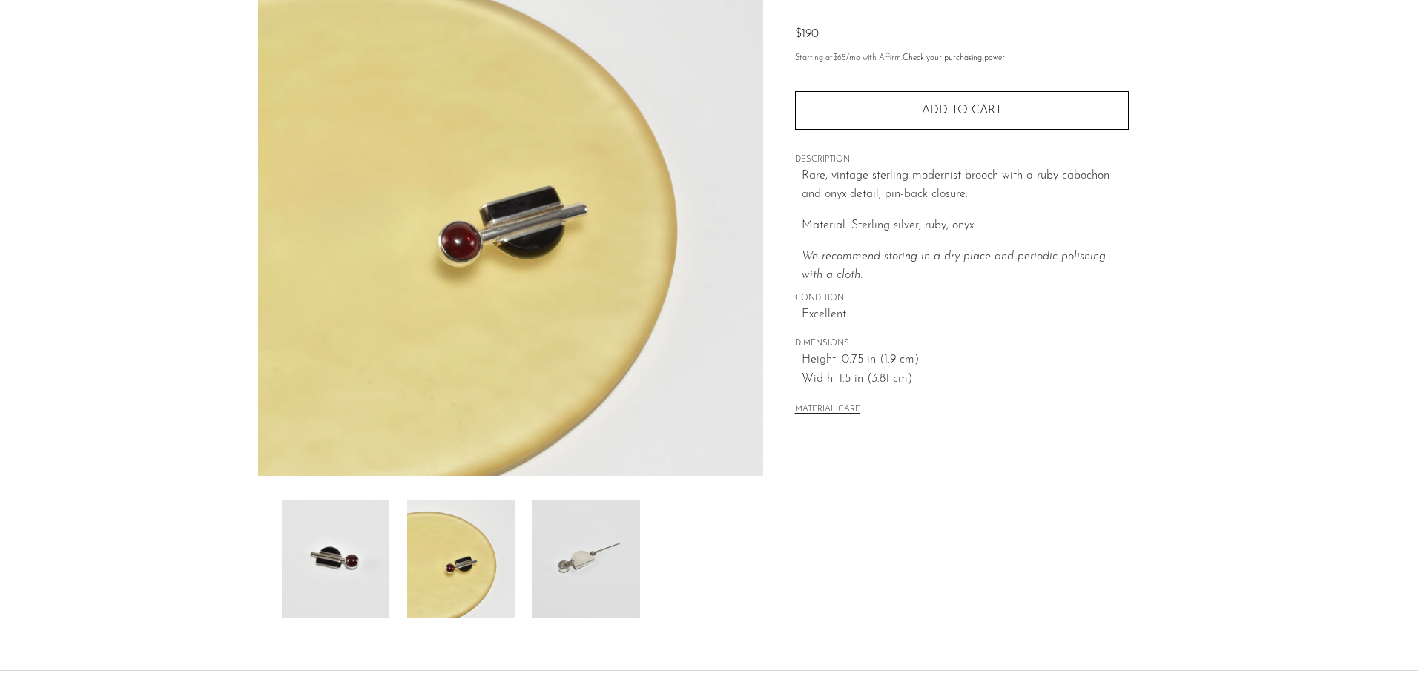
click at [561, 559] on img at bounding box center [587, 559] width 108 height 119
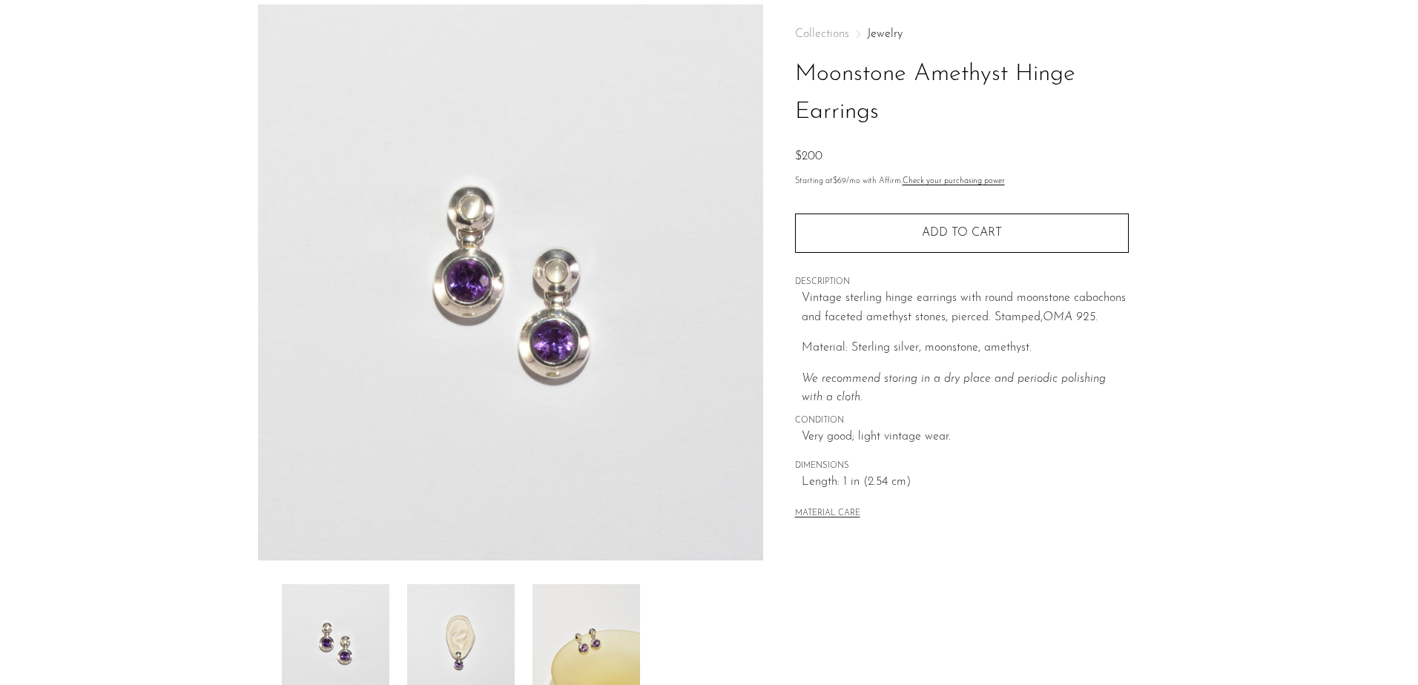
scroll to position [148, 0]
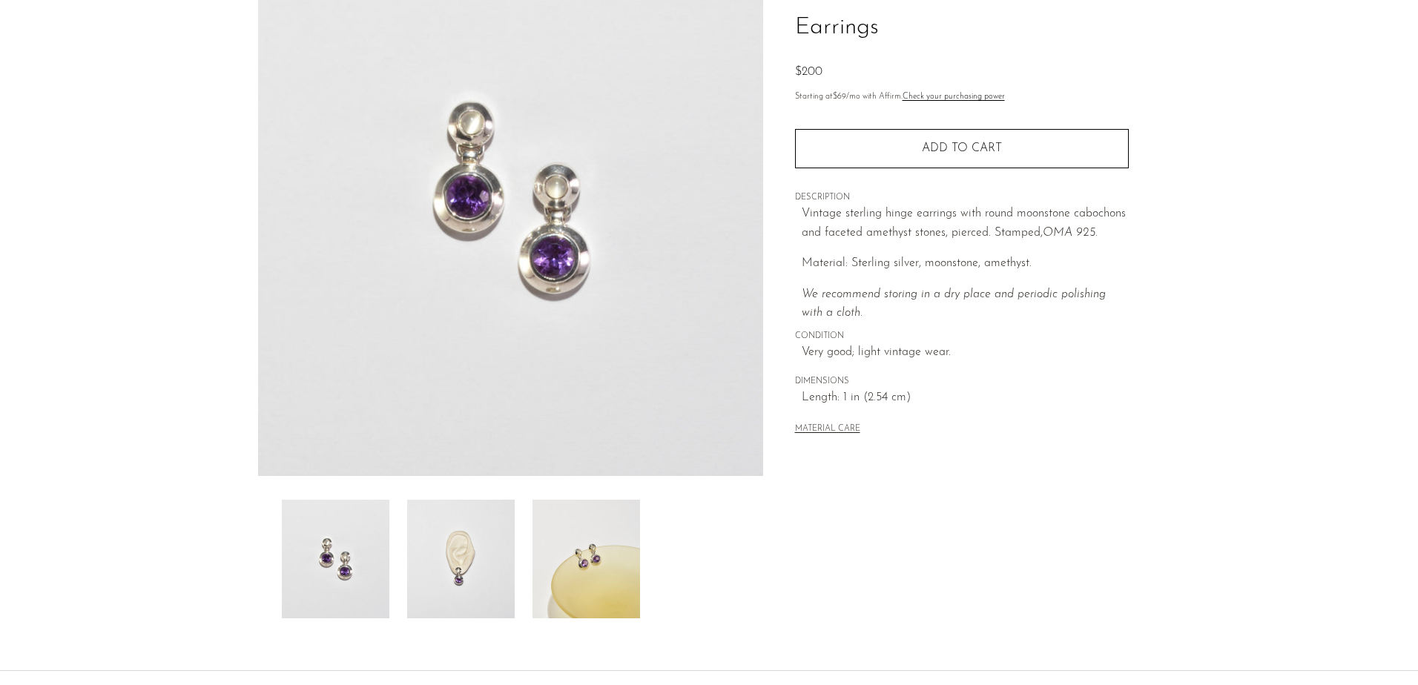
click at [455, 574] on img at bounding box center [461, 559] width 108 height 119
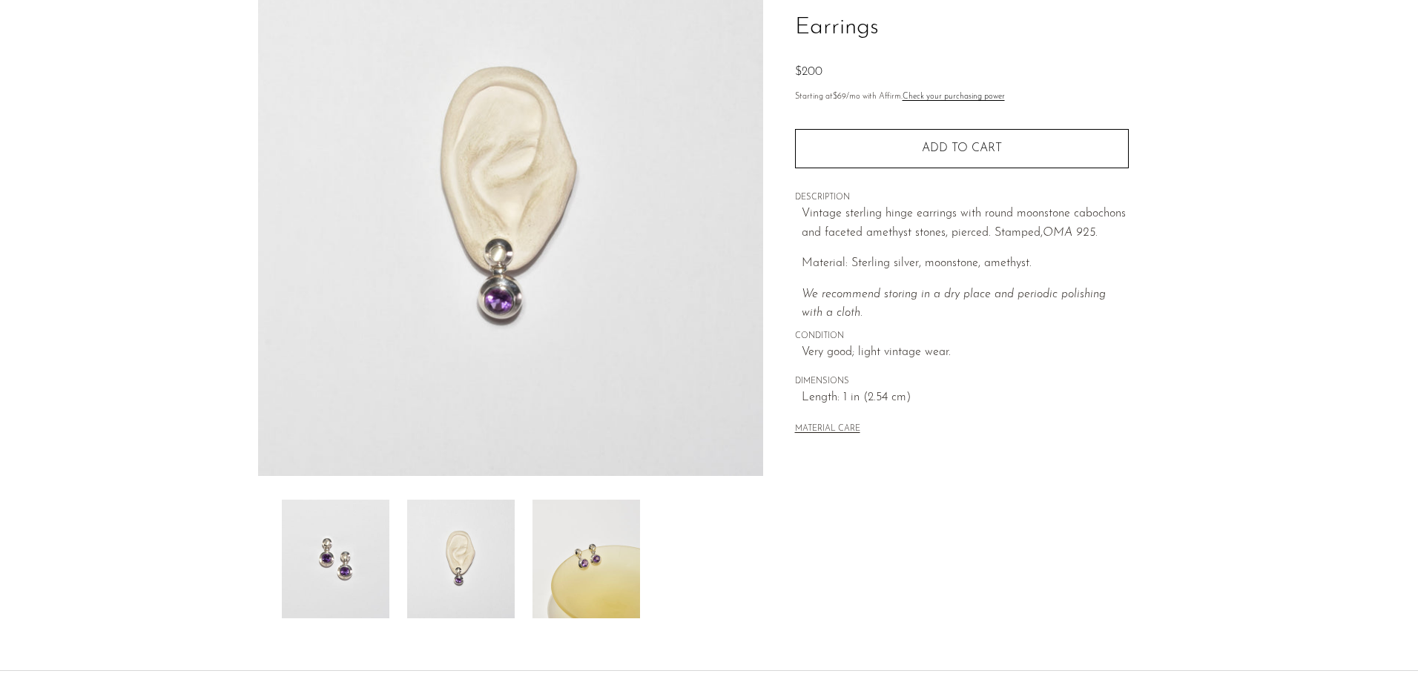
click at [578, 571] on img at bounding box center [587, 559] width 108 height 119
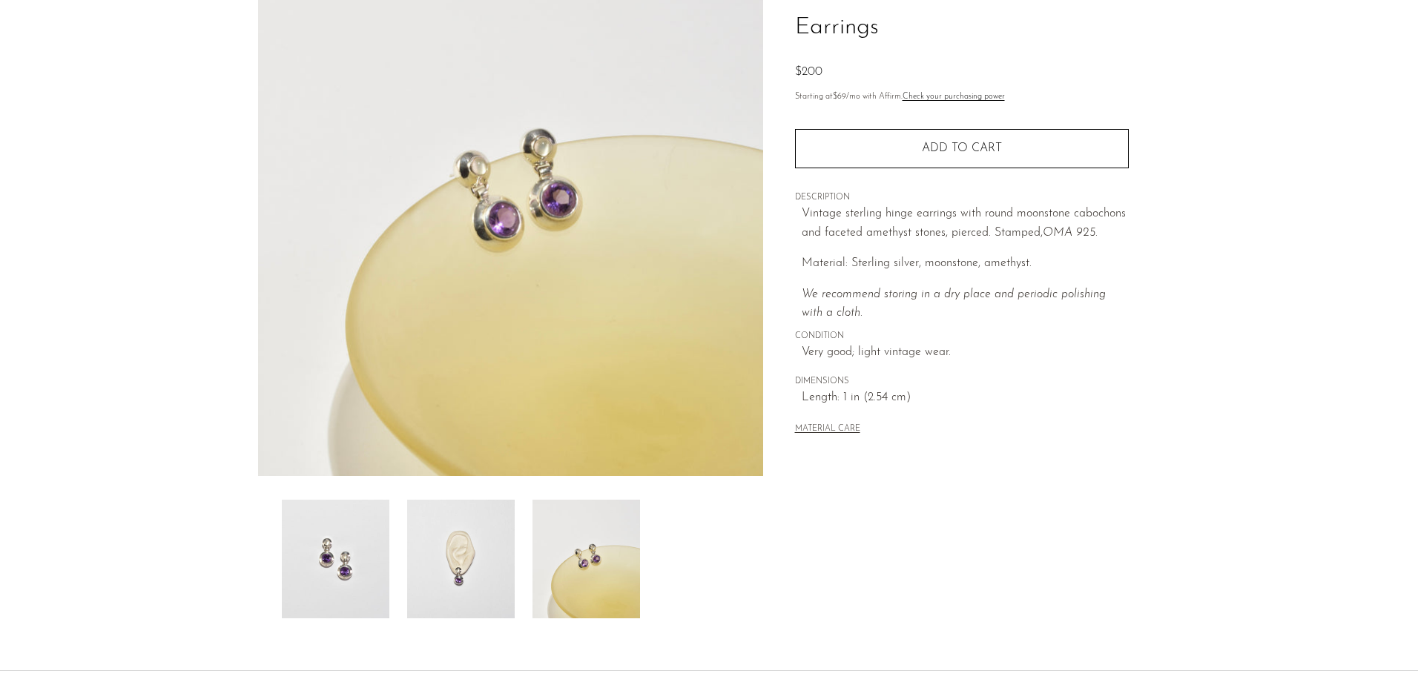
click at [494, 579] on img at bounding box center [461, 559] width 108 height 119
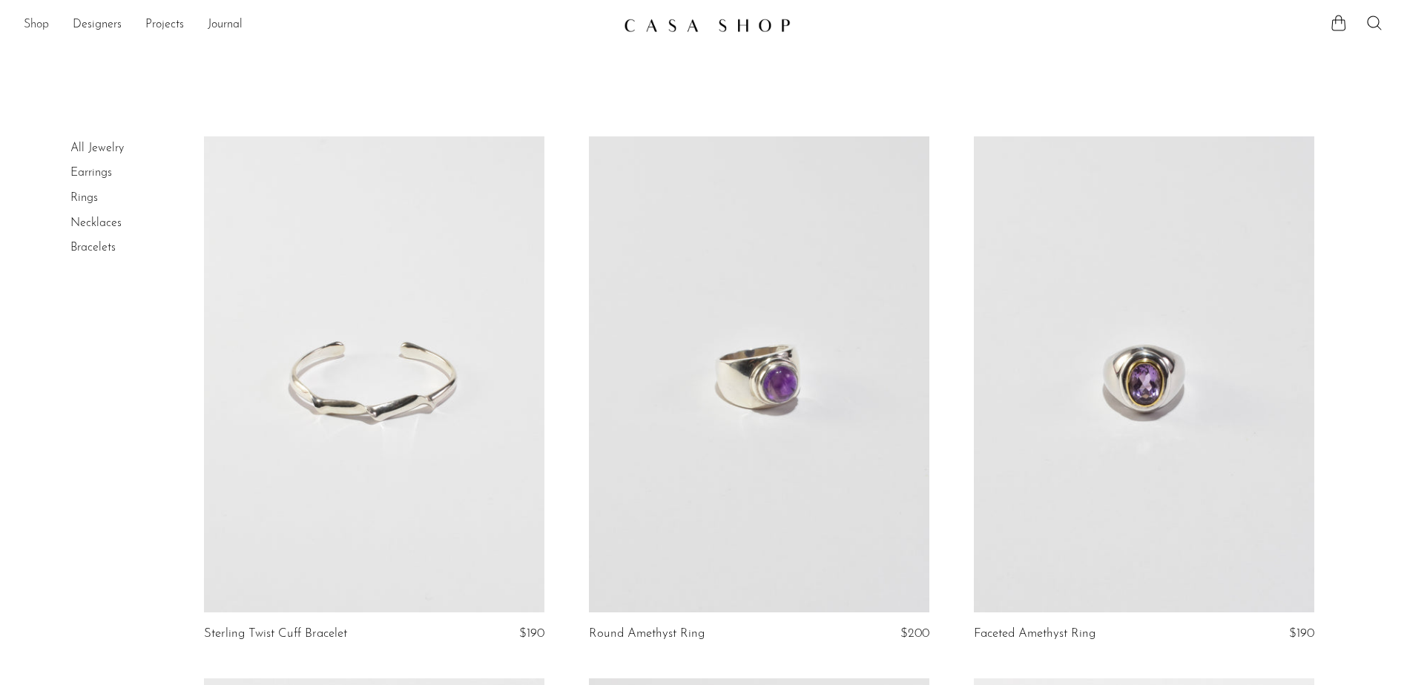
click at [44, 30] on link "Shop" at bounding box center [36, 25] width 25 height 19
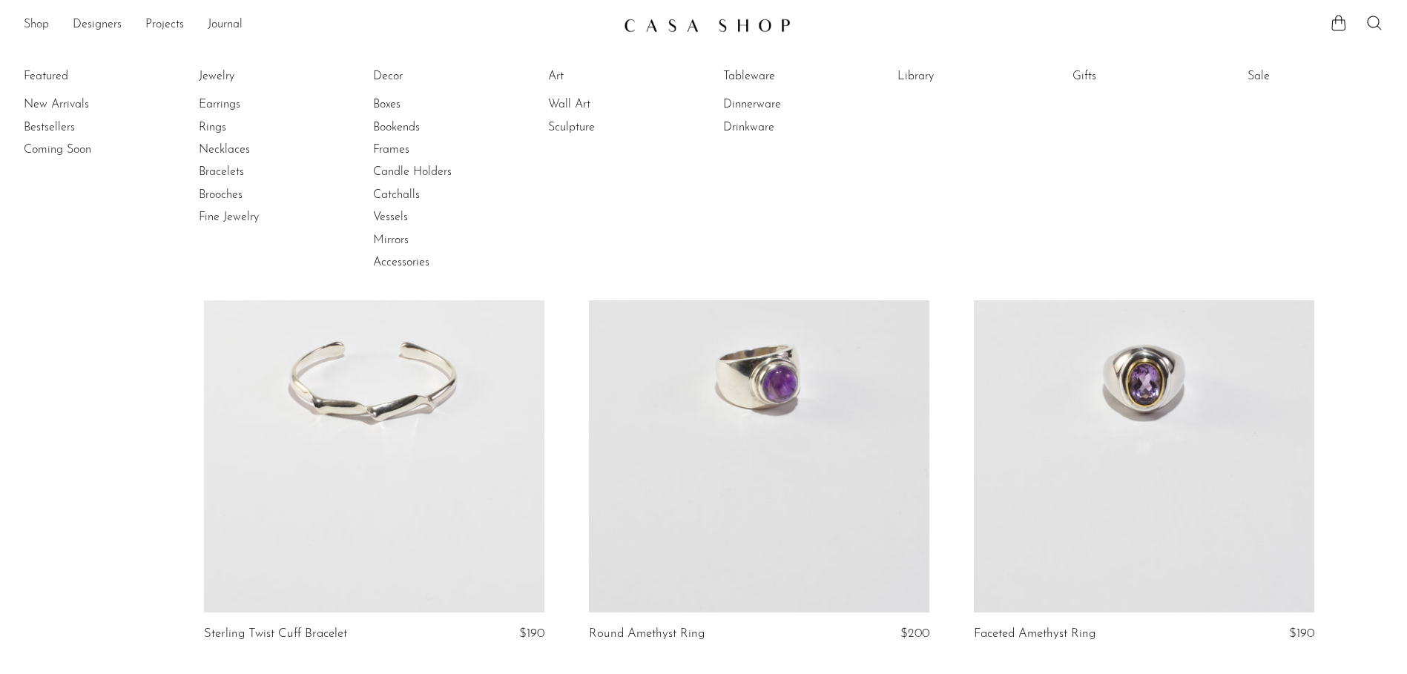
click at [43, 30] on link "Shop" at bounding box center [36, 25] width 25 height 19
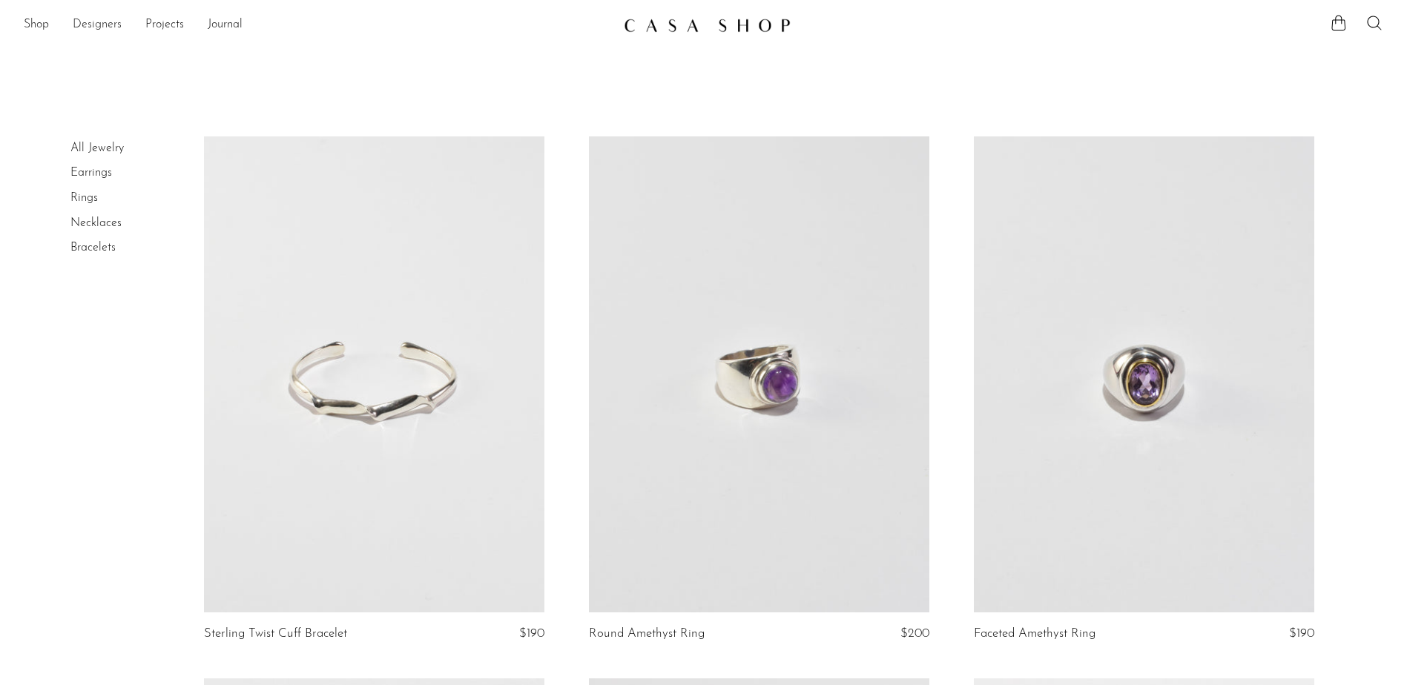
click at [98, 25] on link "Designers" at bounding box center [97, 25] width 49 height 19
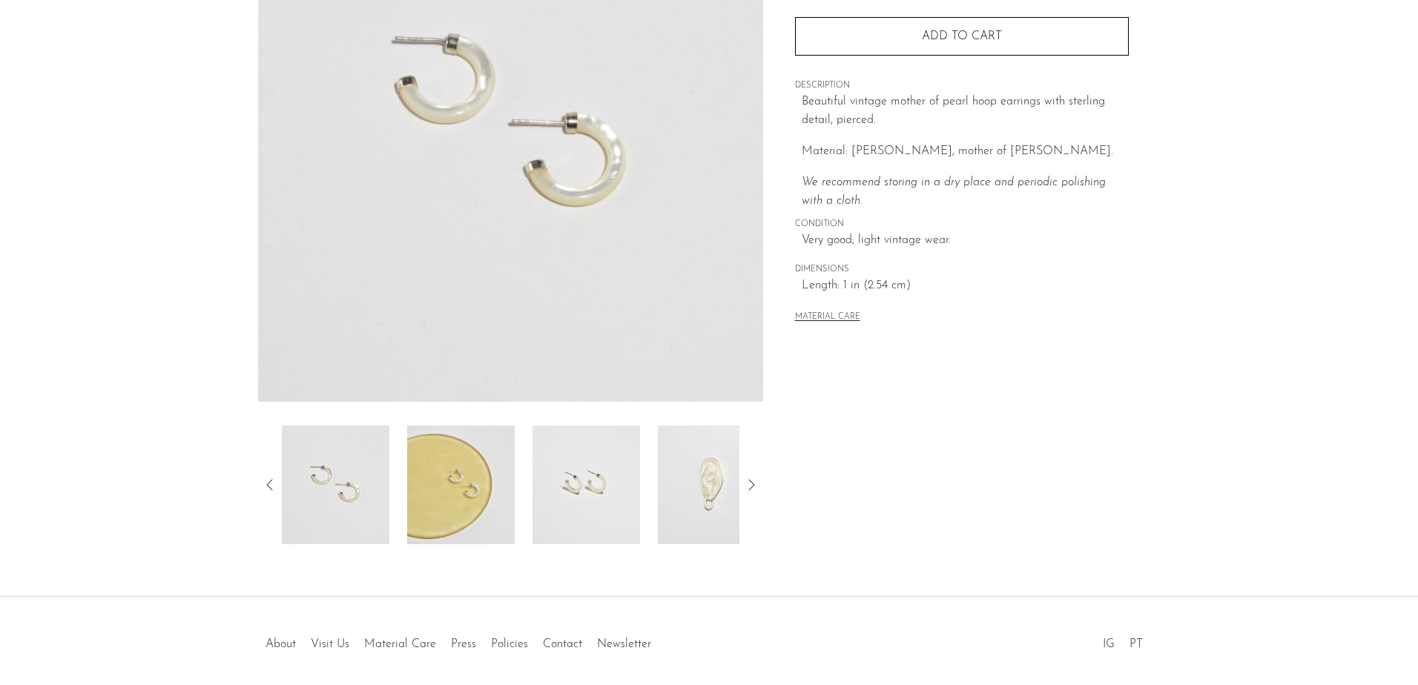
scroll to position [148, 0]
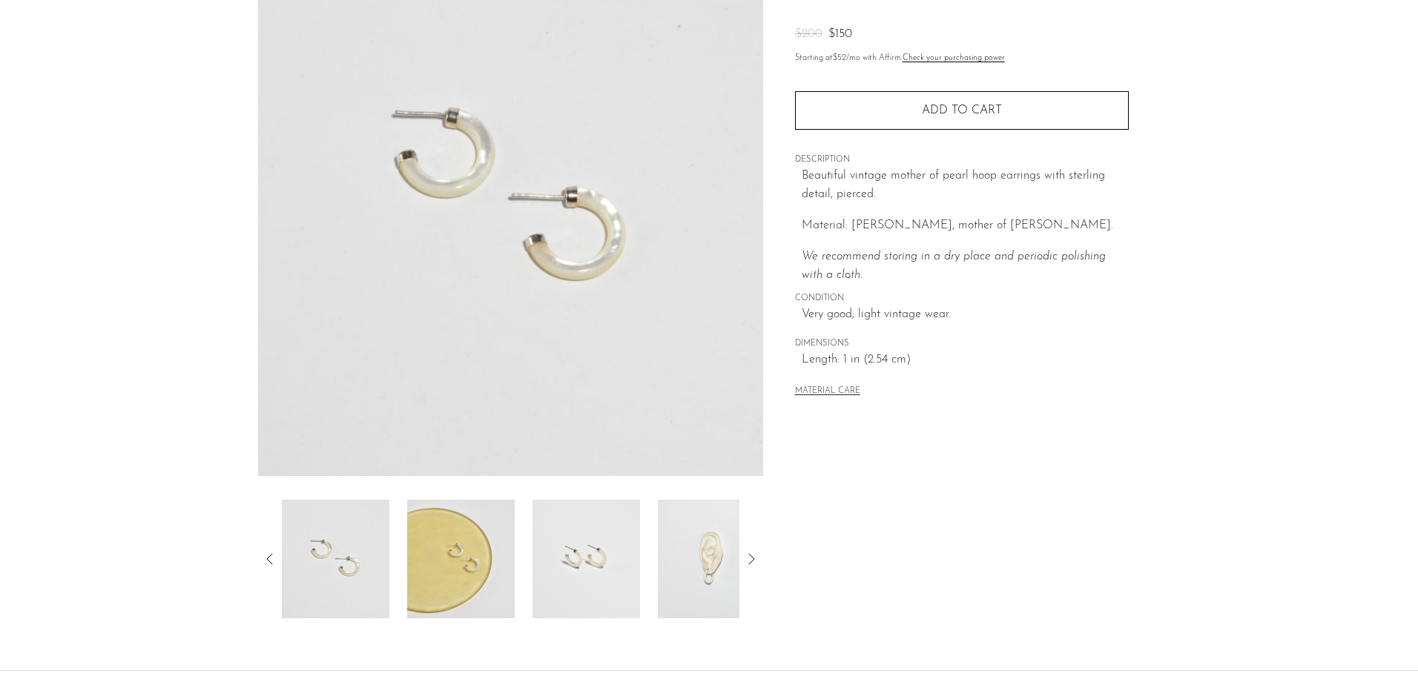
click at [464, 565] on img at bounding box center [461, 559] width 108 height 119
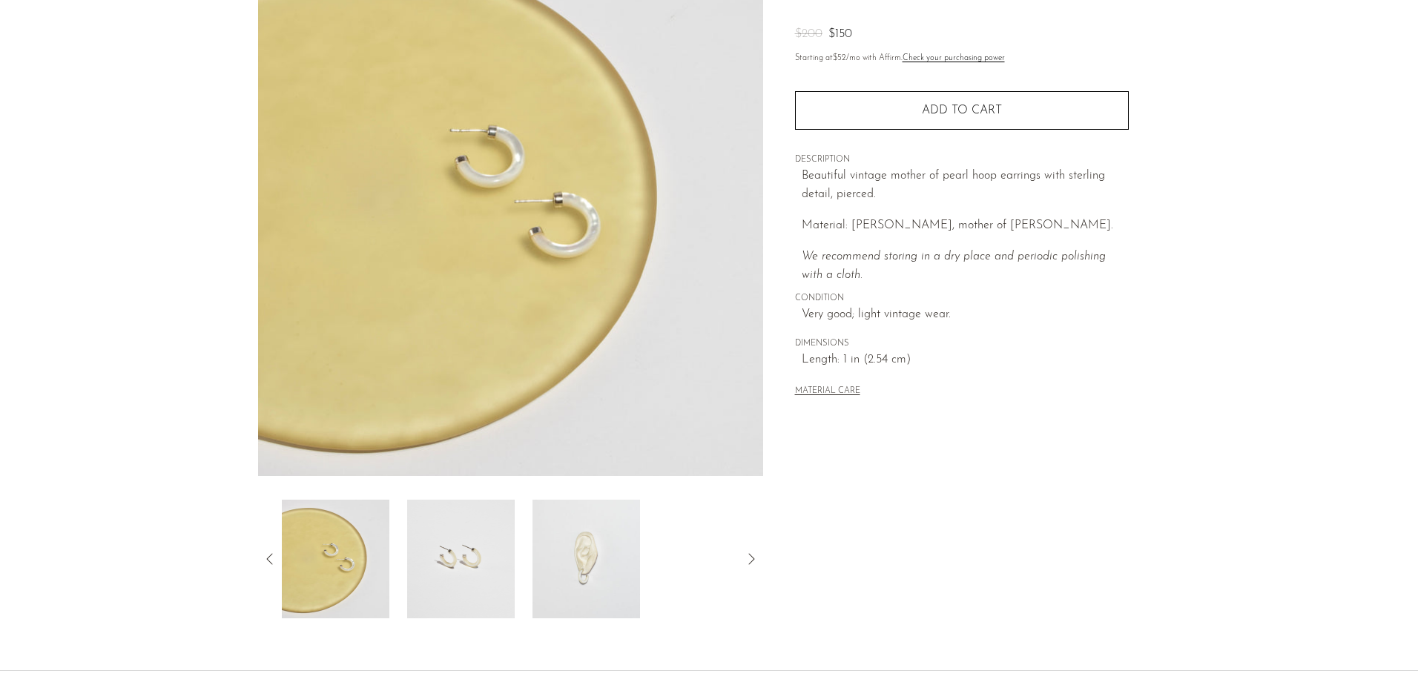
click at [463, 567] on img at bounding box center [461, 559] width 108 height 119
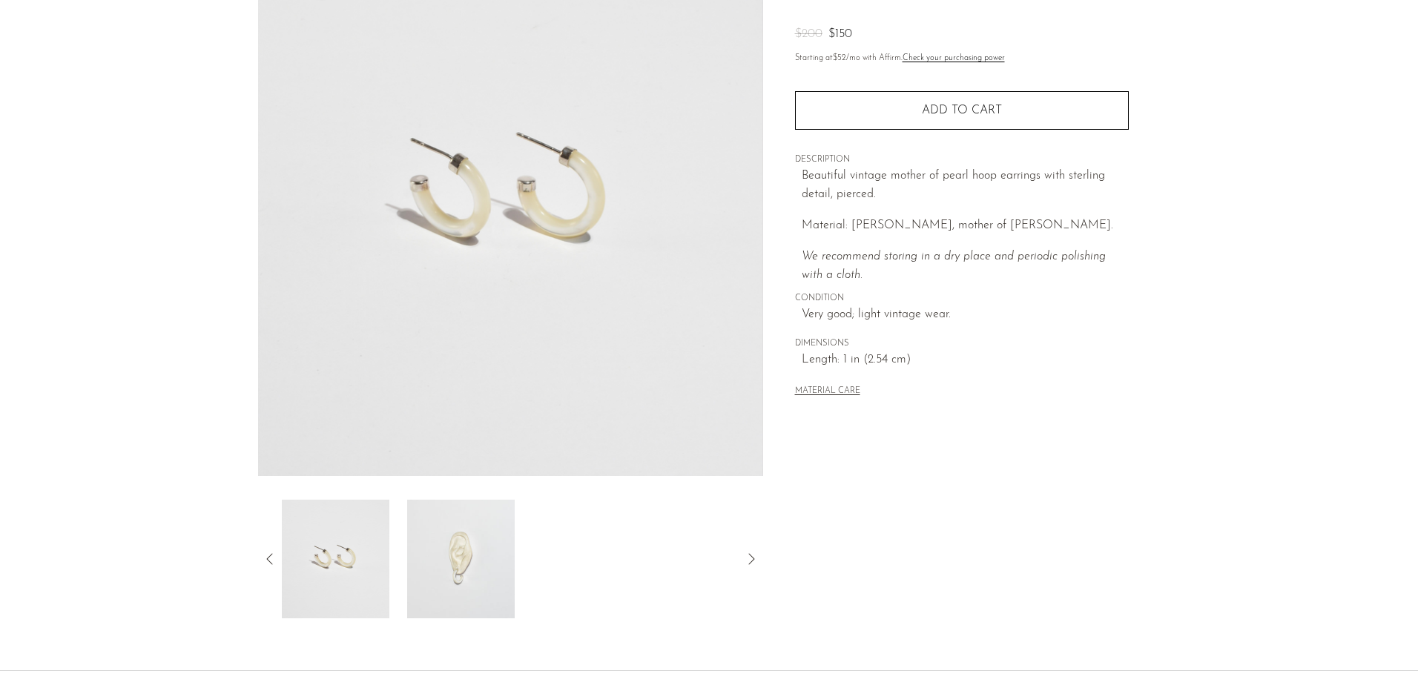
click at [463, 567] on img at bounding box center [461, 559] width 108 height 119
